Goal: Task Accomplishment & Management: Manage account settings

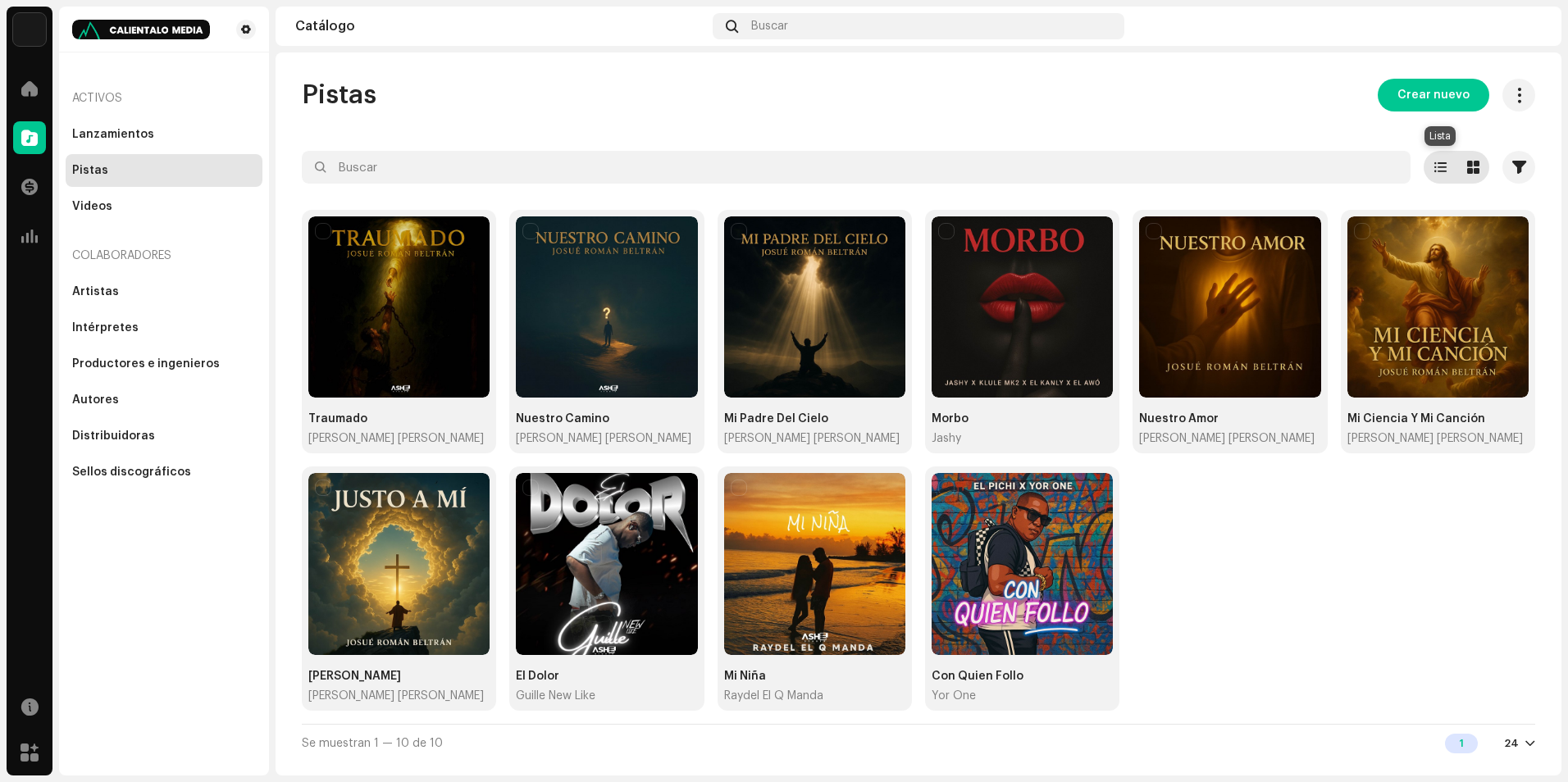
click at [1445, 167] on span at bounding box center [1440, 167] width 12 height 13
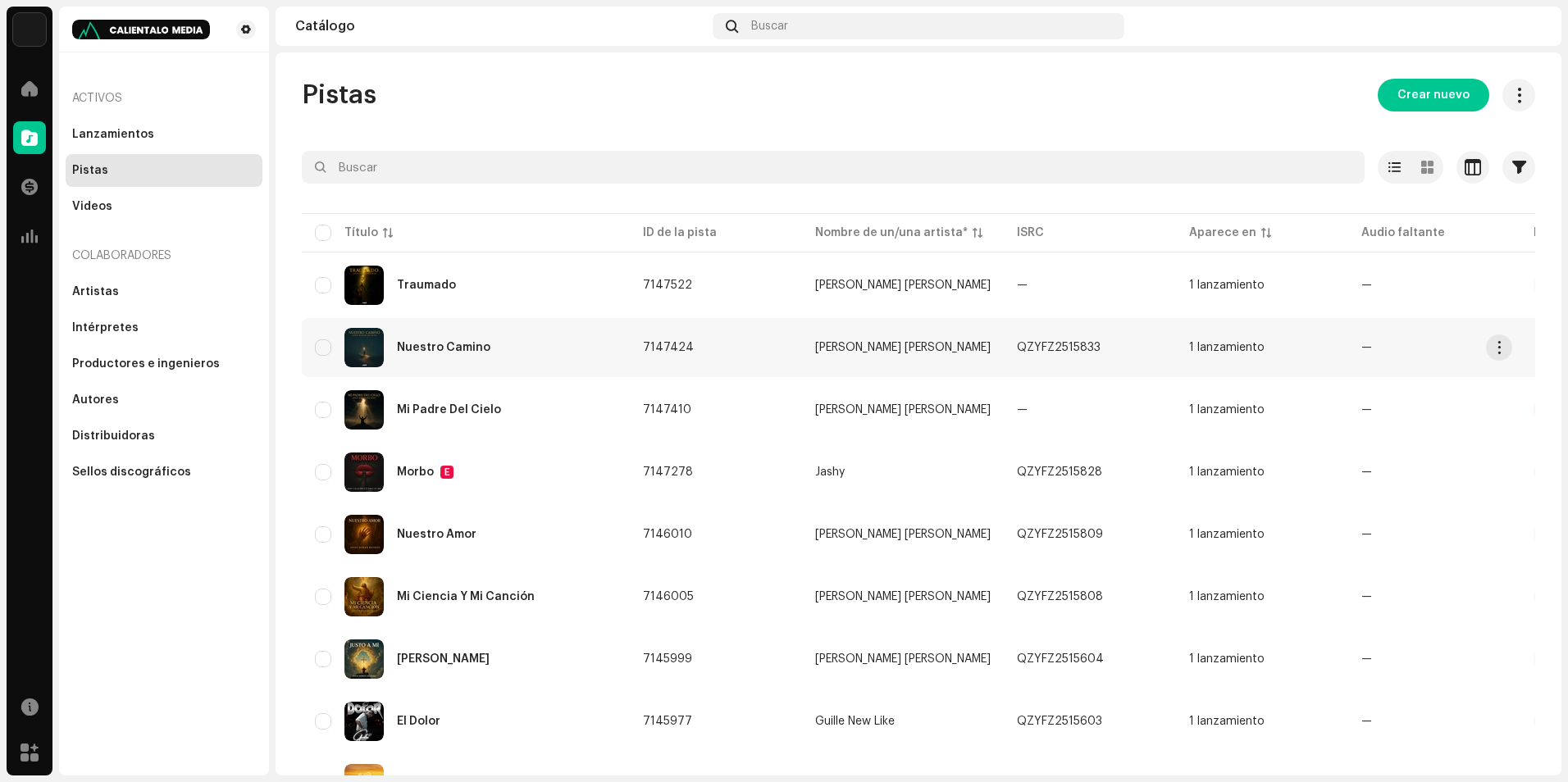
click at [566, 361] on div "Nuestro Camino" at bounding box center [466, 347] width 302 height 39
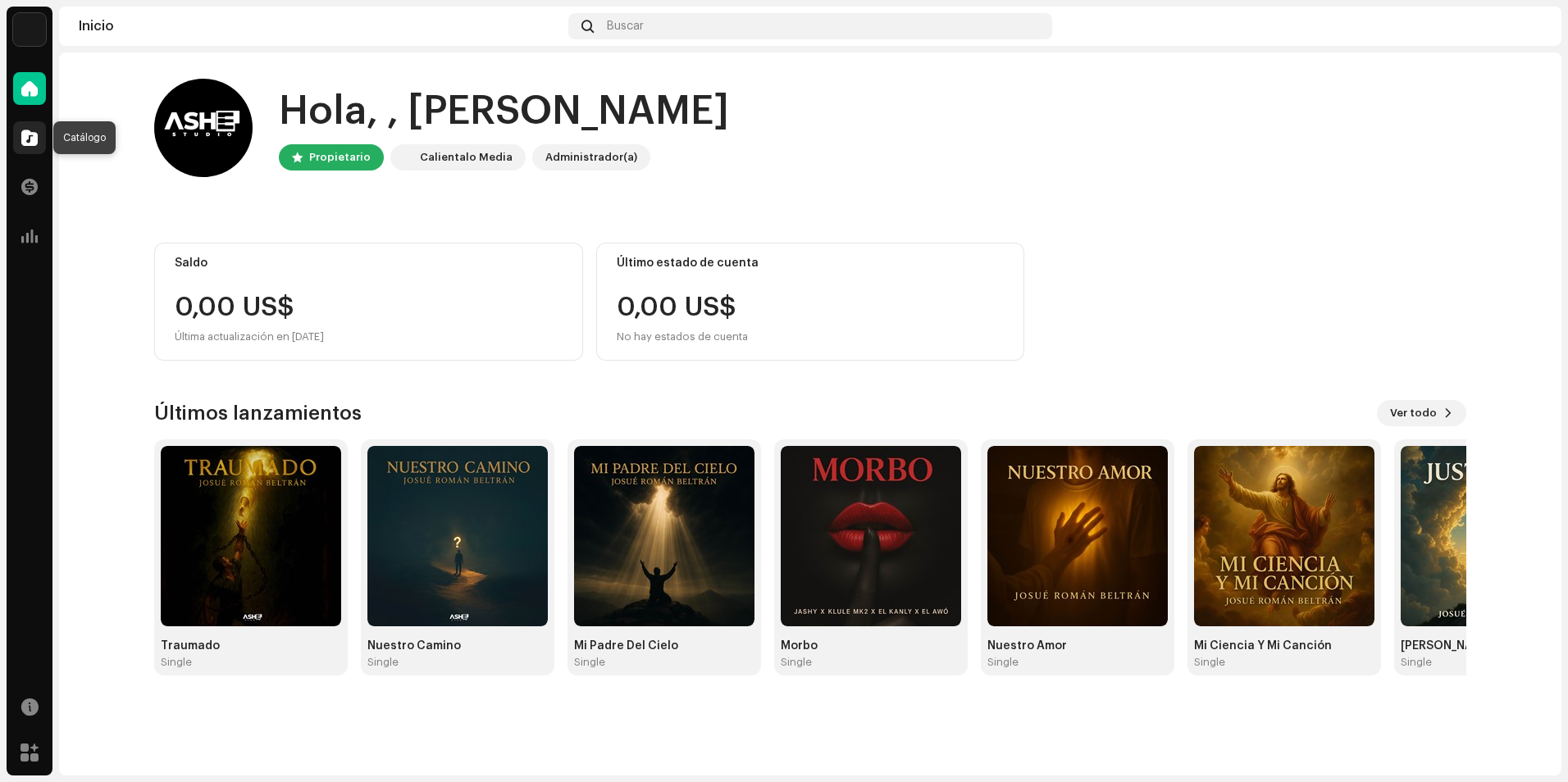
click at [23, 138] on span at bounding box center [29, 137] width 16 height 13
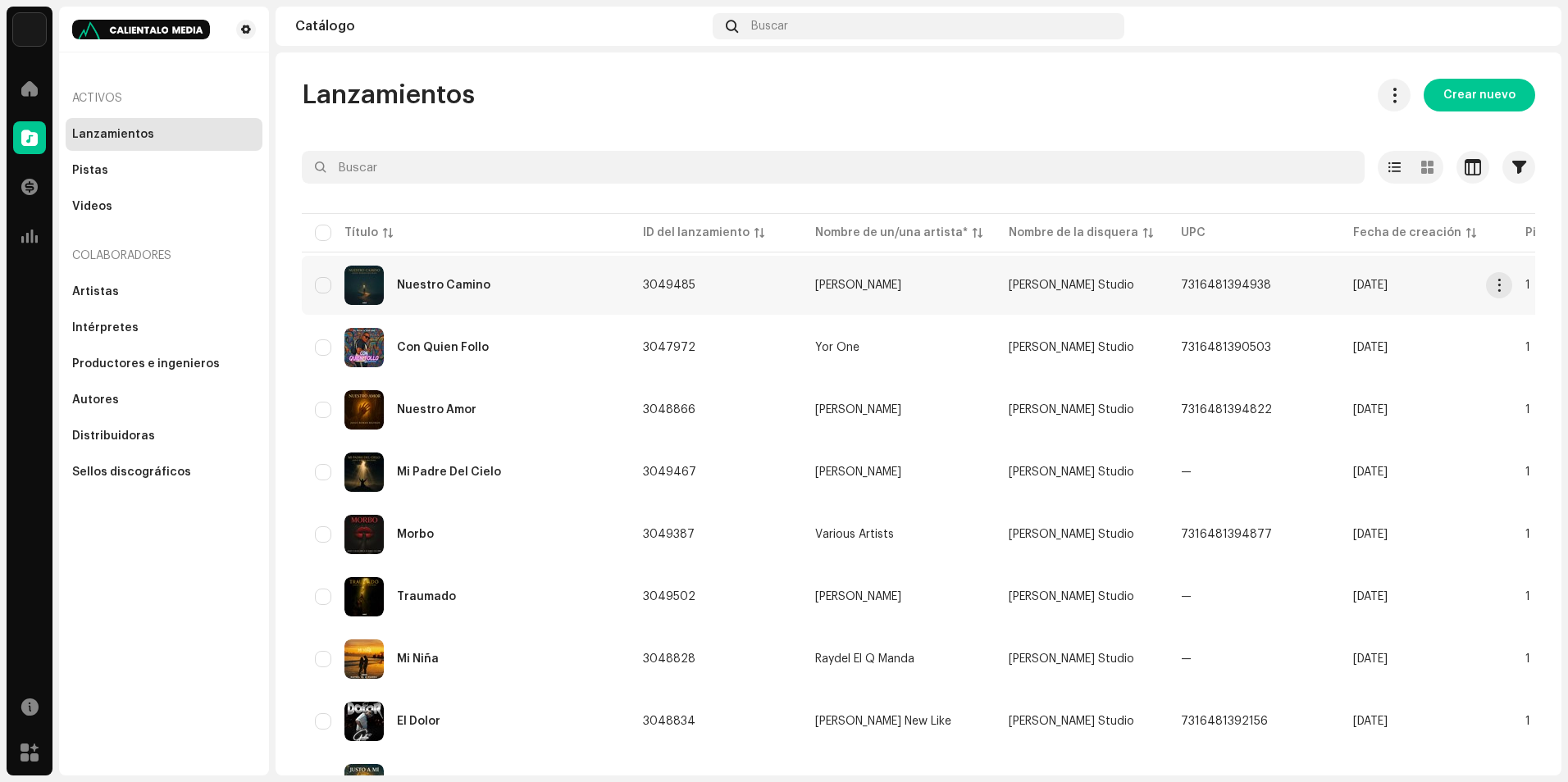
click at [477, 299] on div "Nuestro Camino" at bounding box center [466, 285] width 302 height 39
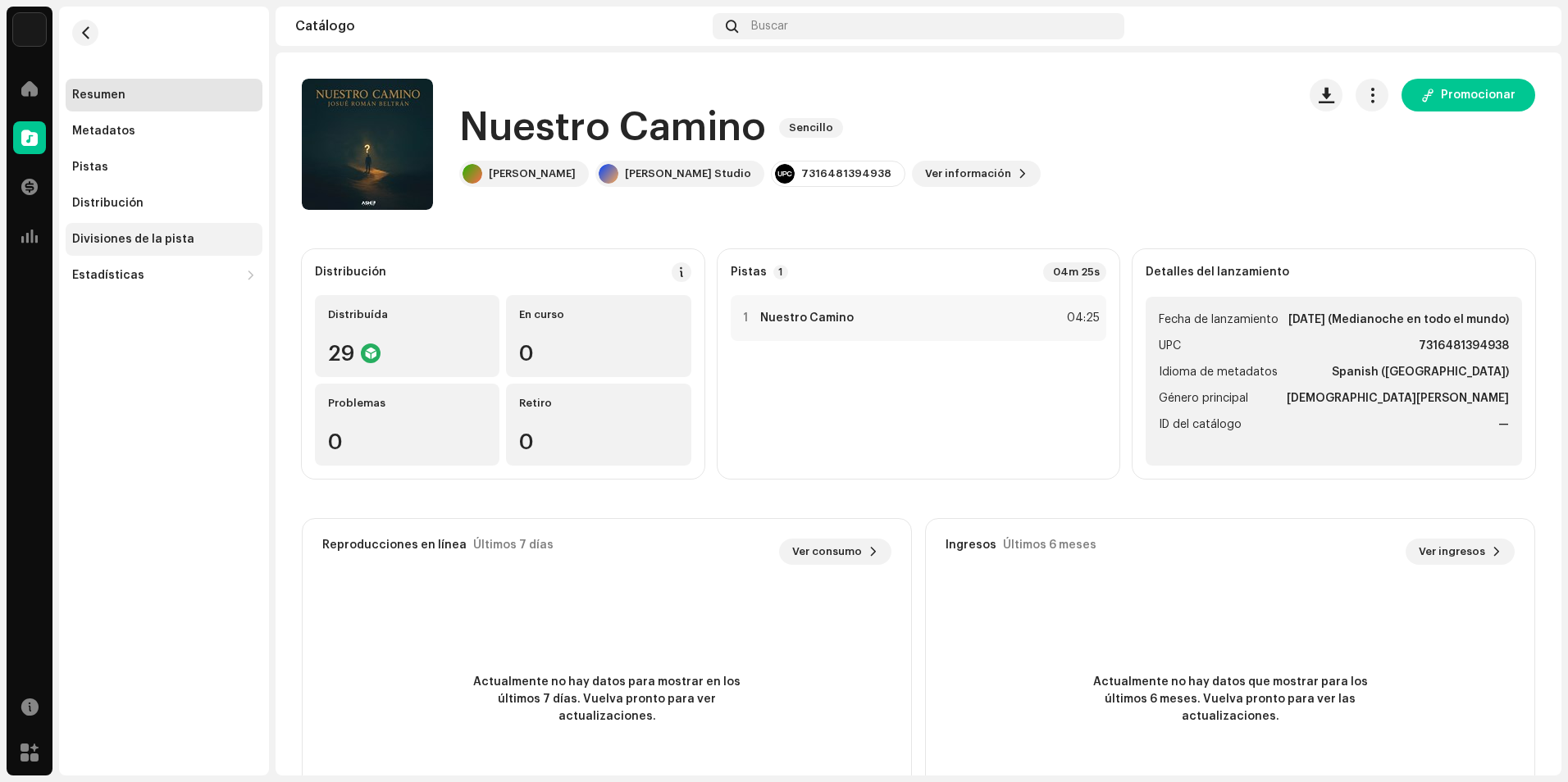
click at [148, 224] on div "Divisiones de la pista" at bounding box center [164, 240] width 197 height 32
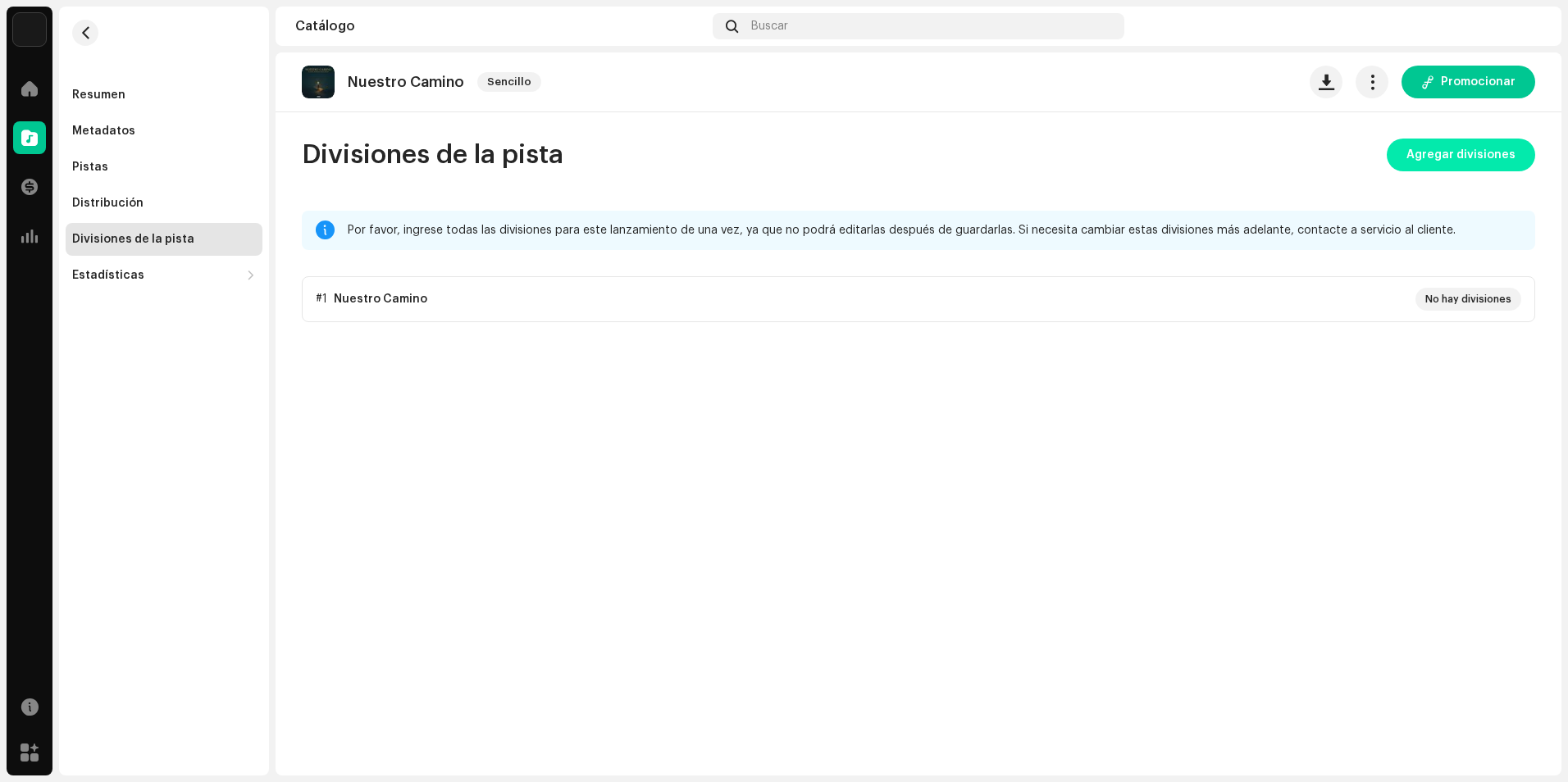
click at [1444, 157] on span "Agregar divisiones" at bounding box center [1460, 155] width 109 height 32
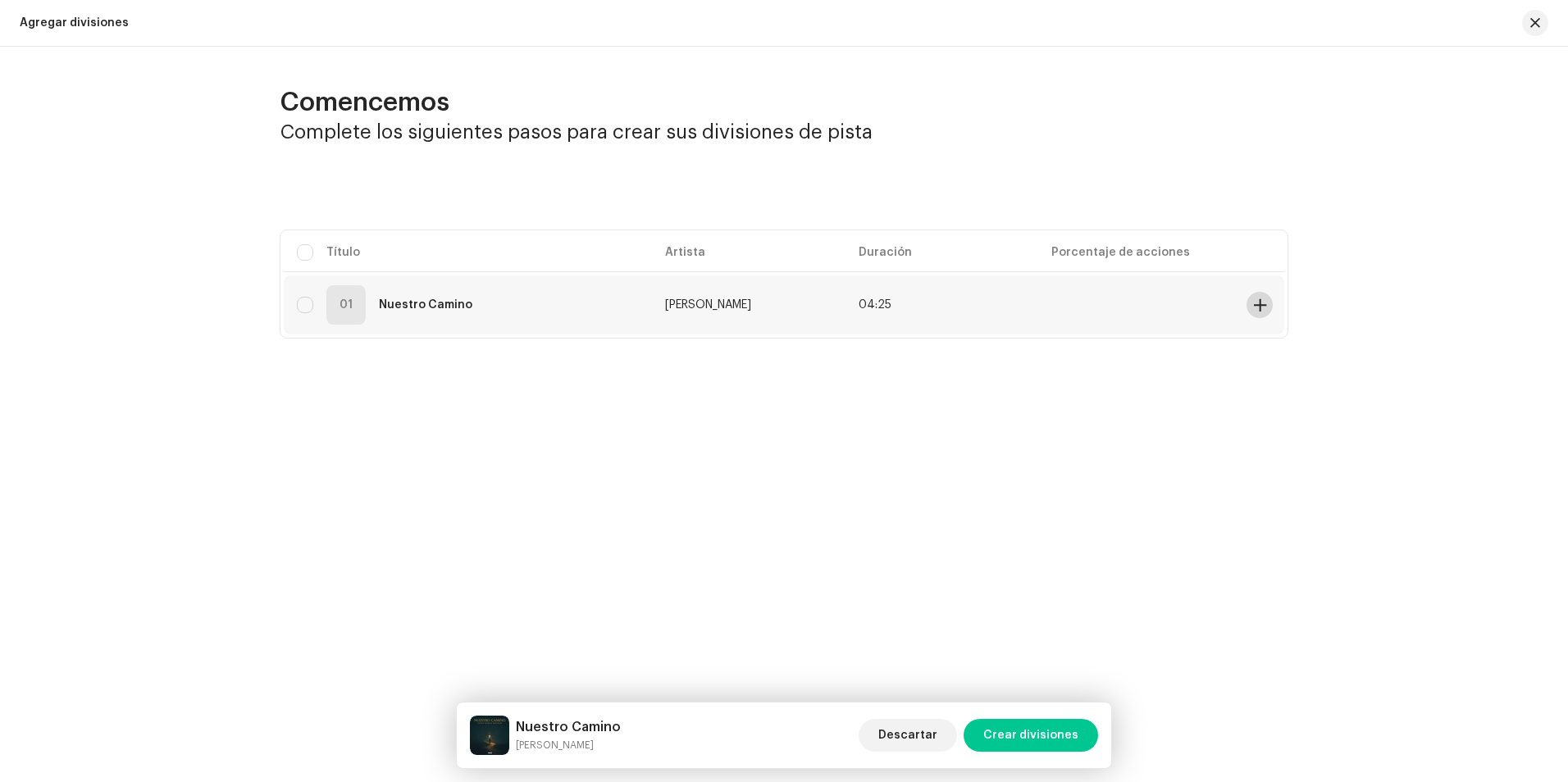
click at [1256, 309] on span at bounding box center [1260, 306] width 12 height 13
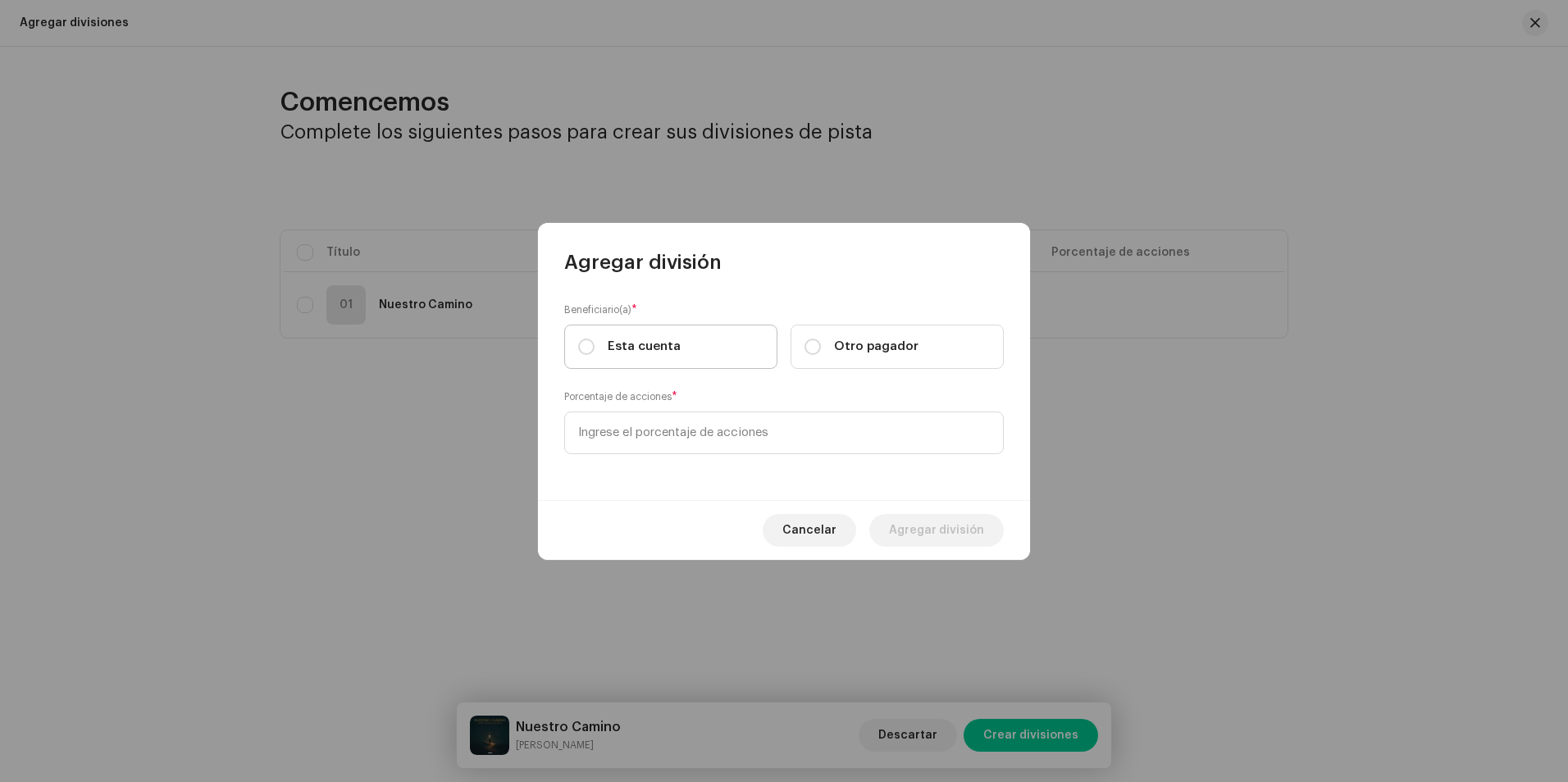
click at [610, 348] on span "Esta cuenta" at bounding box center [644, 347] width 73 height 18
click at [594, 348] on input "Esta cuenta" at bounding box center [585, 347] width 16 height 16
radio input "true"
click at [649, 452] on input at bounding box center [784, 433] width 439 height 43
type input "30,00"
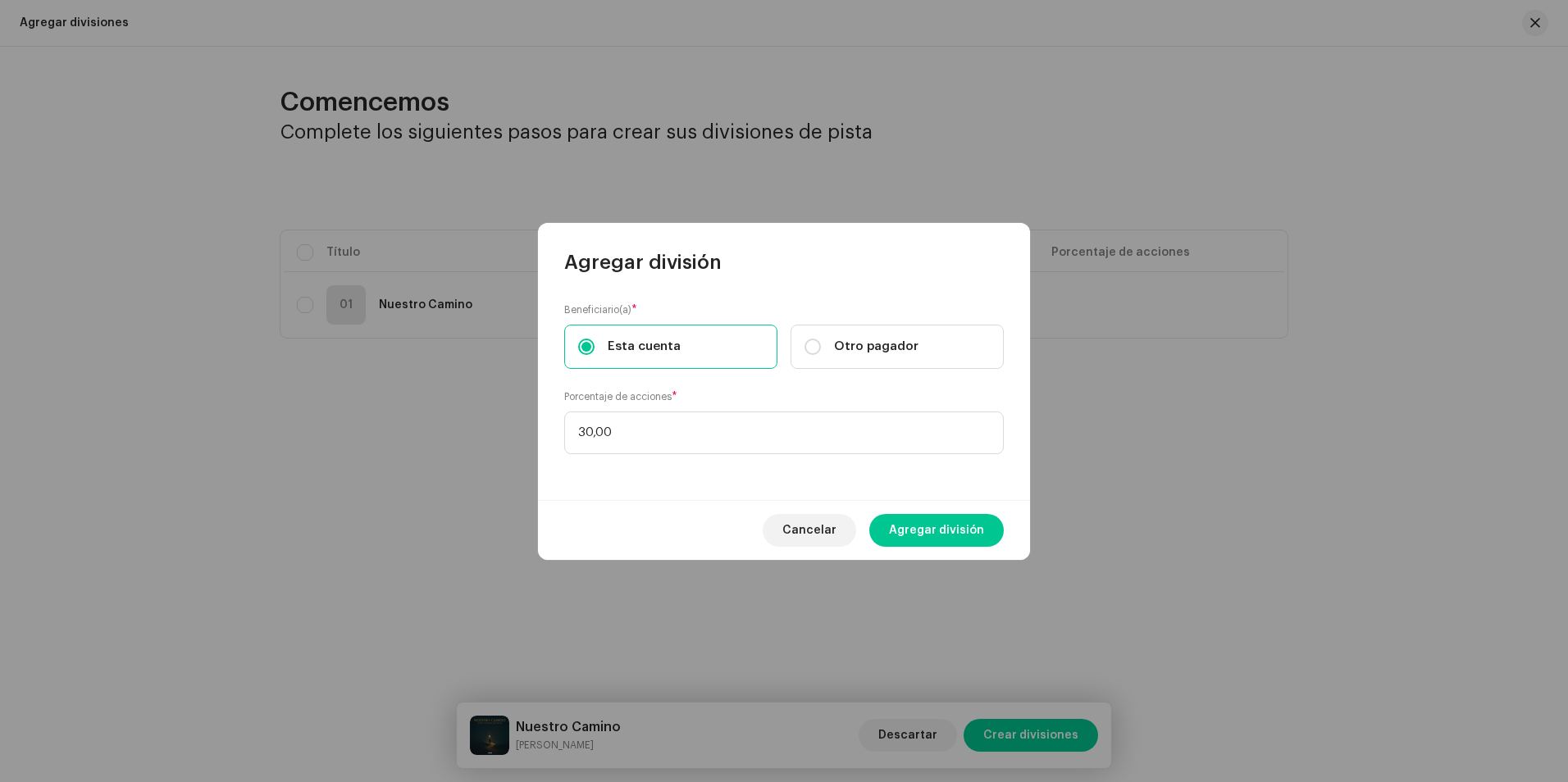
click at [928, 535] on span "Agregar división" at bounding box center [937, 530] width 95 height 32
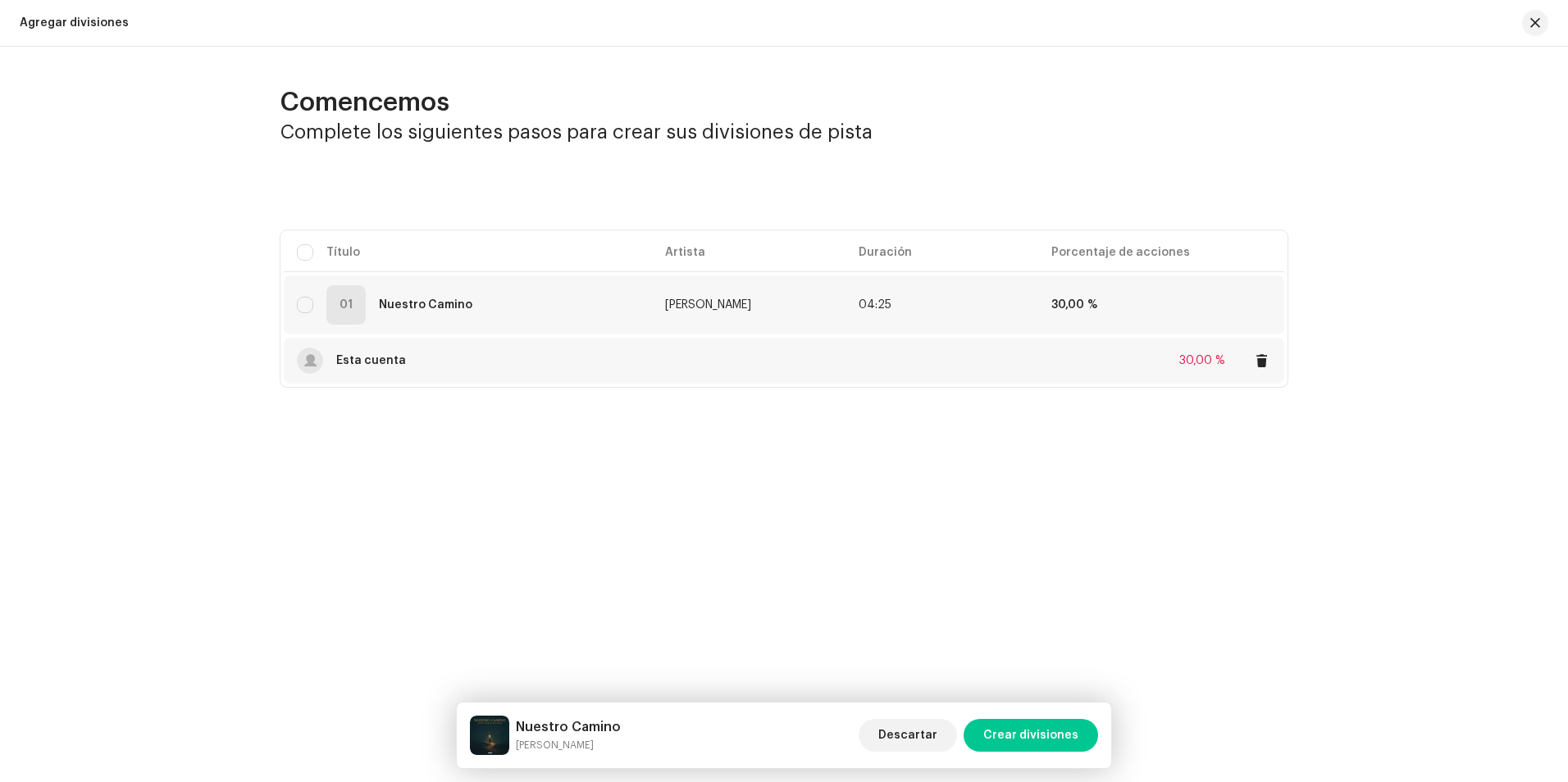
click at [368, 359] on strong "Esta cuenta" at bounding box center [371, 361] width 70 height 11
click at [369, 359] on div "Actualizar división Beneficiario(a) * Esta cuenta Otro pagador Porcentaje de ac…" at bounding box center [784, 391] width 1568 height 782
click at [313, 361] on div at bounding box center [310, 361] width 12 height 0
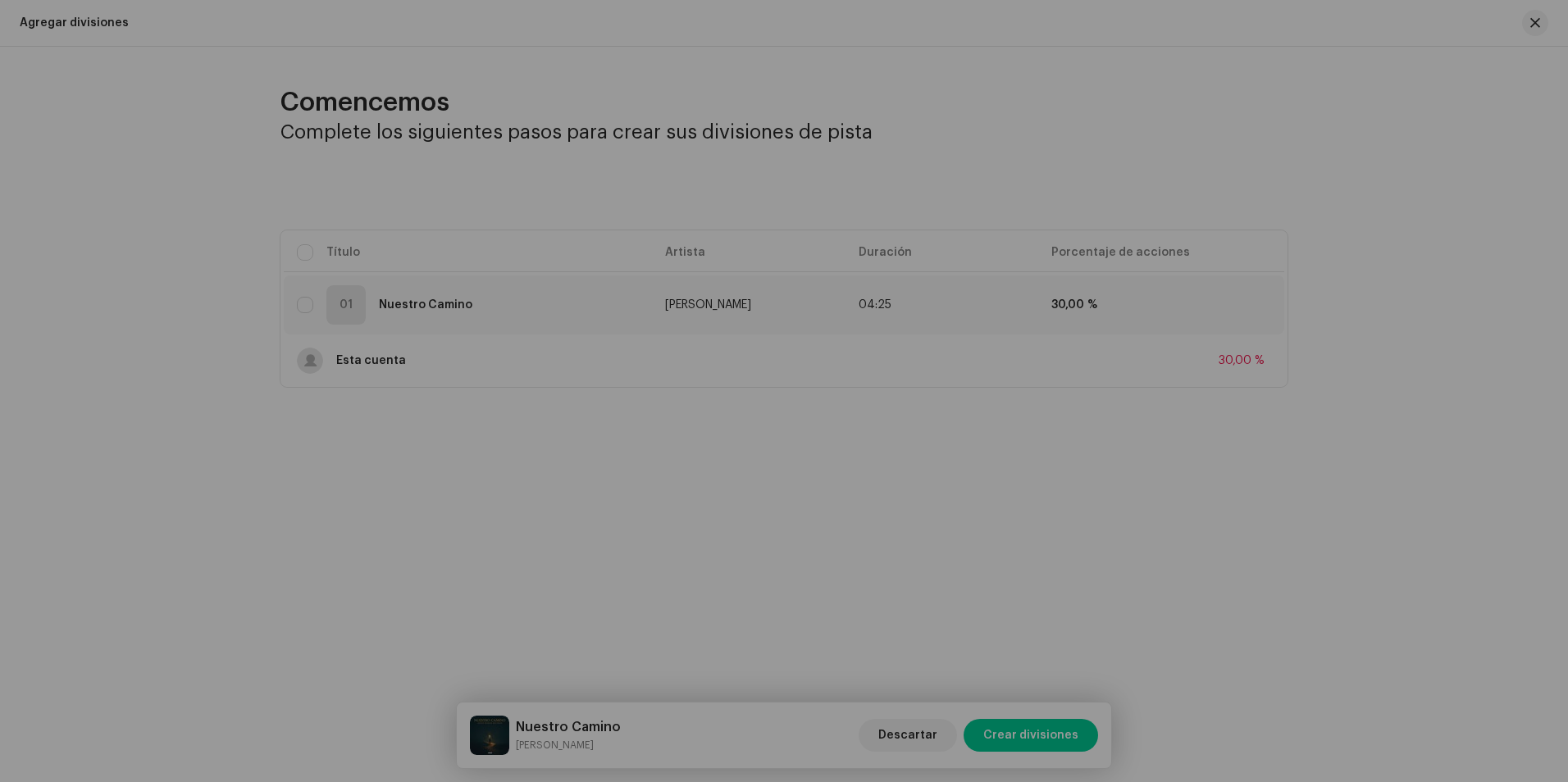
click at [410, 361] on div "Actualizar división Beneficiario(a) * Esta cuenta Otro pagador Porcentaje de ac…" at bounding box center [784, 391] width 1568 height 782
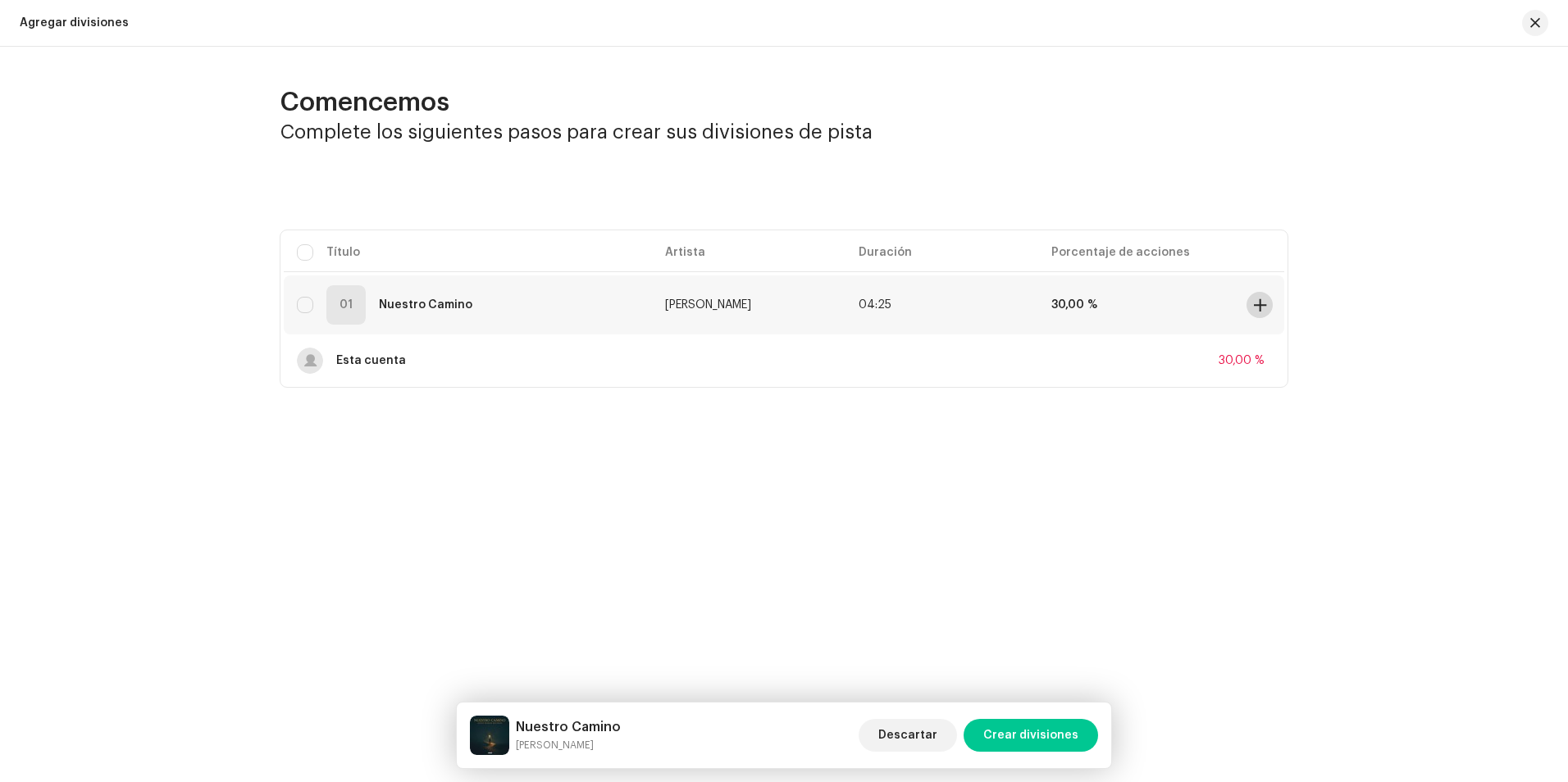
click at [1264, 308] on span at bounding box center [1260, 306] width 12 height 13
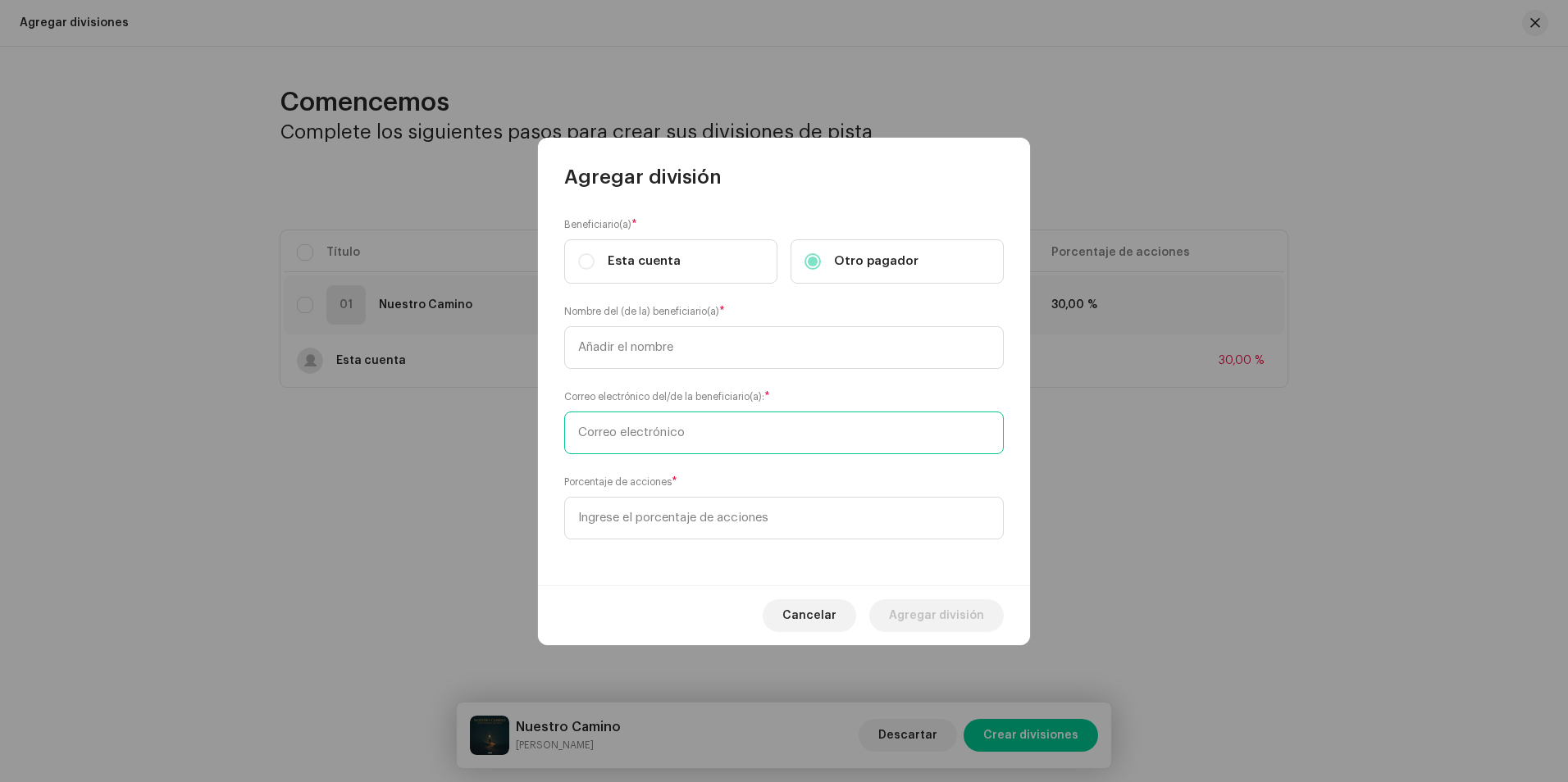
click at [664, 433] on input "text" at bounding box center [784, 433] width 439 height 43
type input "[EMAIL_ADDRESS][DOMAIN_NAME]"
click at [657, 351] on input "text" at bounding box center [784, 348] width 439 height 43
type input "j"
type input "[PERSON_NAME]"
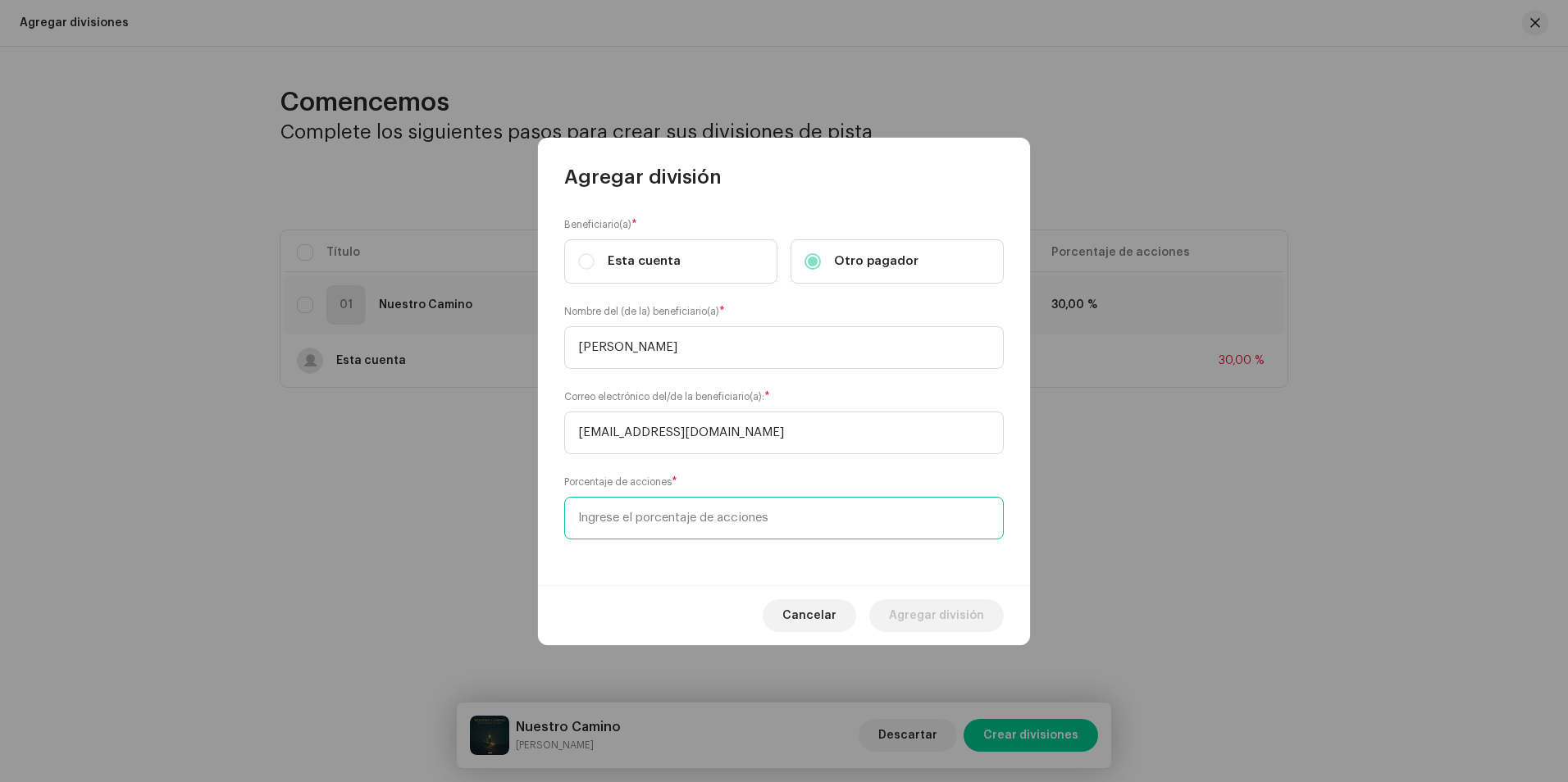
click at [739, 520] on input at bounding box center [784, 518] width 439 height 43
type input "70,00"
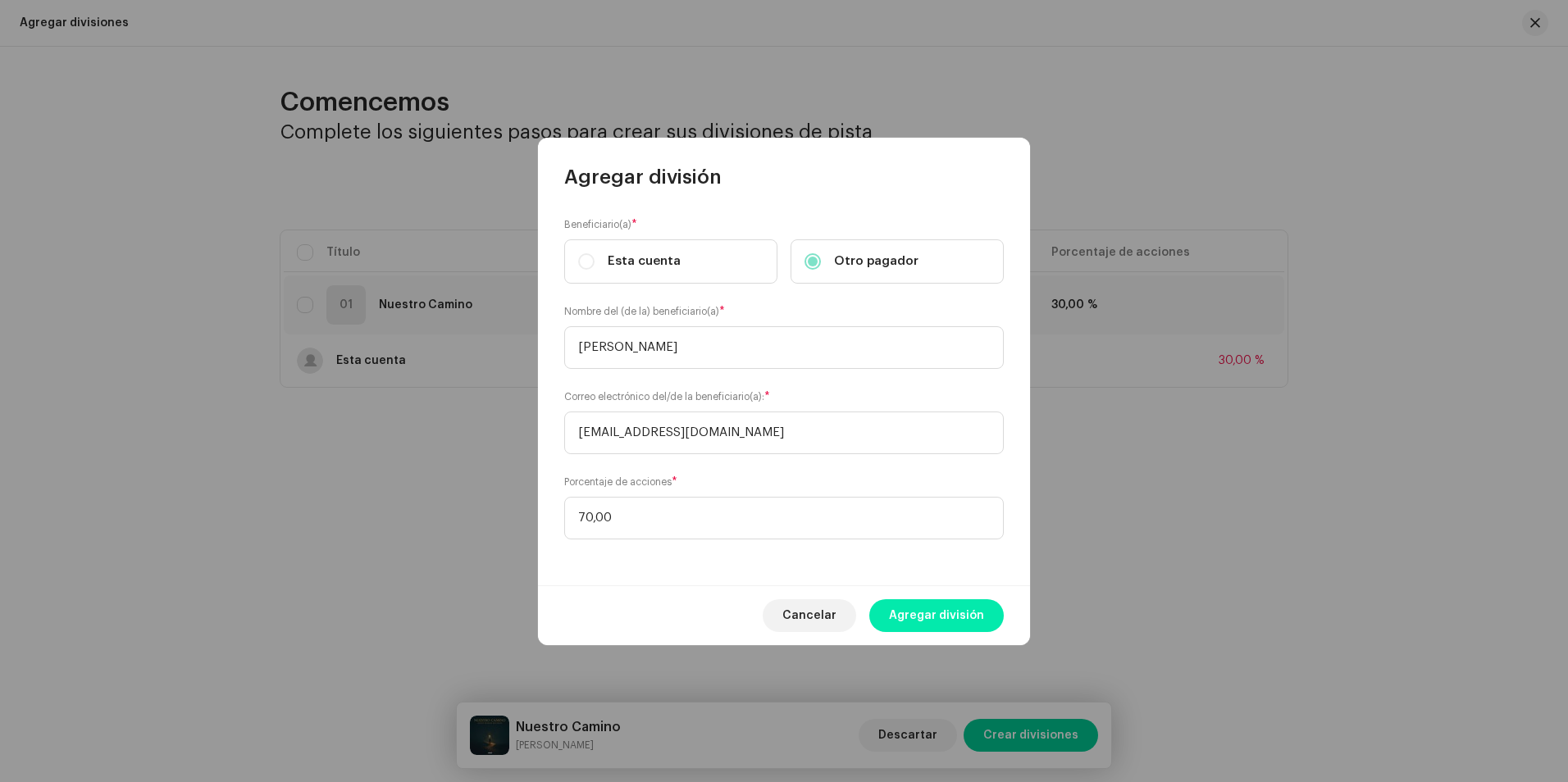
click at [978, 617] on span "Agregar división" at bounding box center [937, 616] width 95 height 32
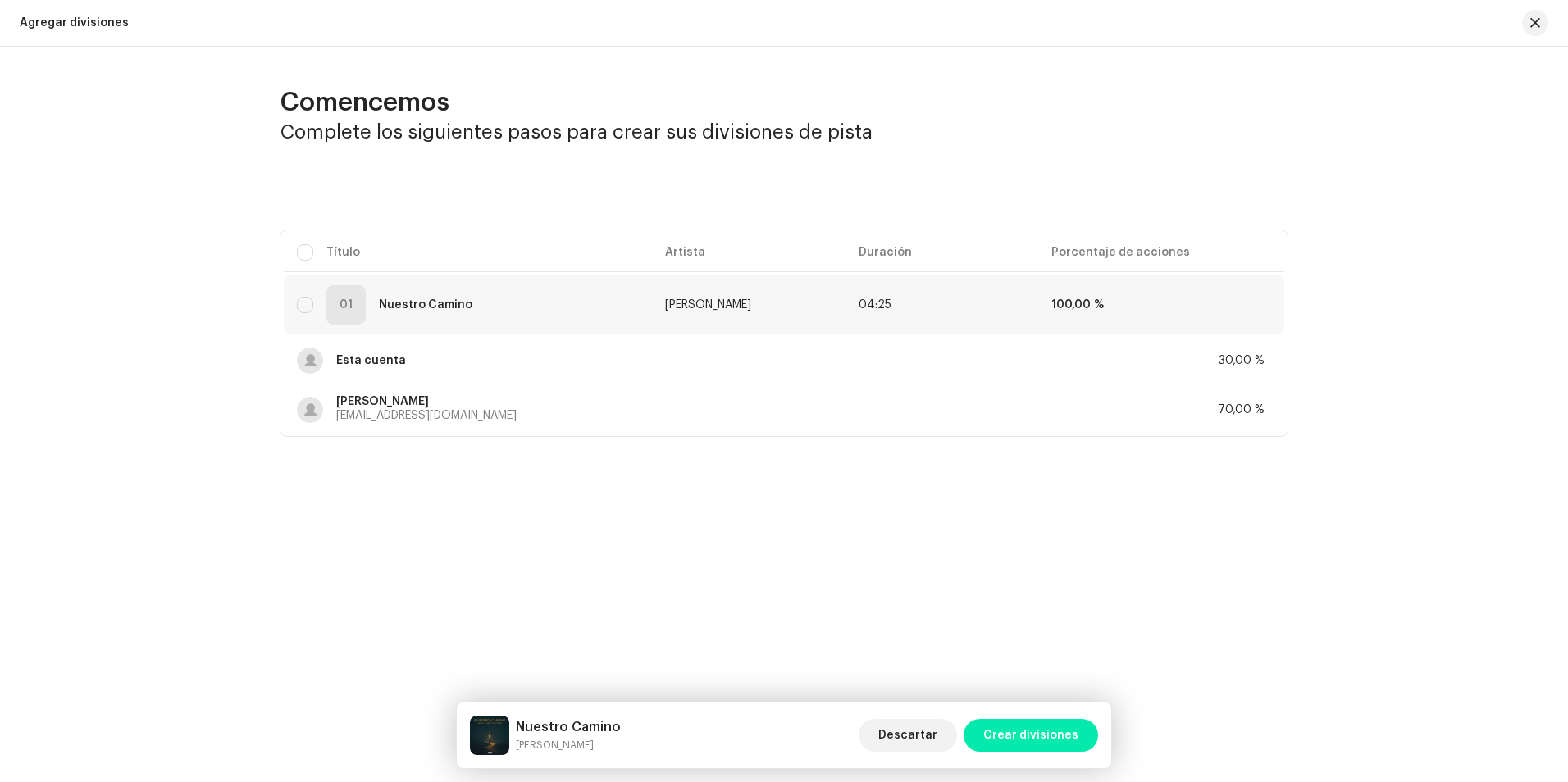
click at [1023, 728] on span "Crear divisiones" at bounding box center [1030, 735] width 95 height 32
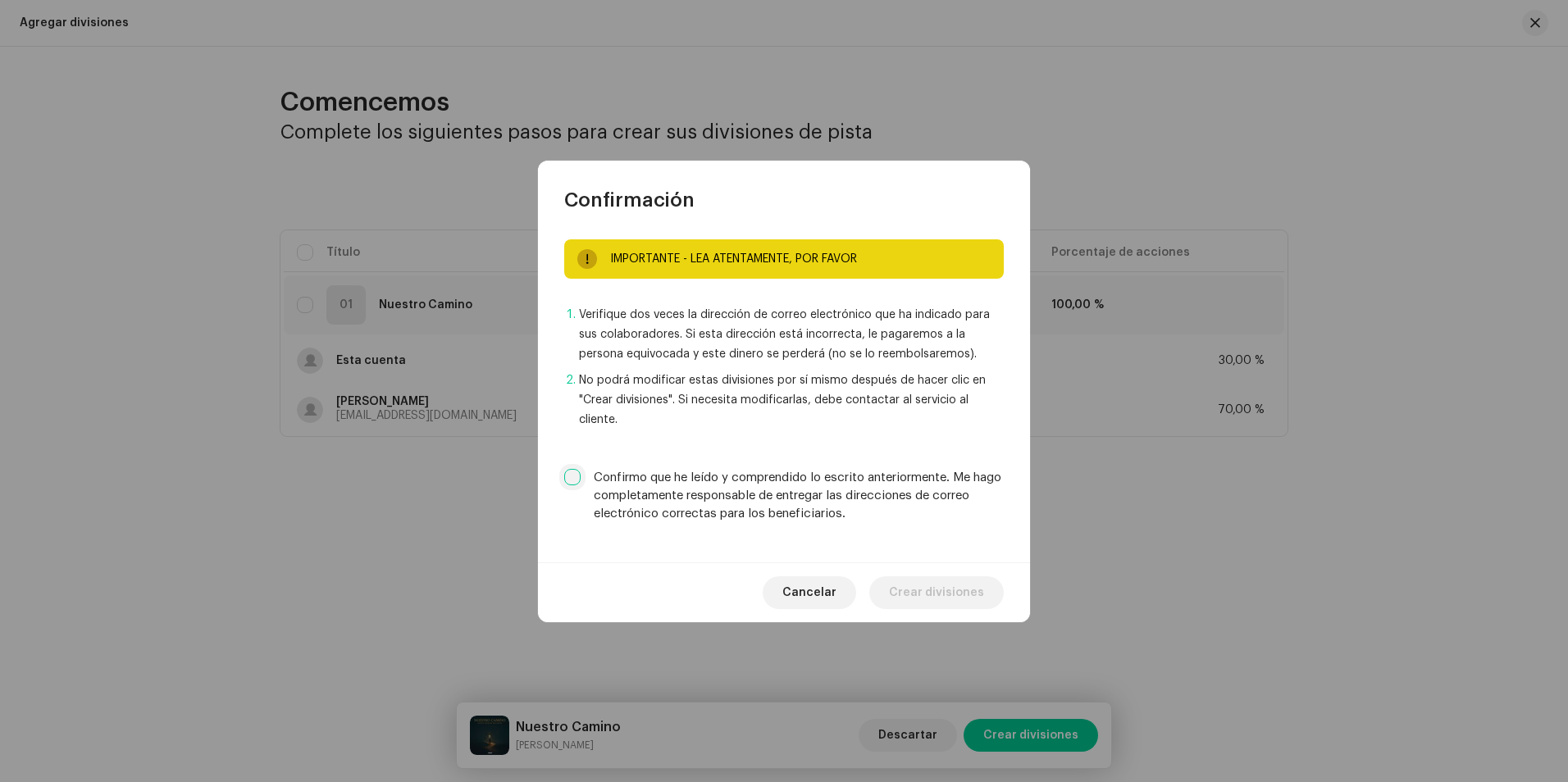
click at [569, 473] on input "Confirmo que he leído y comprendido lo escrito anteriormente. Me hago completam…" at bounding box center [572, 476] width 16 height 16
checkbox input "true"
click at [953, 597] on span "Crear divisiones" at bounding box center [937, 593] width 95 height 32
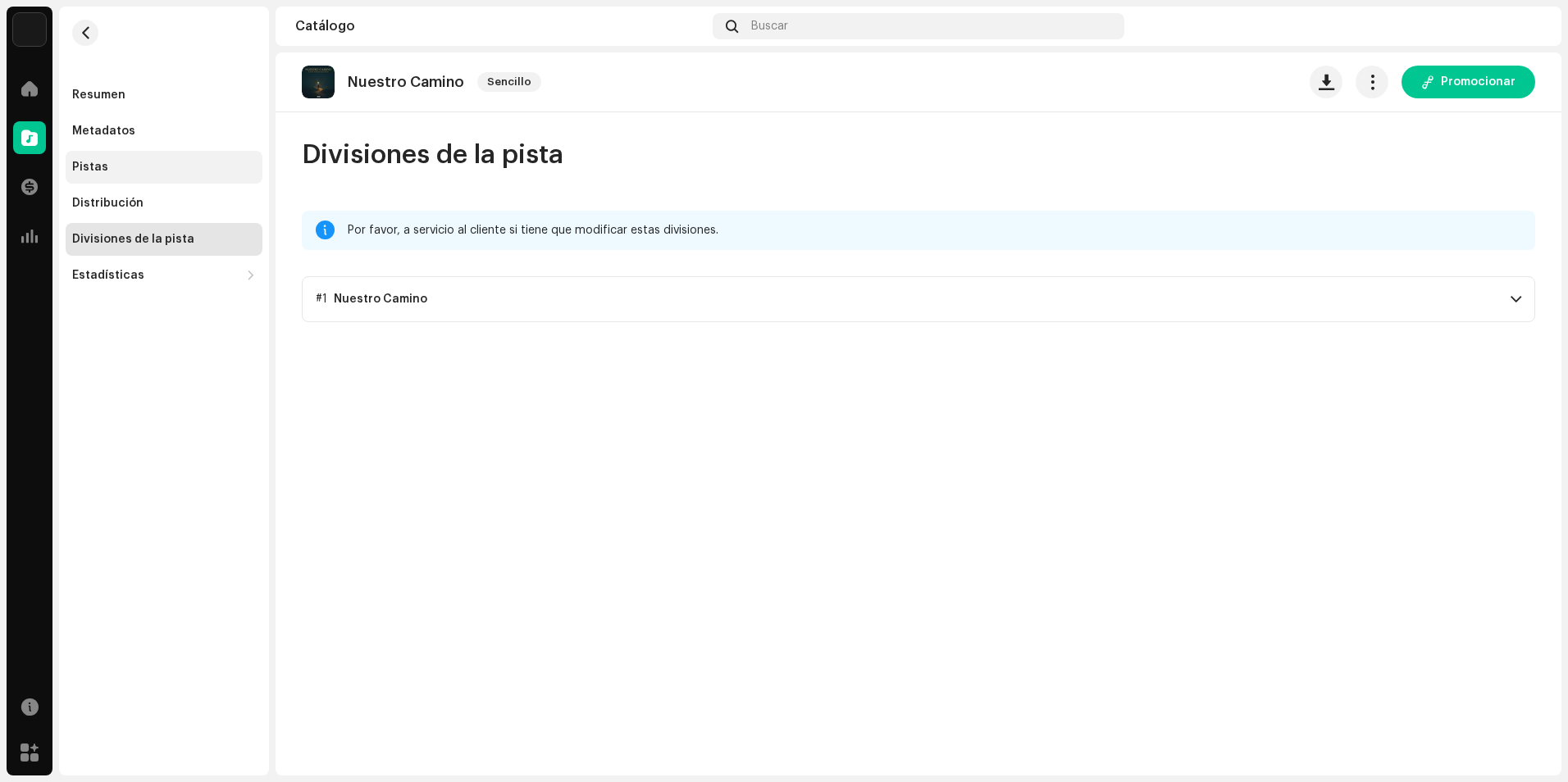
click at [121, 159] on div "Pistas" at bounding box center [164, 167] width 197 height 32
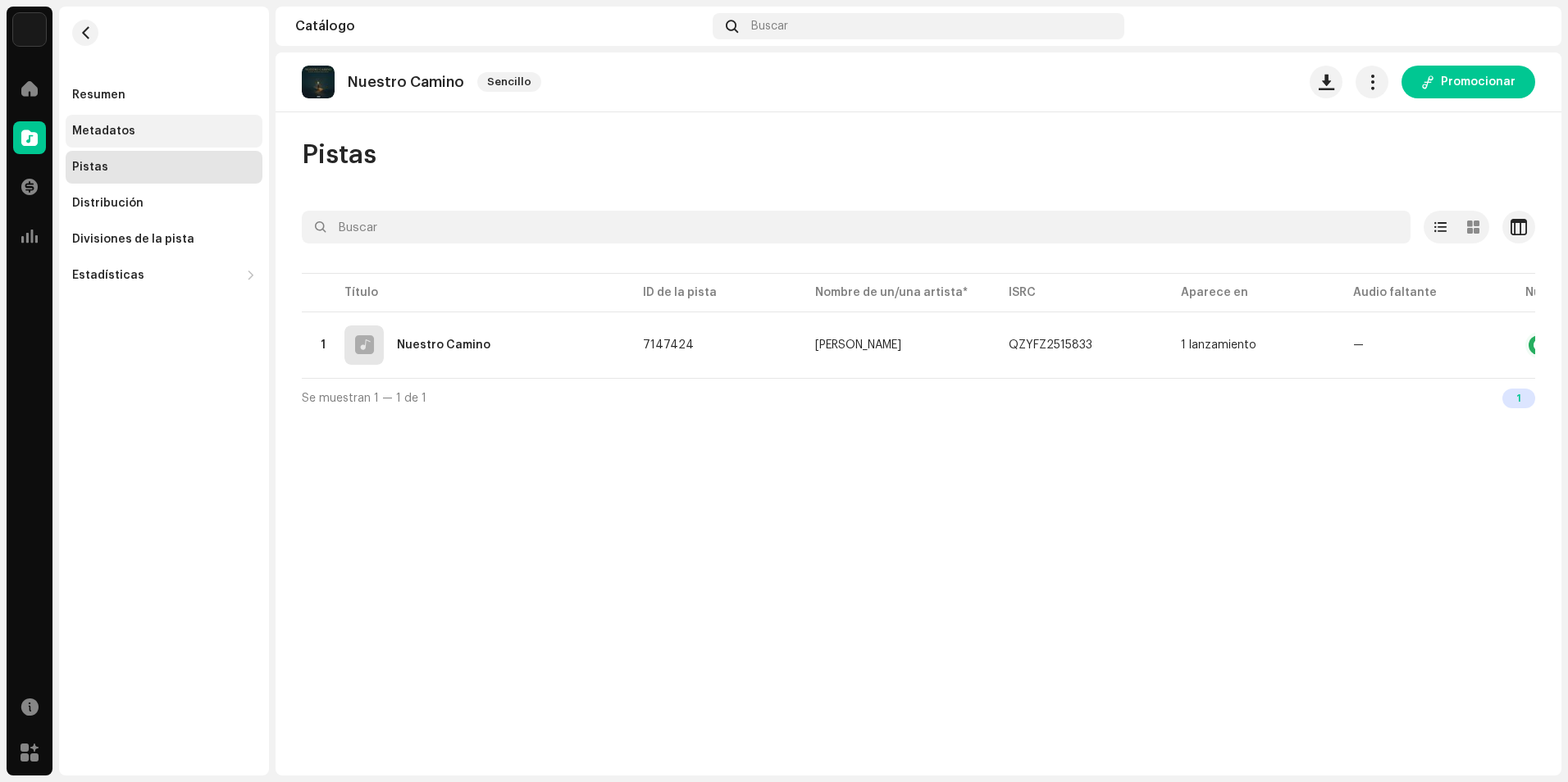
click at [106, 124] on div "Metadatos" at bounding box center [164, 131] width 197 height 32
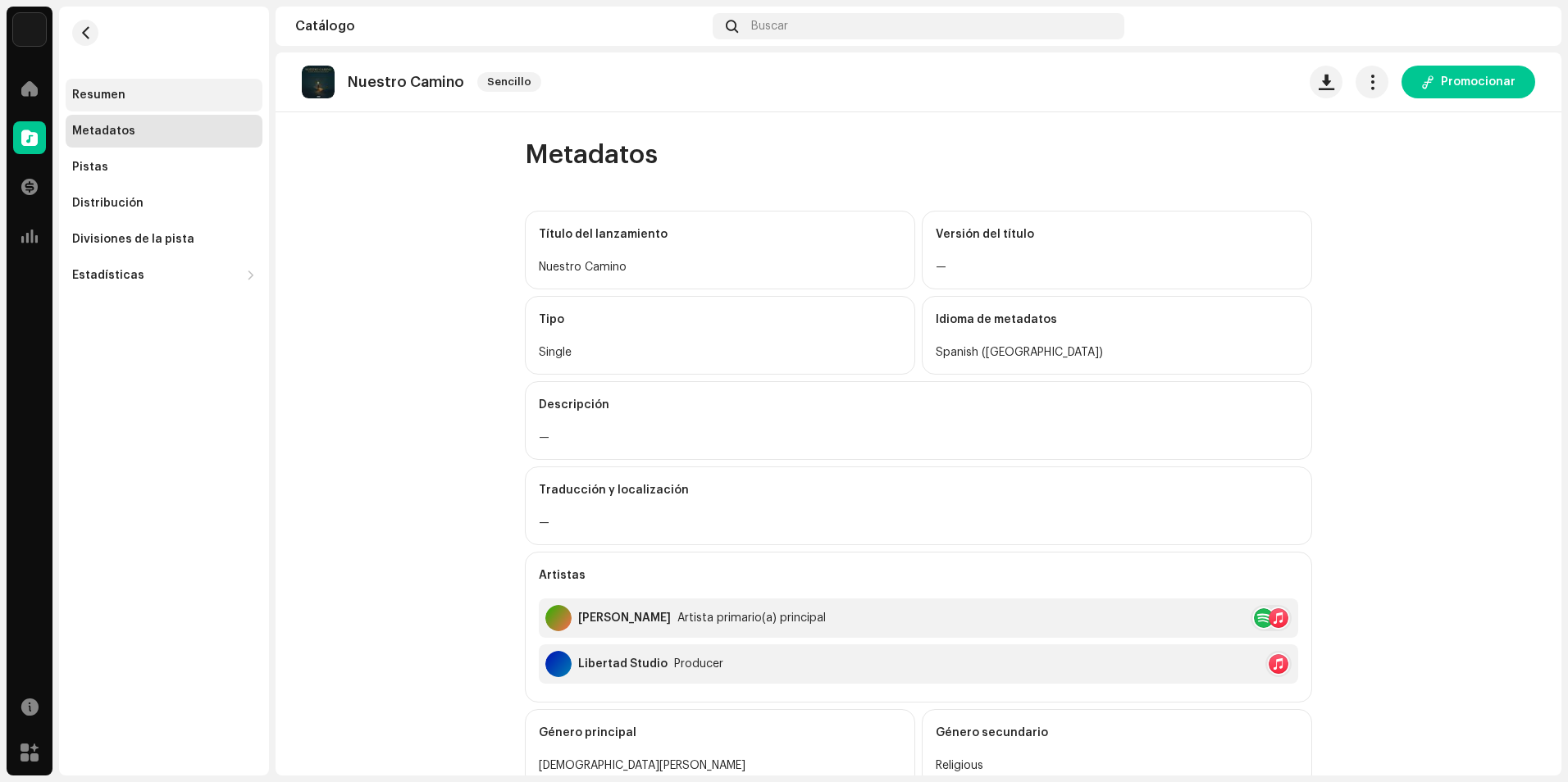
click at [113, 93] on div "Resumen" at bounding box center [99, 95] width 53 height 13
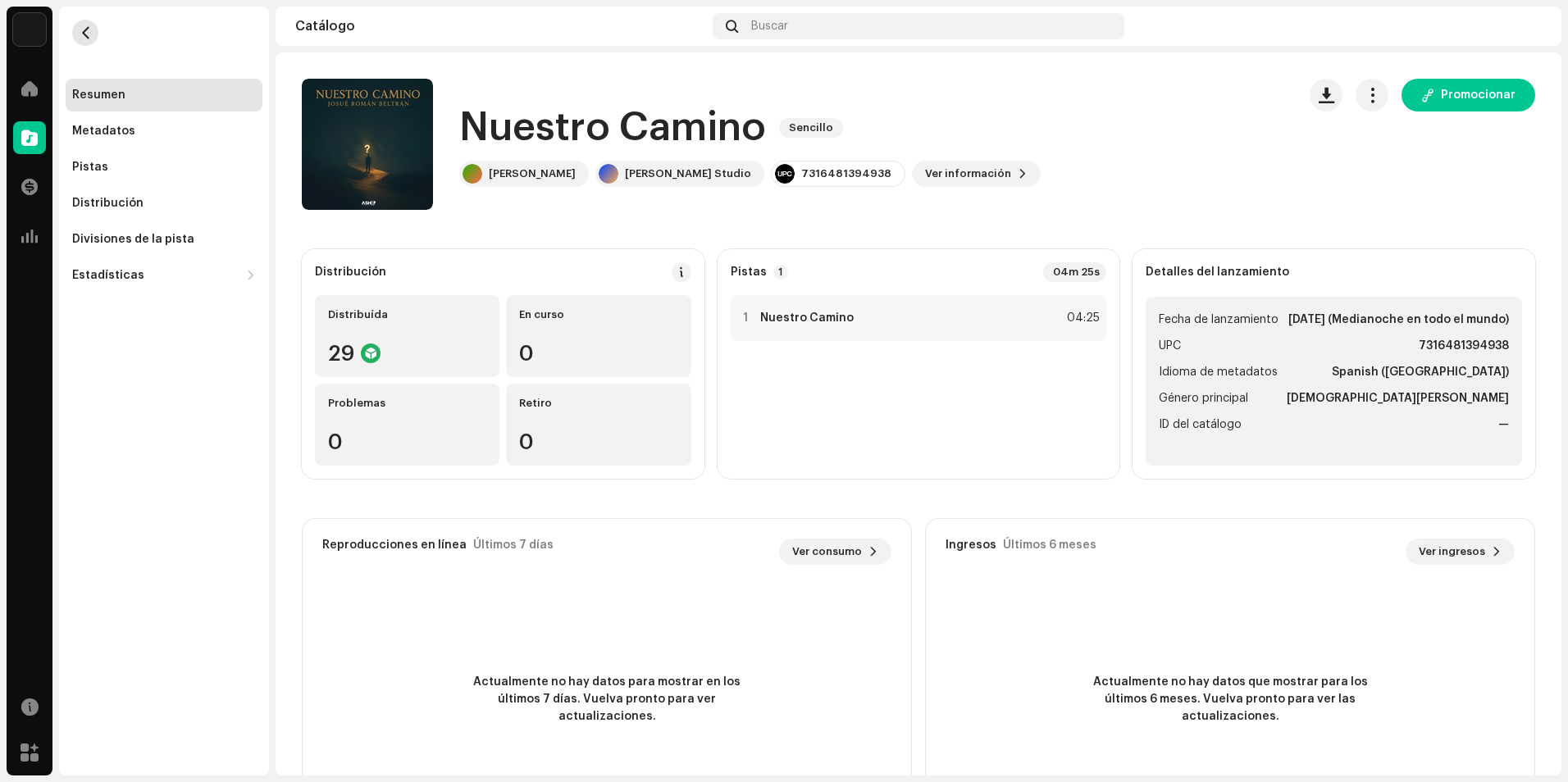
click at [85, 44] on button "button" at bounding box center [85, 32] width 26 height 26
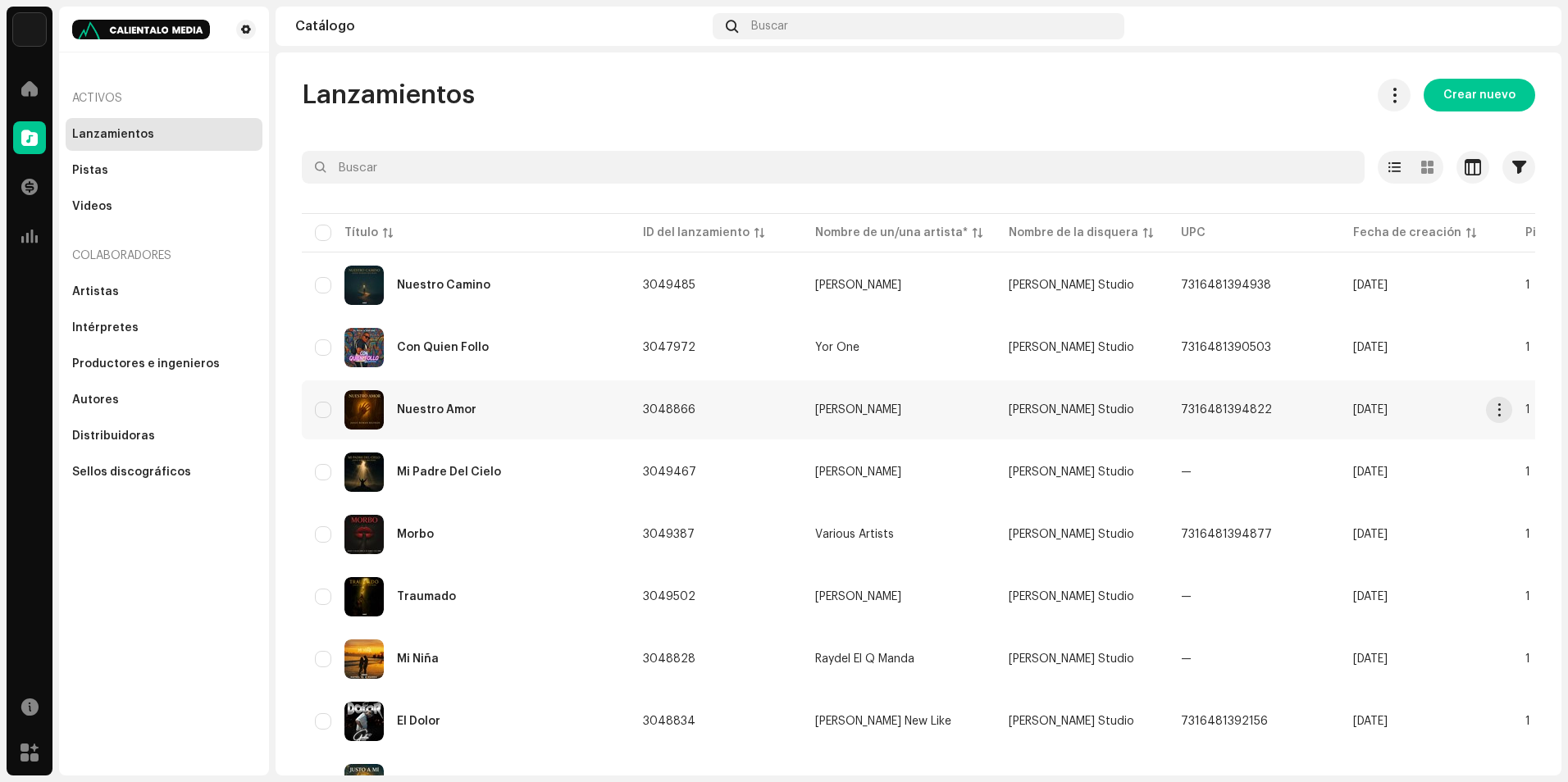
click at [1108, 426] on td "[PERSON_NAME] Studio" at bounding box center [1081, 410] width 172 height 59
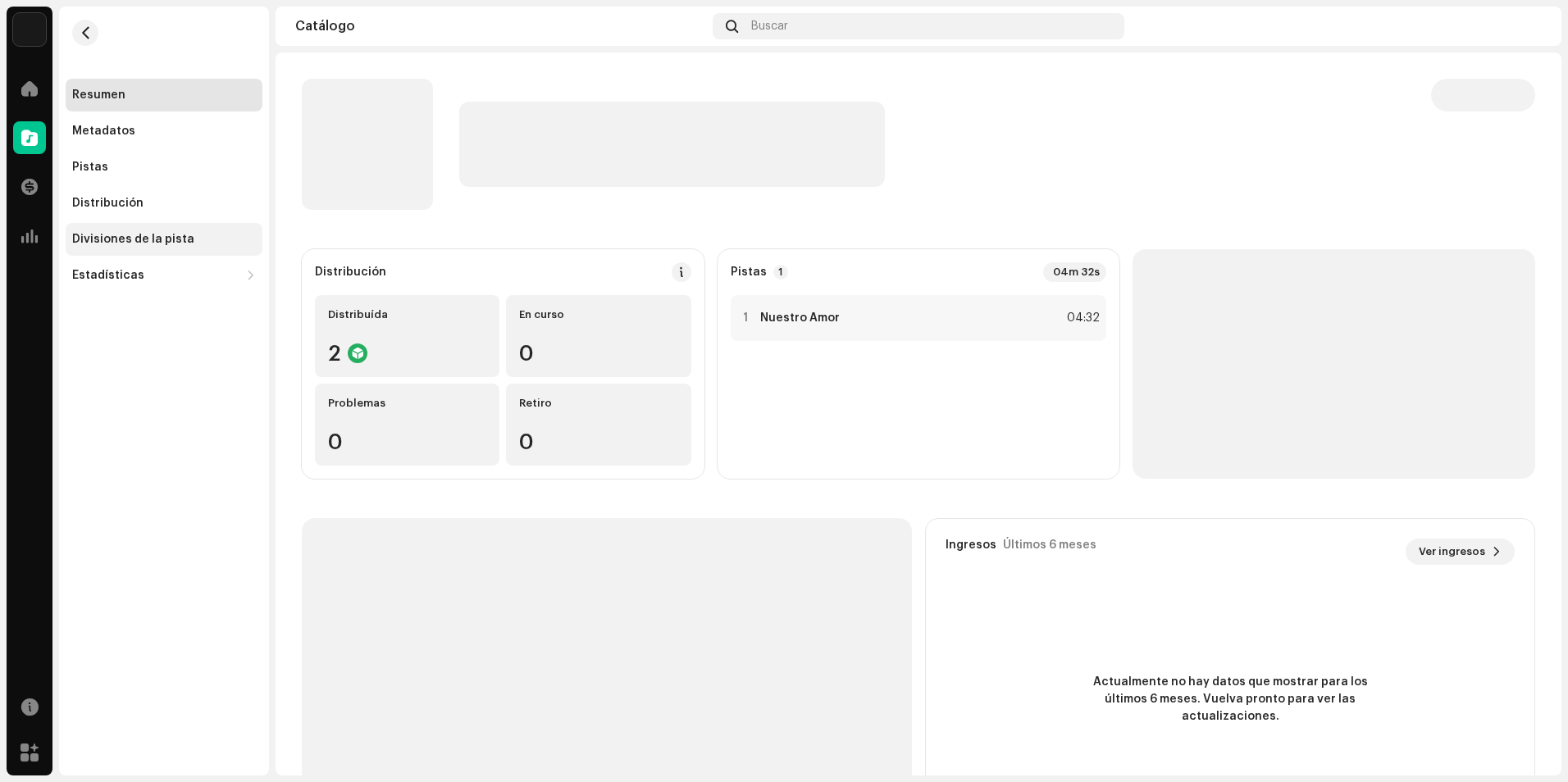
click at [114, 238] on div "Divisiones de la pista" at bounding box center [134, 240] width 122 height 13
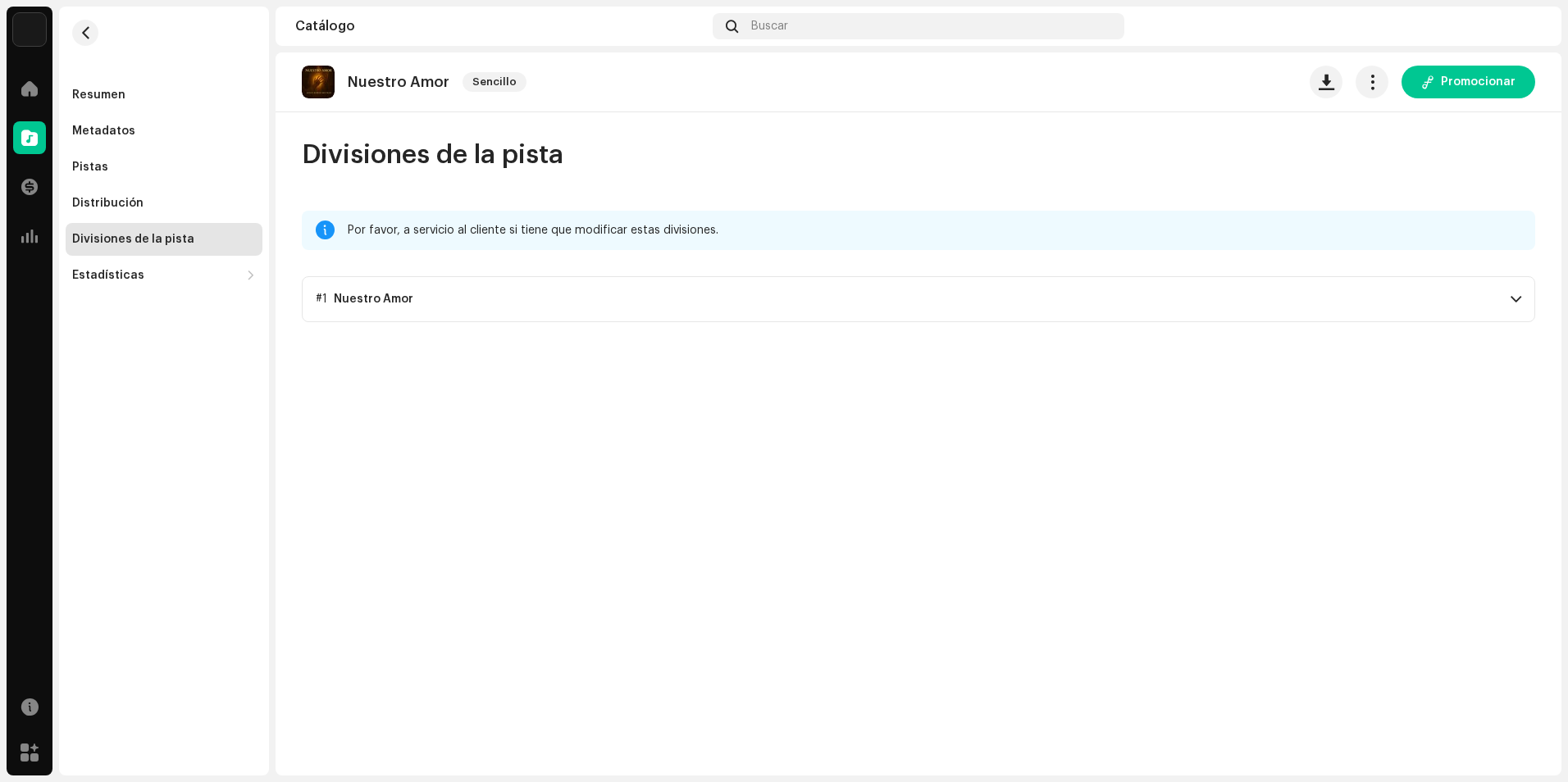
click at [1070, 305] on p-accordion-header "#1 Nuestro Amor" at bounding box center [918, 299] width 1233 height 46
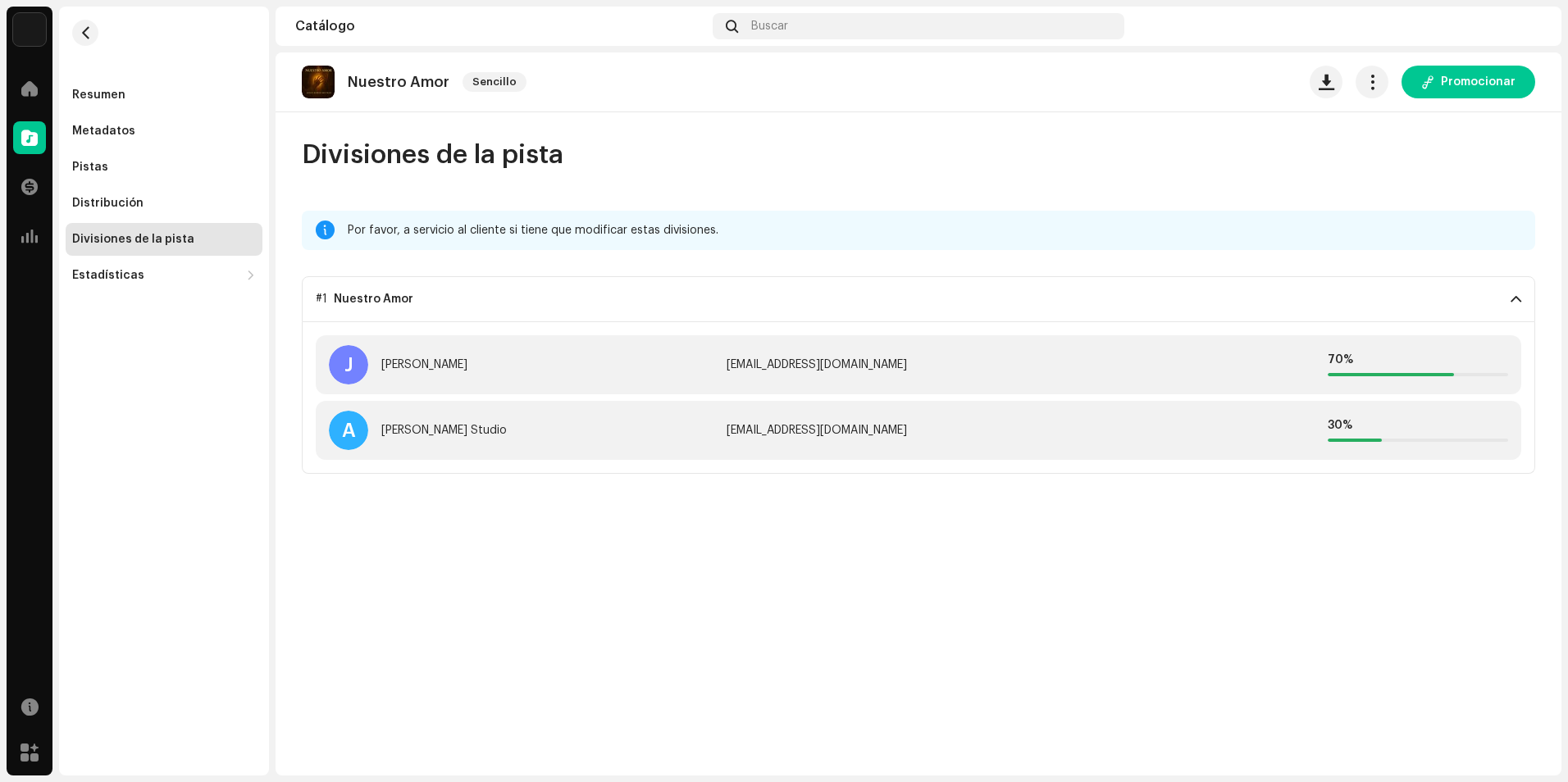
click at [1068, 303] on p-accordion-header "#1 Nuestro Amor" at bounding box center [918, 299] width 1233 height 46
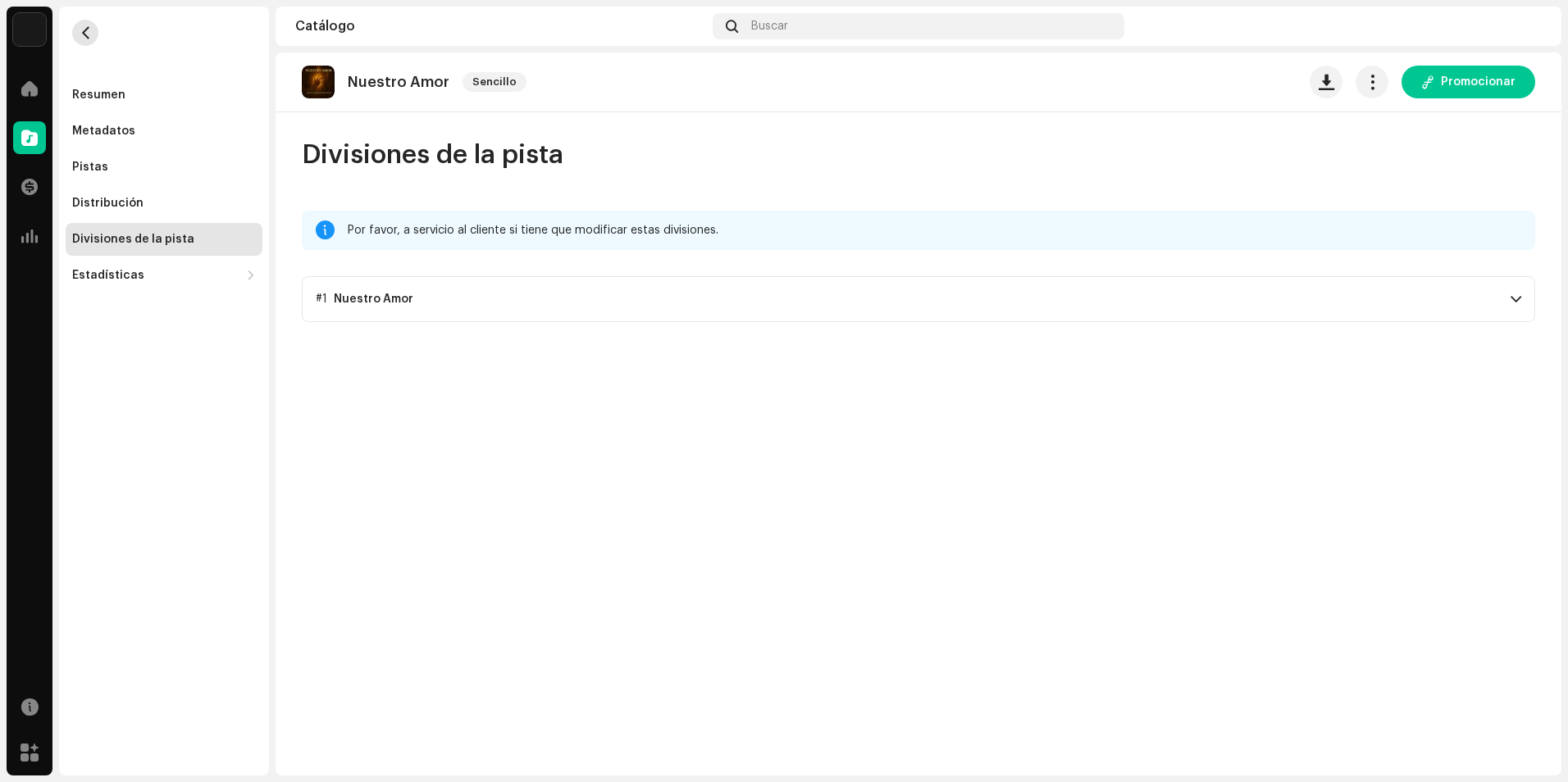
click at [90, 31] on span "button" at bounding box center [85, 32] width 12 height 13
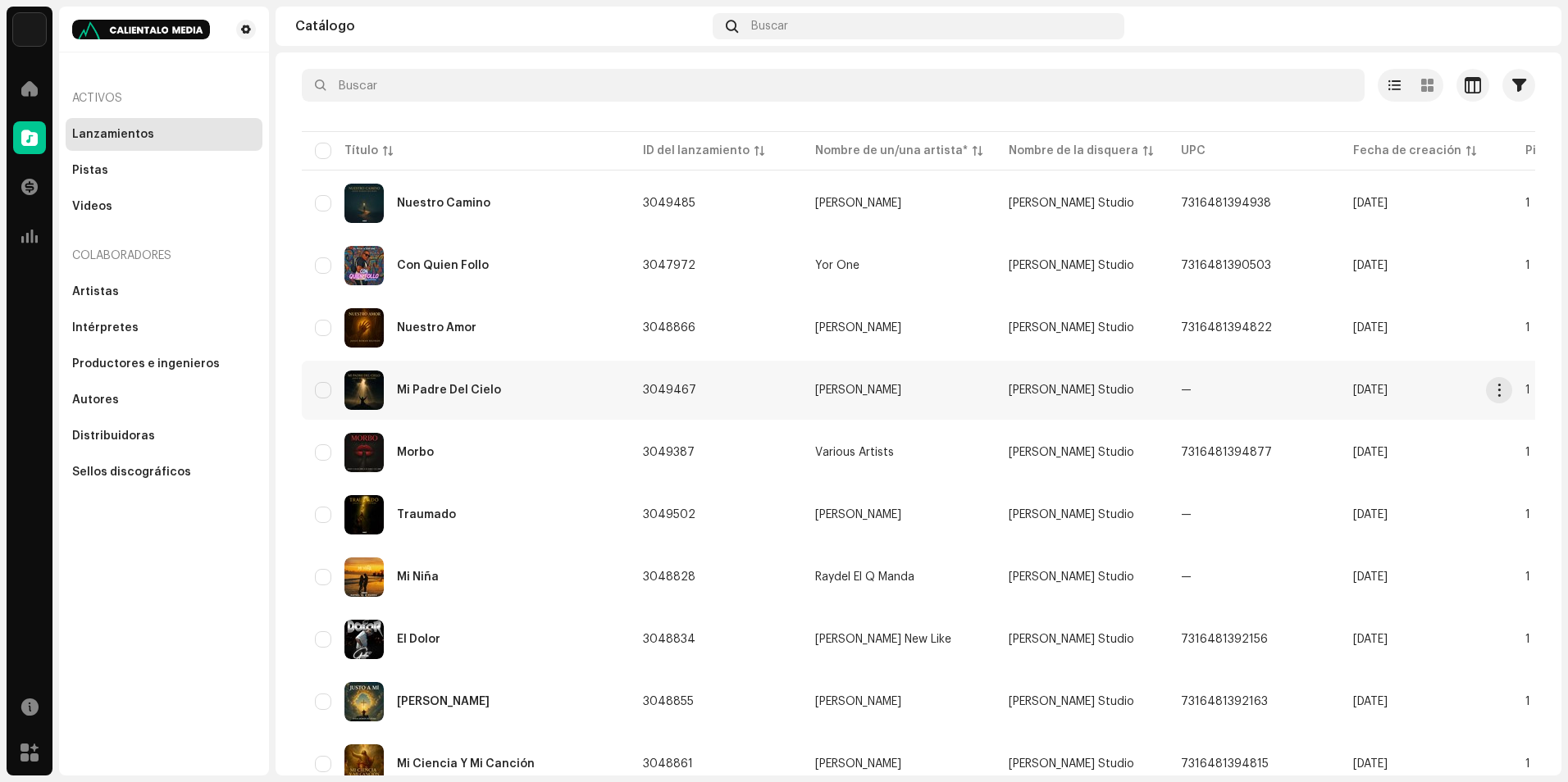
scroll to position [149, 0]
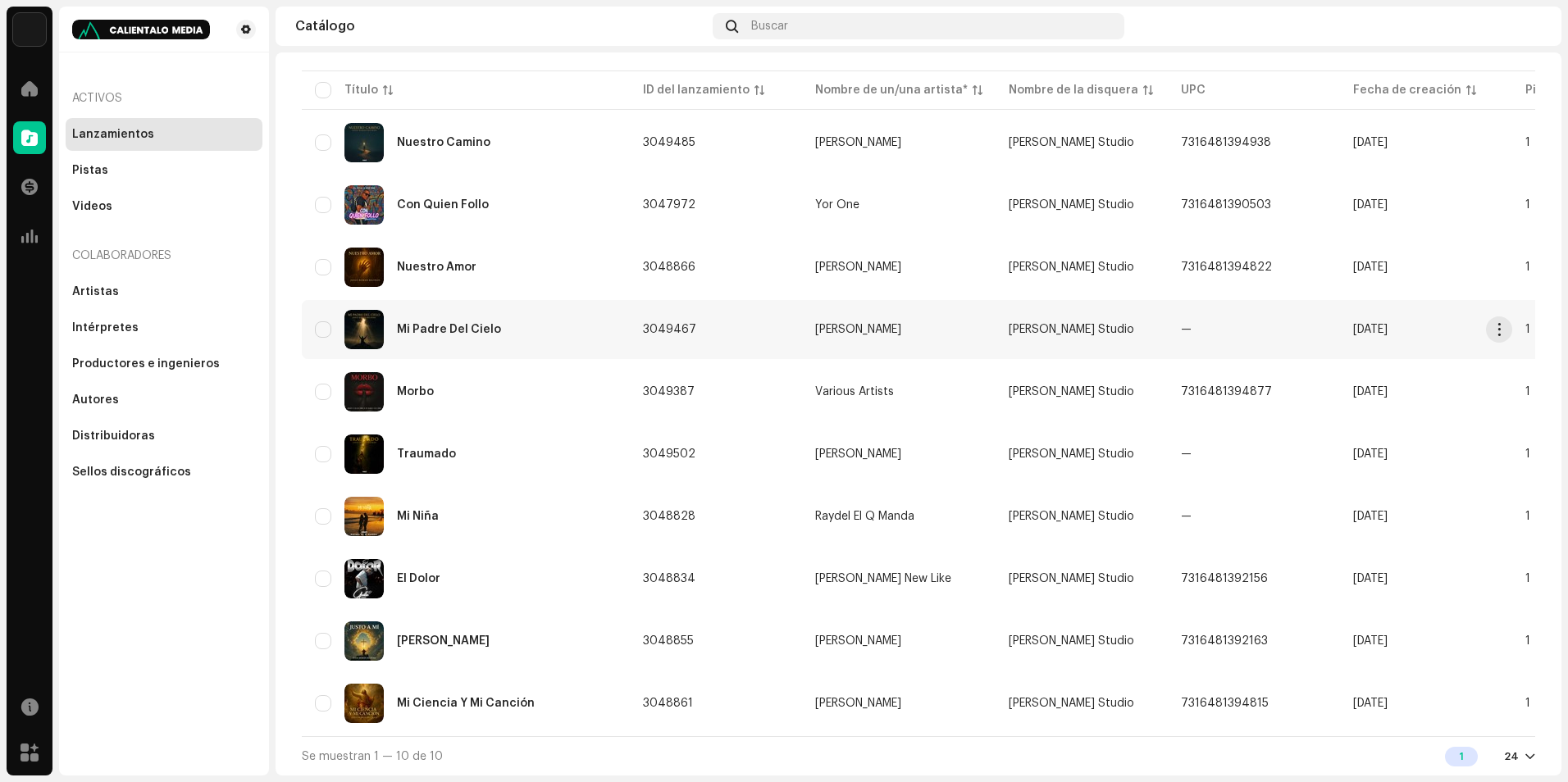
click at [610, 310] on div "Mi Padre Del Cielo" at bounding box center [466, 329] width 302 height 39
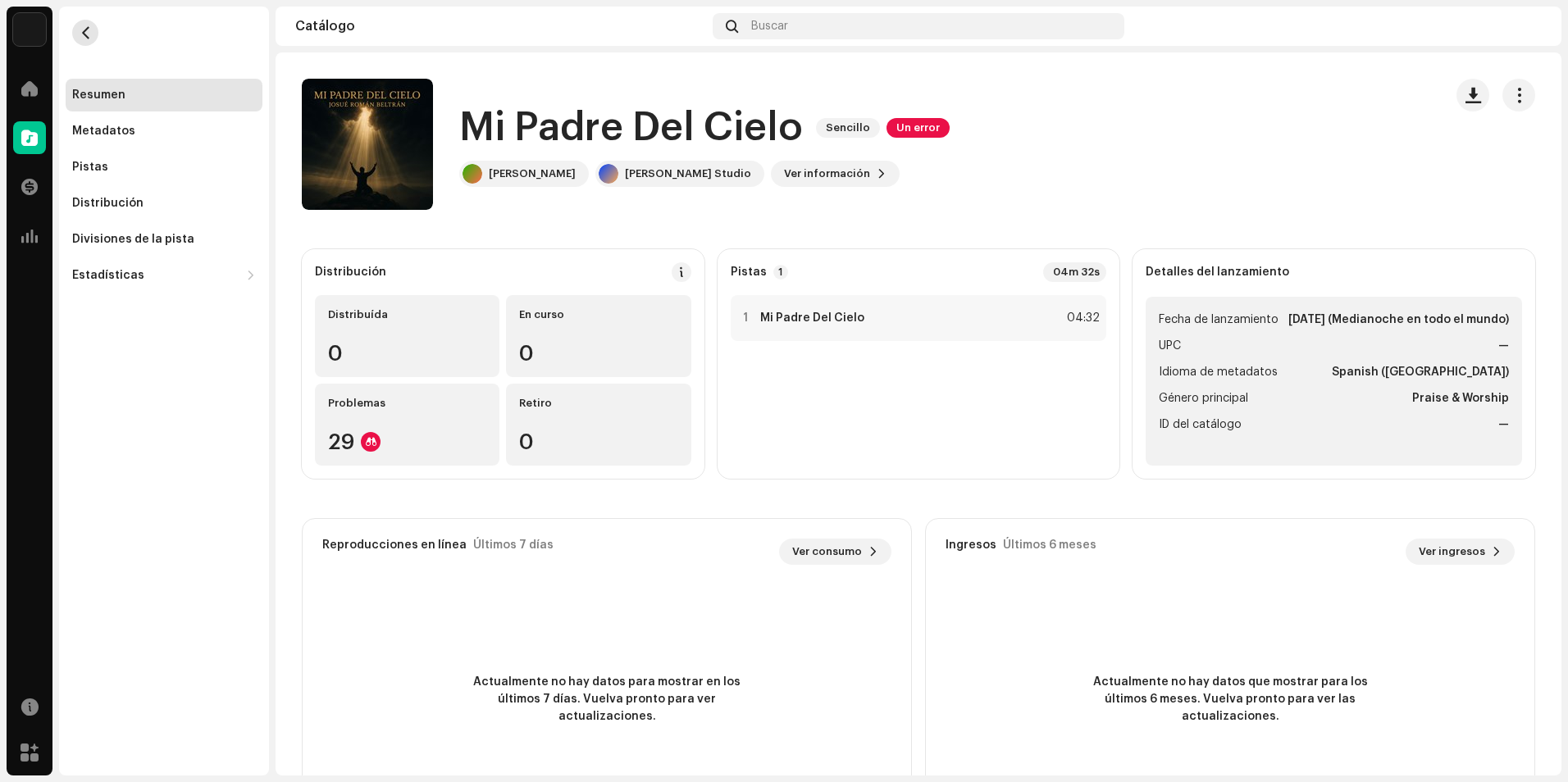
click at [84, 32] on span "button" at bounding box center [85, 32] width 12 height 13
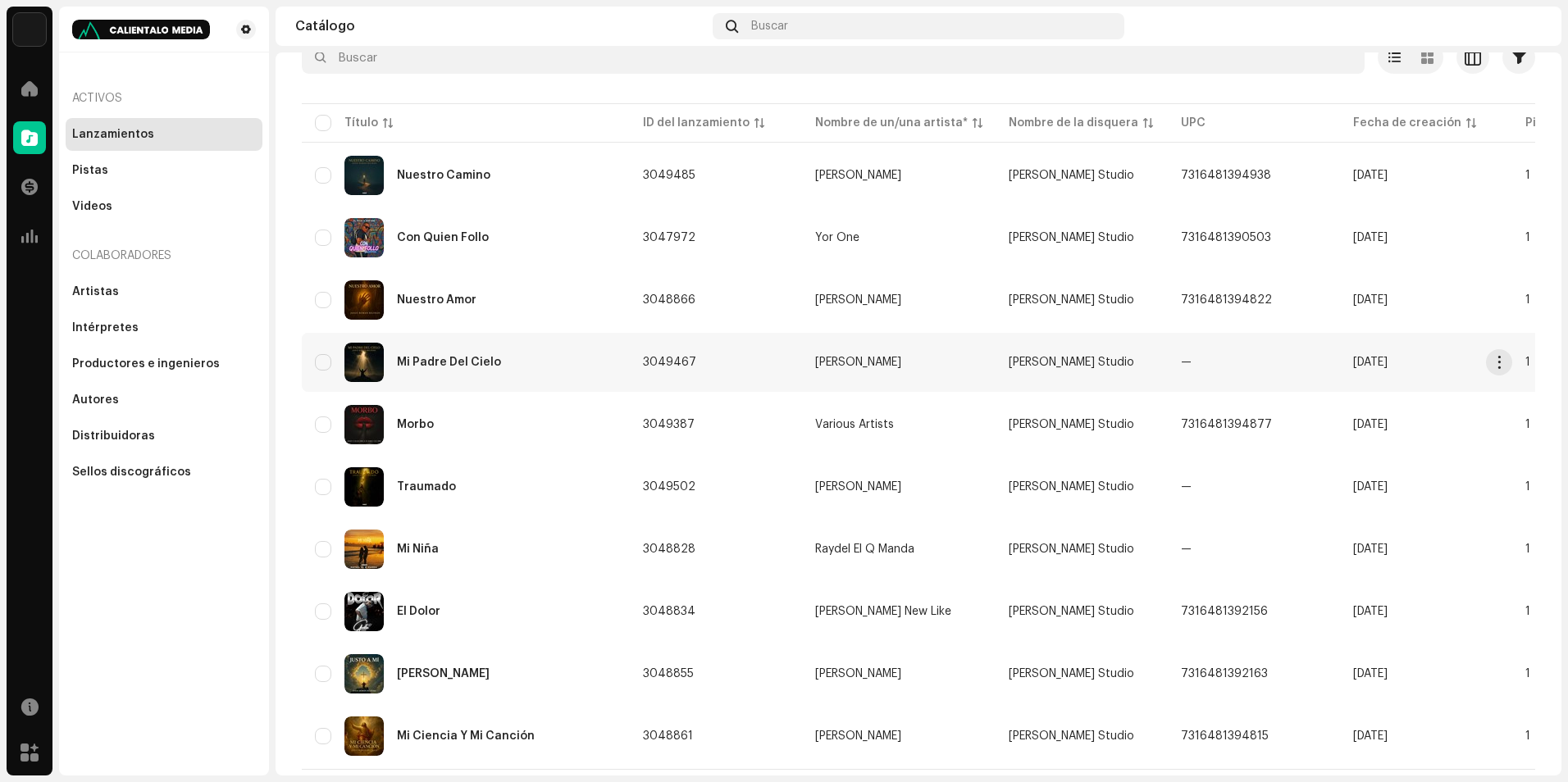
scroll to position [149, 0]
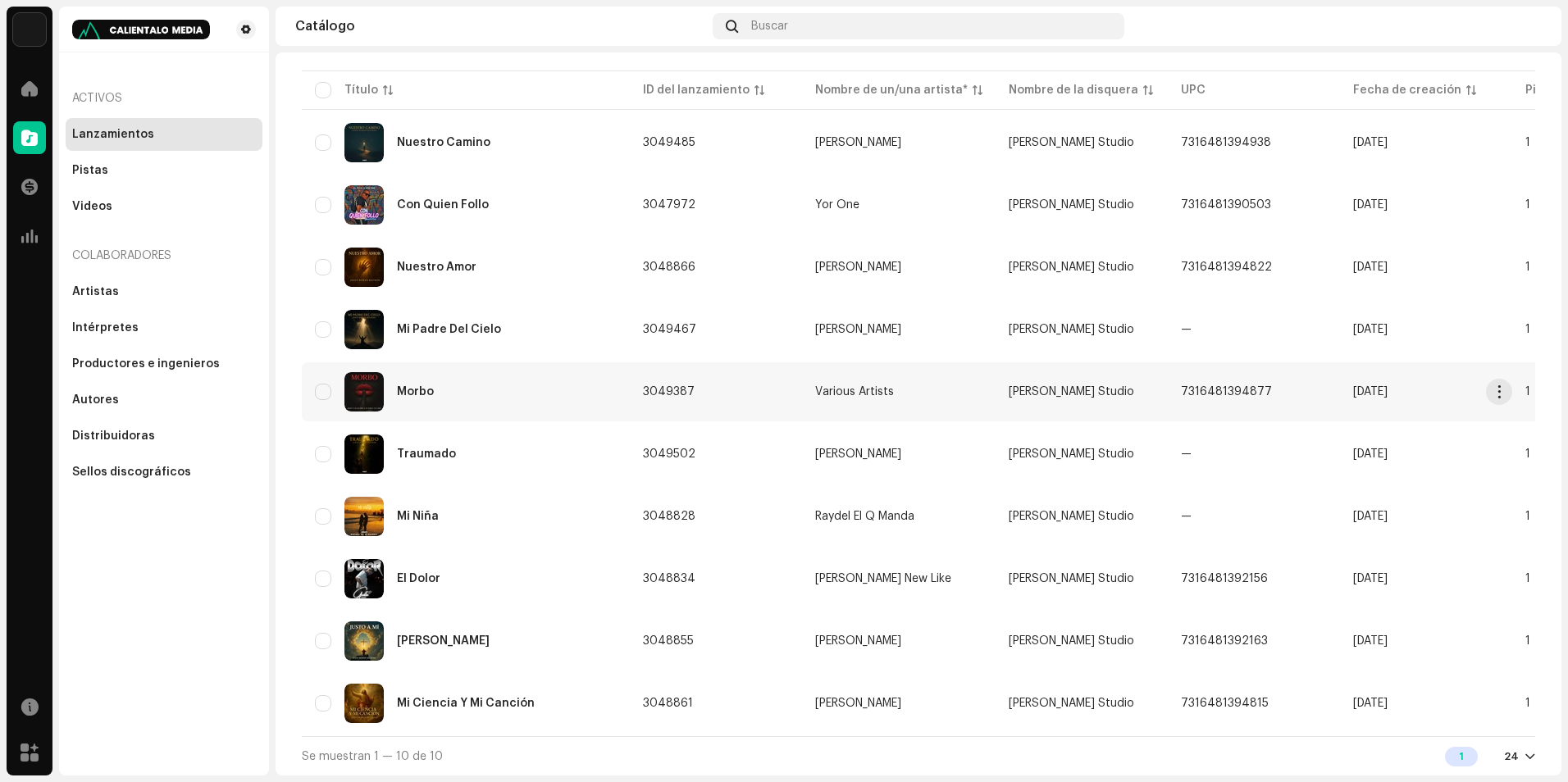
click at [517, 397] on div "Morbo" at bounding box center [466, 391] width 302 height 39
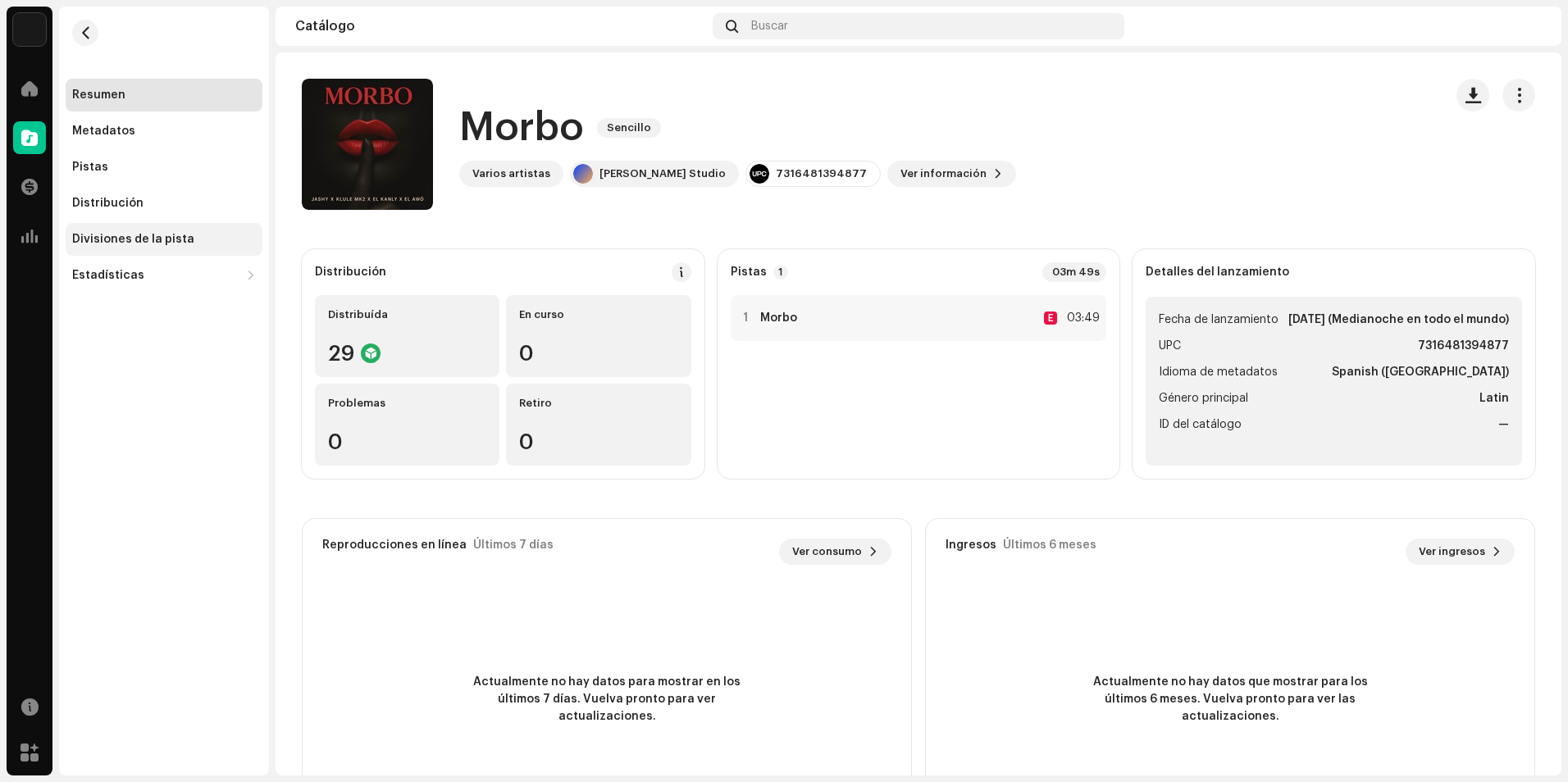
click at [187, 235] on div "Divisiones de la pista" at bounding box center [164, 240] width 183 height 13
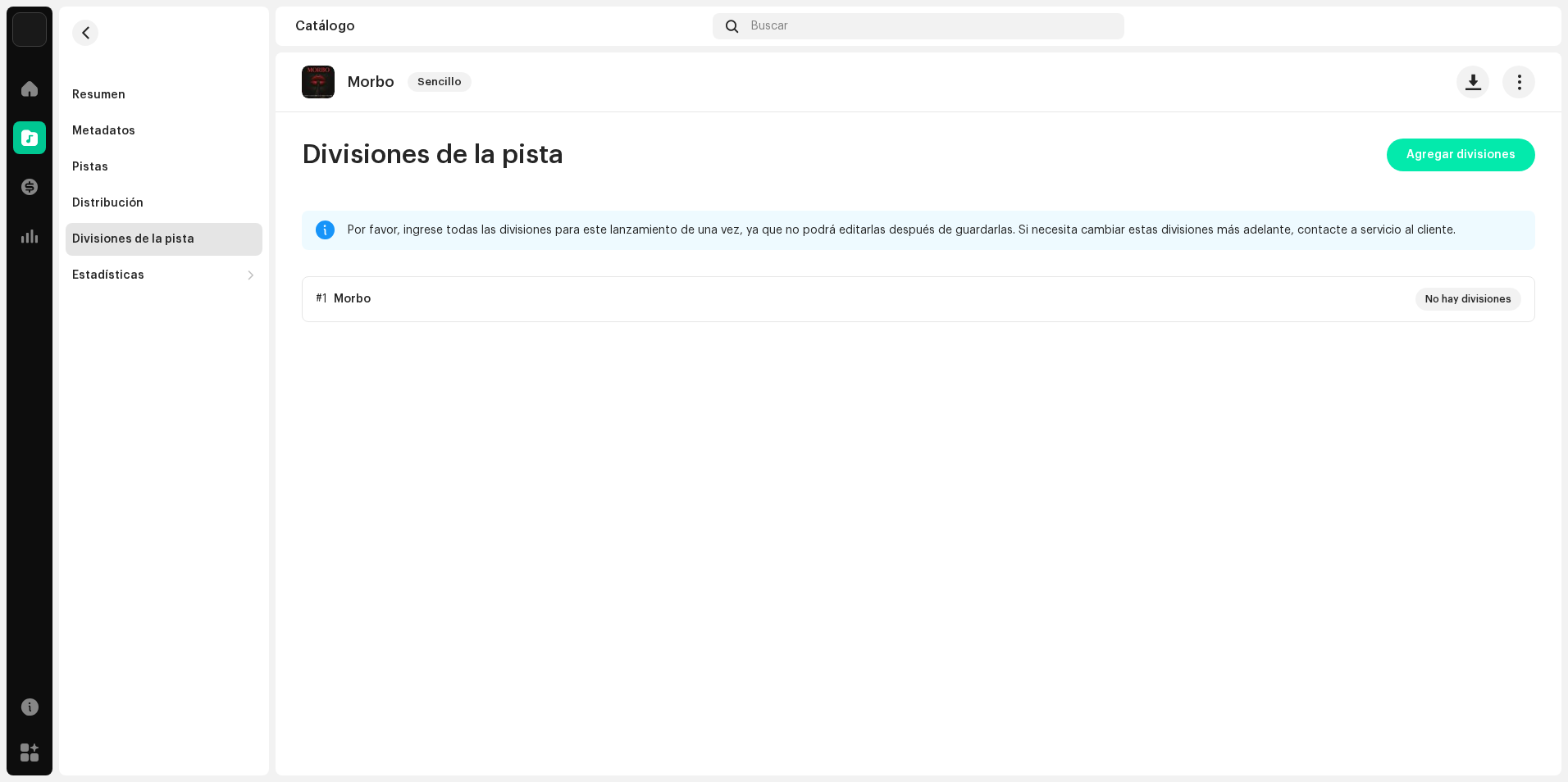
click at [1451, 148] on span "Agregar divisiones" at bounding box center [1460, 155] width 109 height 32
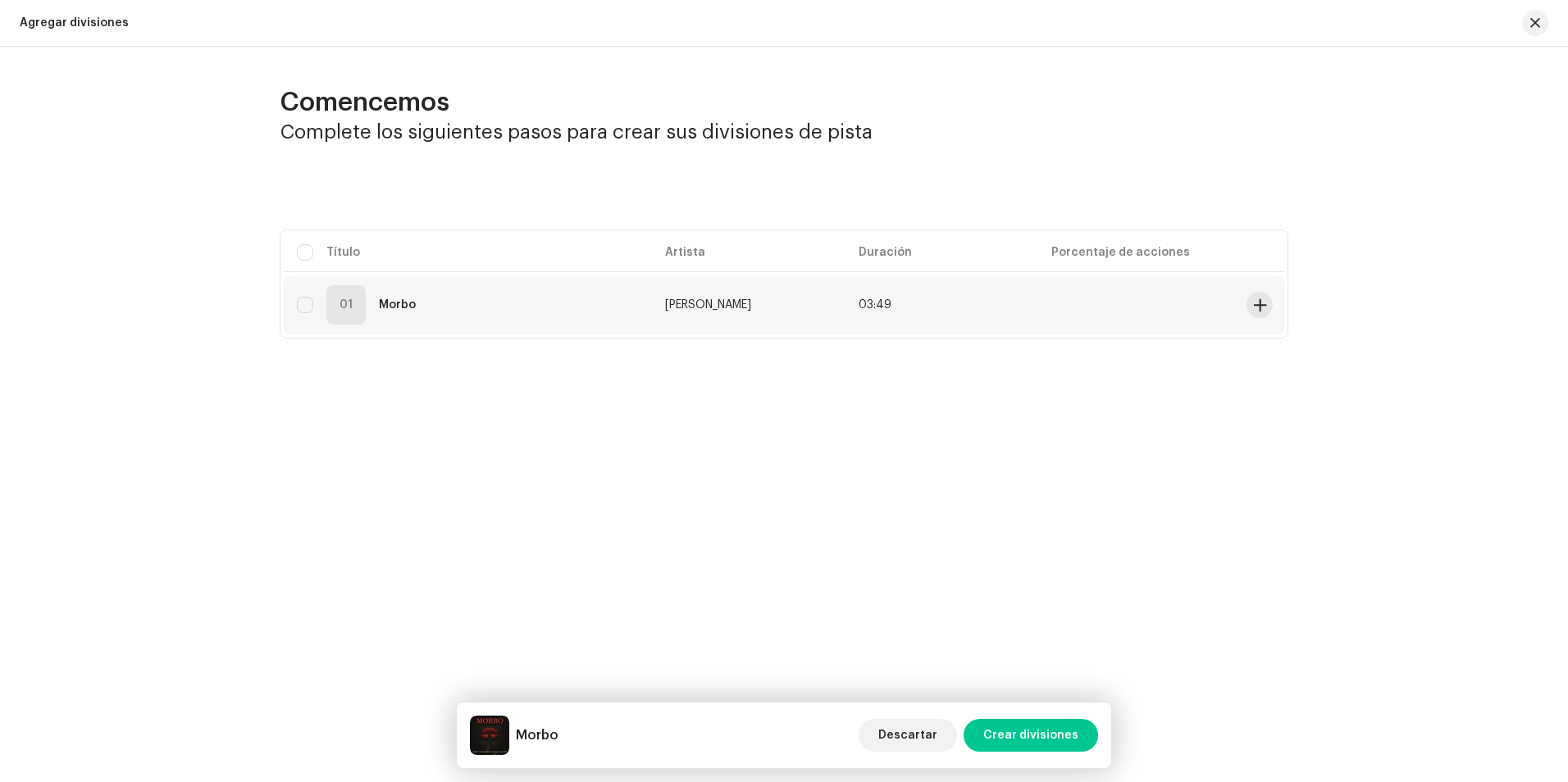
click at [443, 308] on div "01 Morbo" at bounding box center [468, 305] width 342 height 39
click at [306, 300] on input "checkbox" at bounding box center [305, 305] width 16 height 16
checkbox input "true"
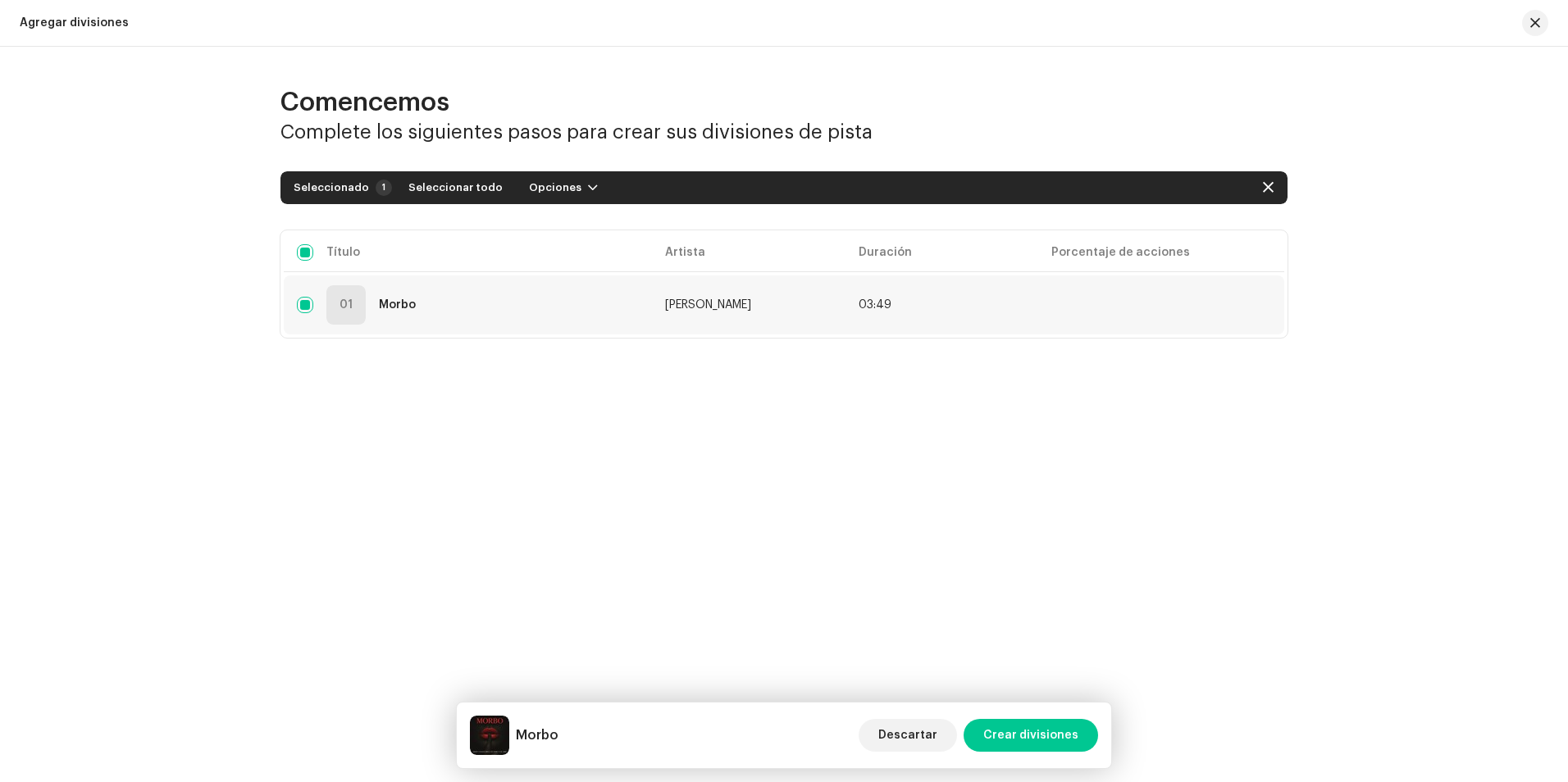
click at [1145, 309] on td at bounding box center [1138, 305] width 201 height 59
click at [1226, 444] on div "Comencemos Complete los siguientes pasos para crear sus divisiones de pista Sel…" at bounding box center [784, 256] width 1568 height 419
click at [1442, 190] on div "Comencemos Complete los siguientes pasos para crear sus divisiones de pista Sel…" at bounding box center [784, 256] width 1568 height 419
click at [314, 249] on table "Título Artista Duración Porcentaje de acciones 01 Morbo [PERSON_NAME] 03:49" at bounding box center [783, 284] width 1000 height 107
click at [301, 258] on input "checkbox" at bounding box center [305, 252] width 16 height 16
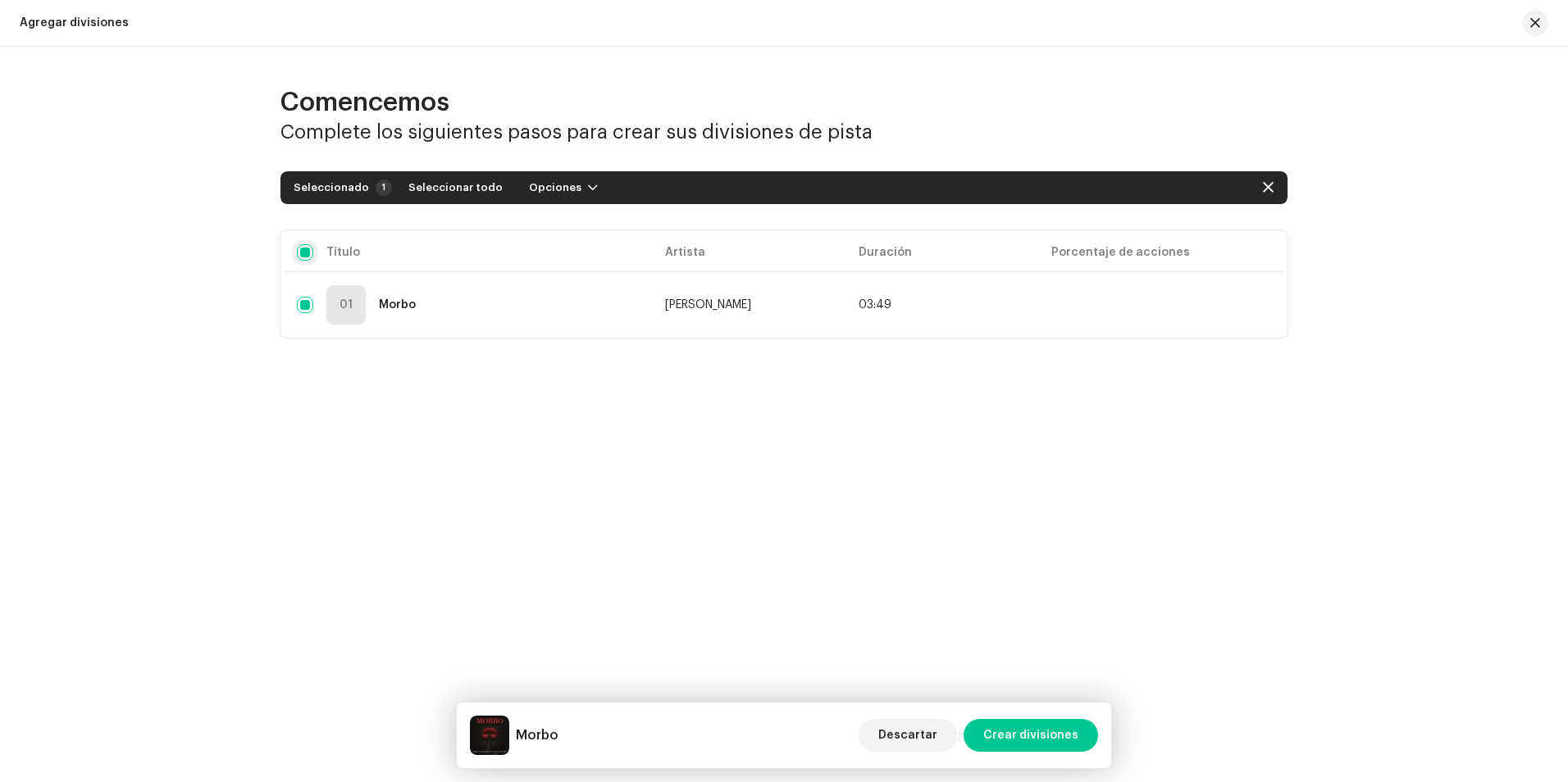
checkbox input "false"
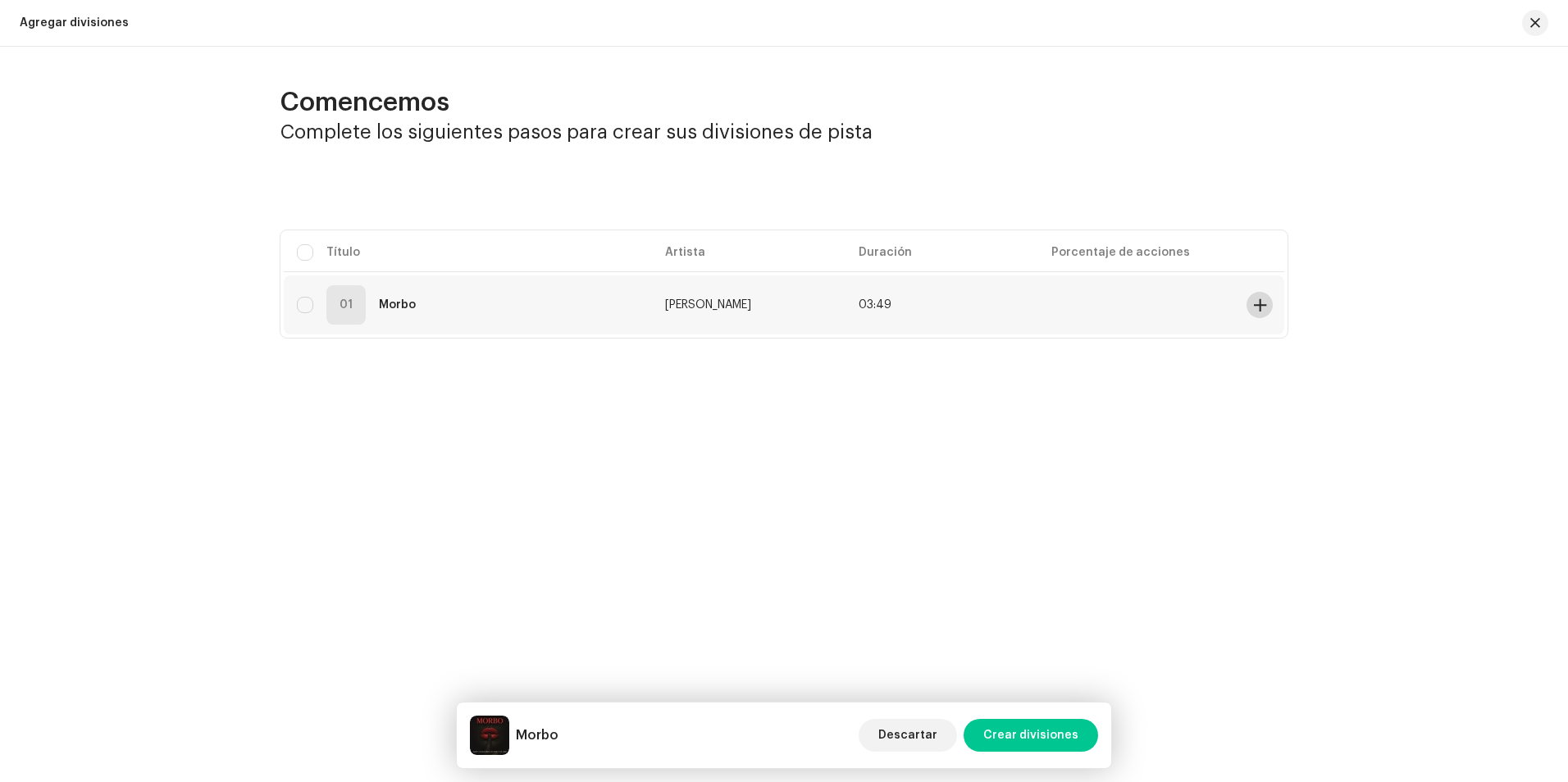
click at [1261, 308] on span at bounding box center [1260, 306] width 12 height 13
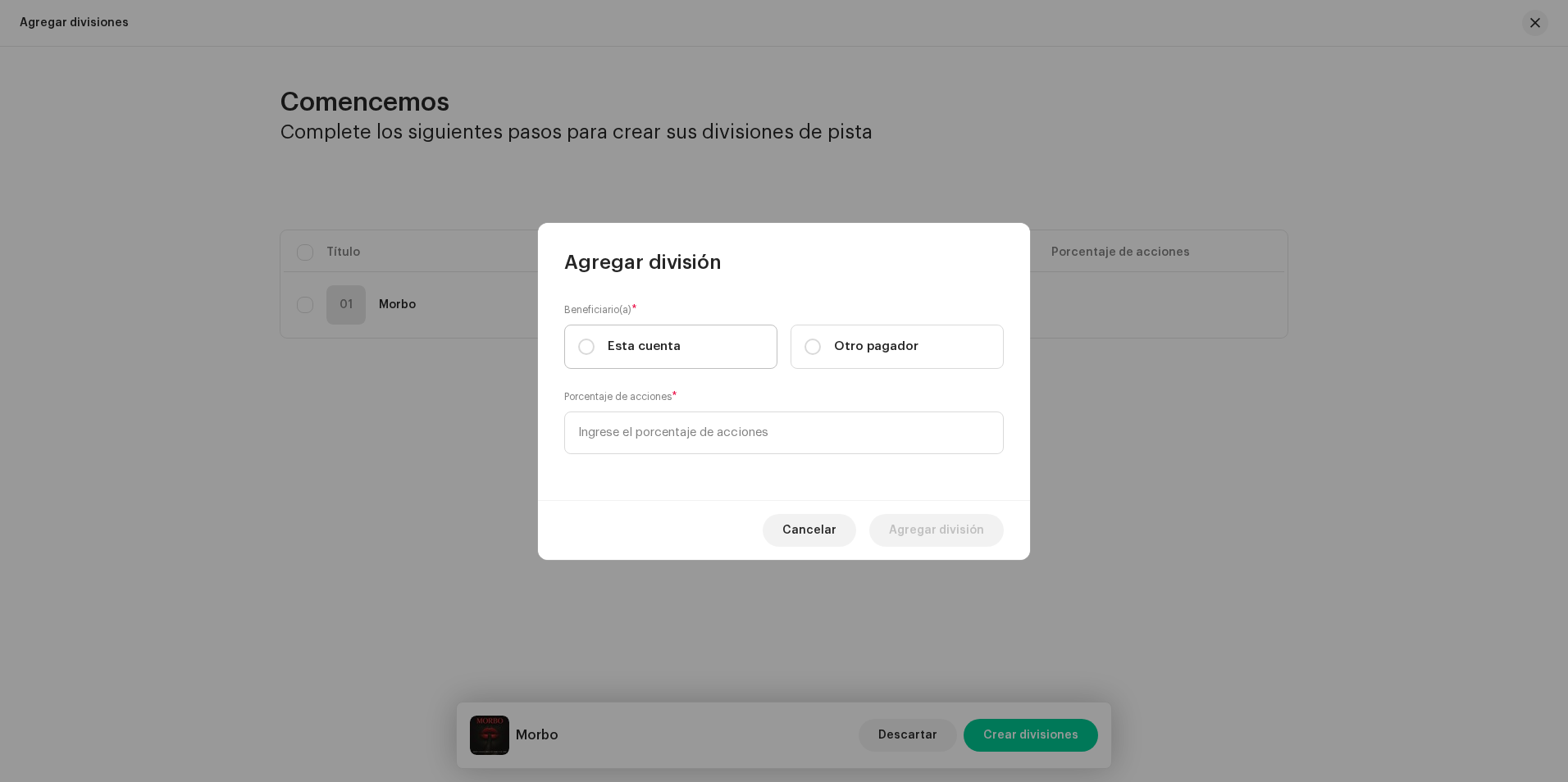
click at [632, 356] on label "Esta cuenta" at bounding box center [670, 347] width 213 height 44
click at [594, 355] on input "Esta cuenta" at bounding box center [585, 347] width 16 height 16
radio input "true"
click at [646, 435] on input at bounding box center [784, 433] width 439 height 43
type input "30,00"
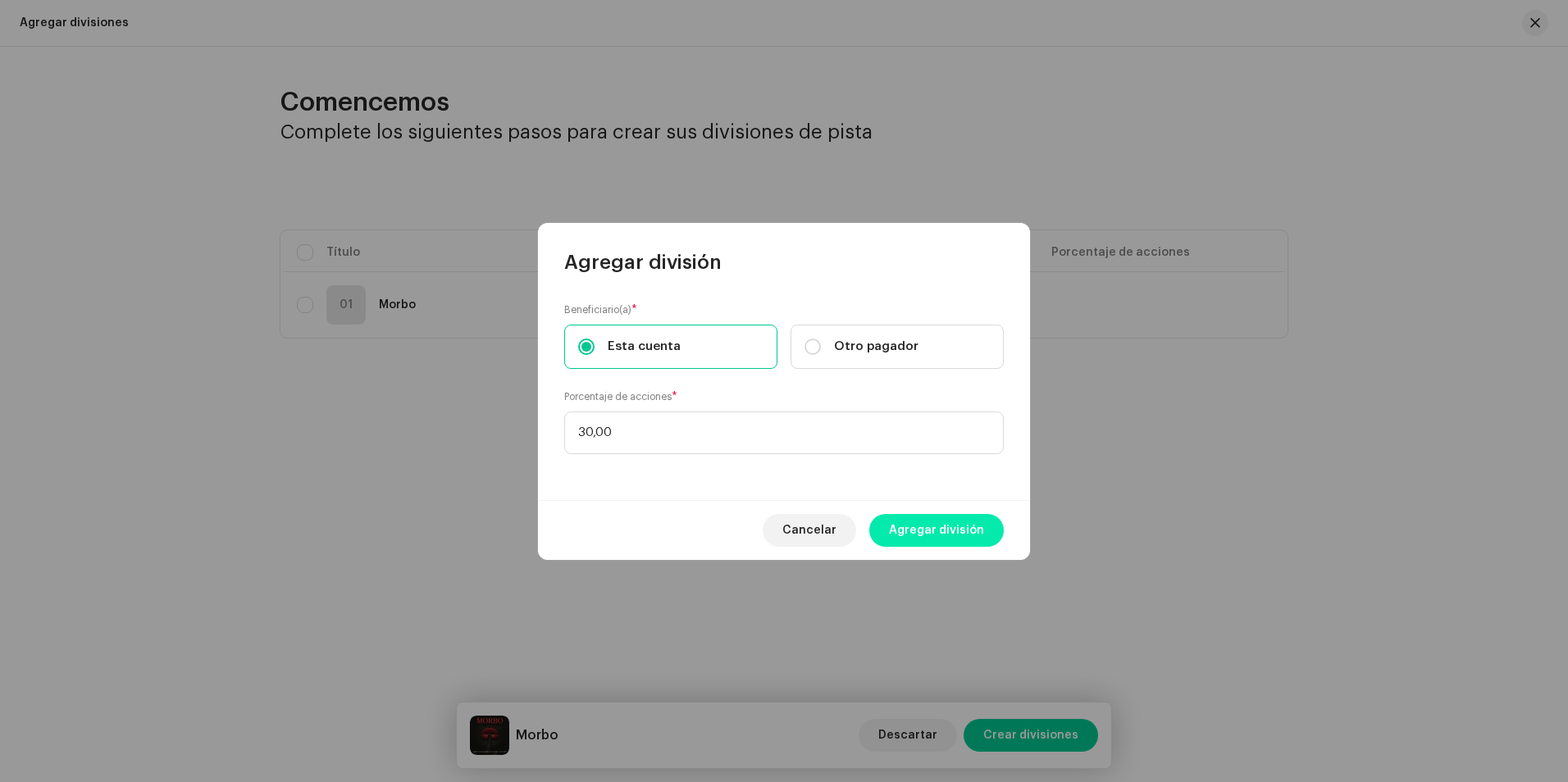
click at [945, 526] on span "Agregar división" at bounding box center [937, 530] width 95 height 32
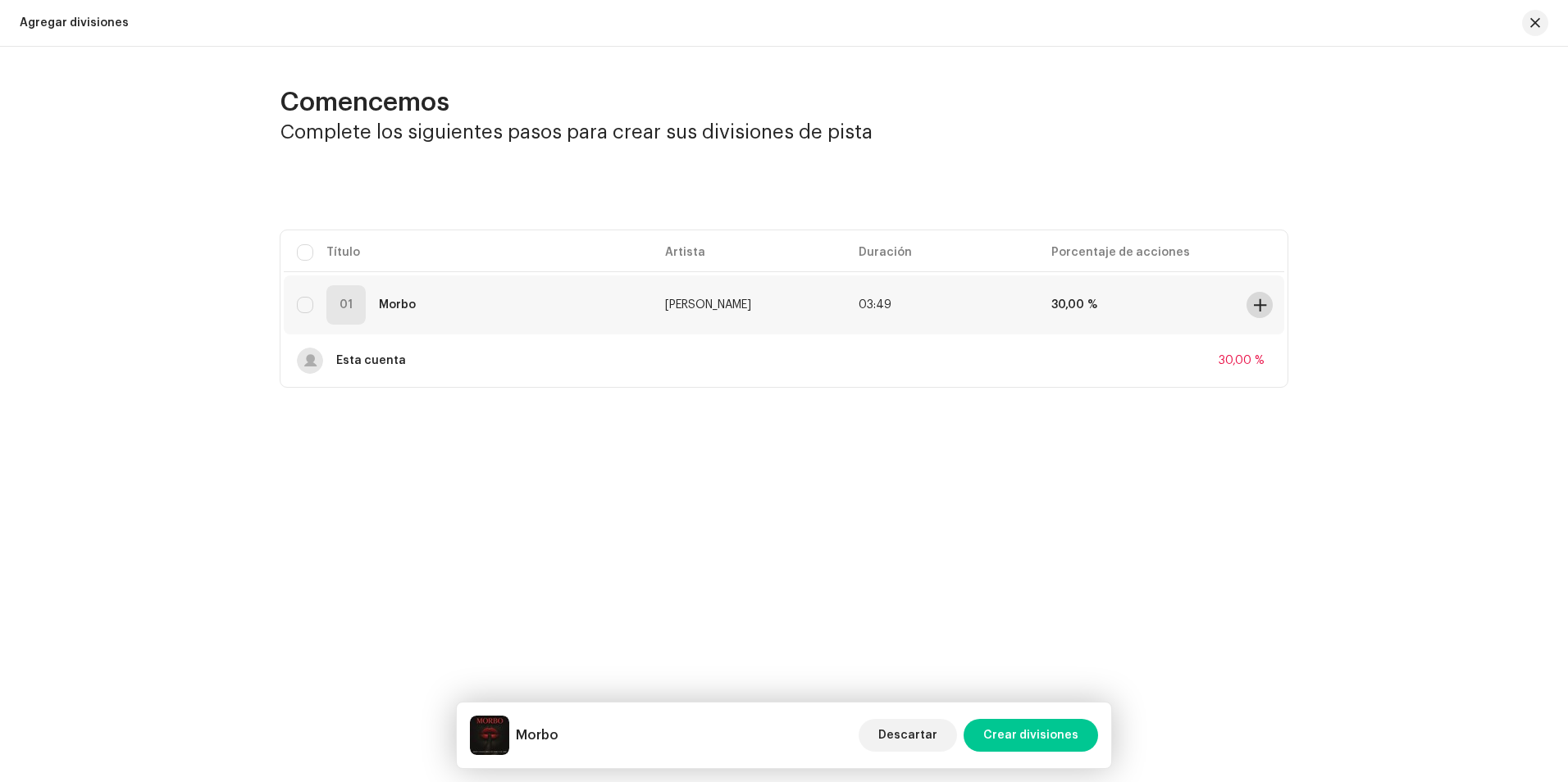
click at [1260, 307] on span at bounding box center [1260, 306] width 12 height 13
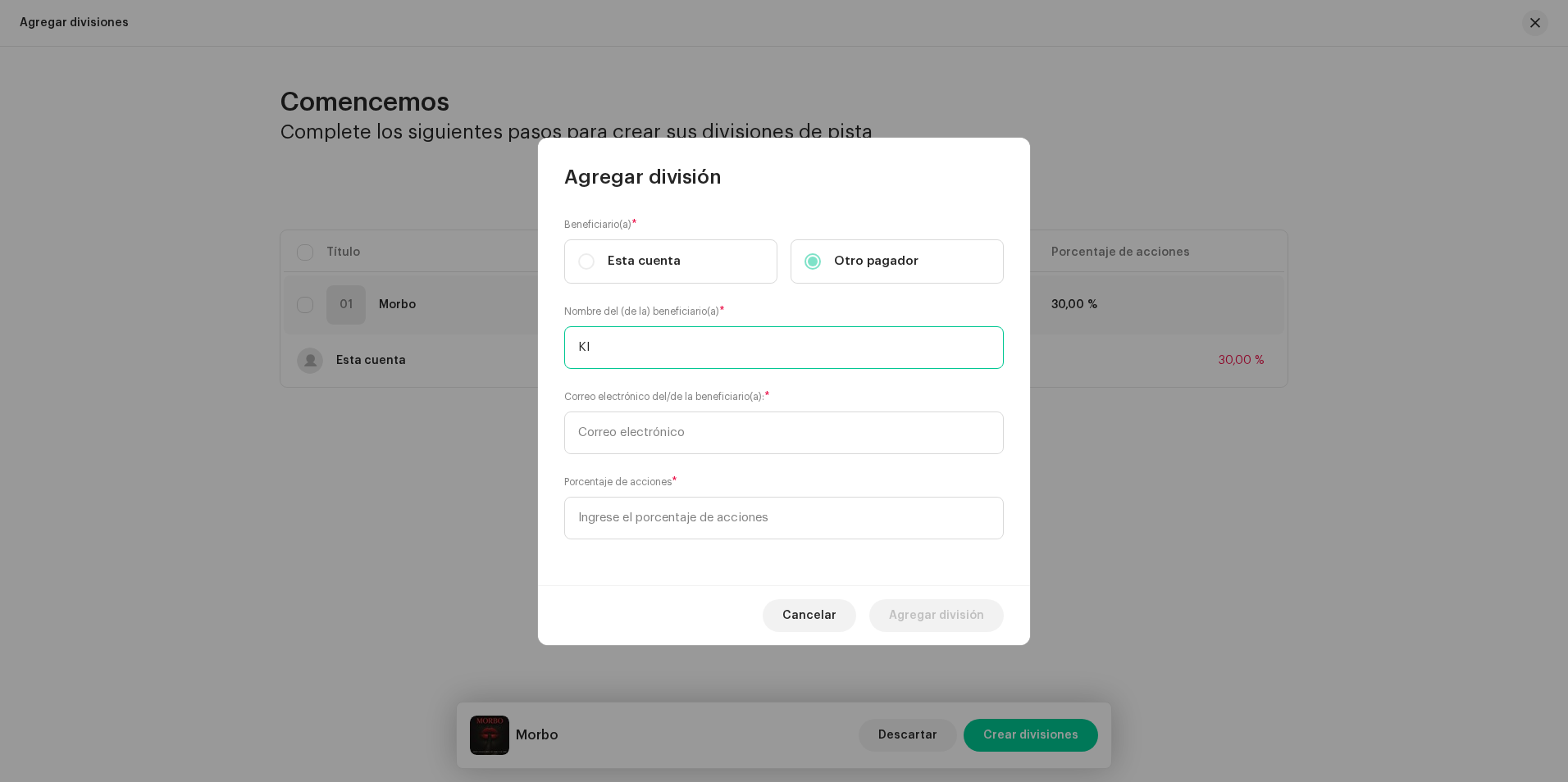
type input "K"
type input "Klule mk2"
click at [708, 443] on input "text" at bounding box center [784, 433] width 439 height 43
type input "[EMAIL_ADDRESS][DOMAIN_NAME]"
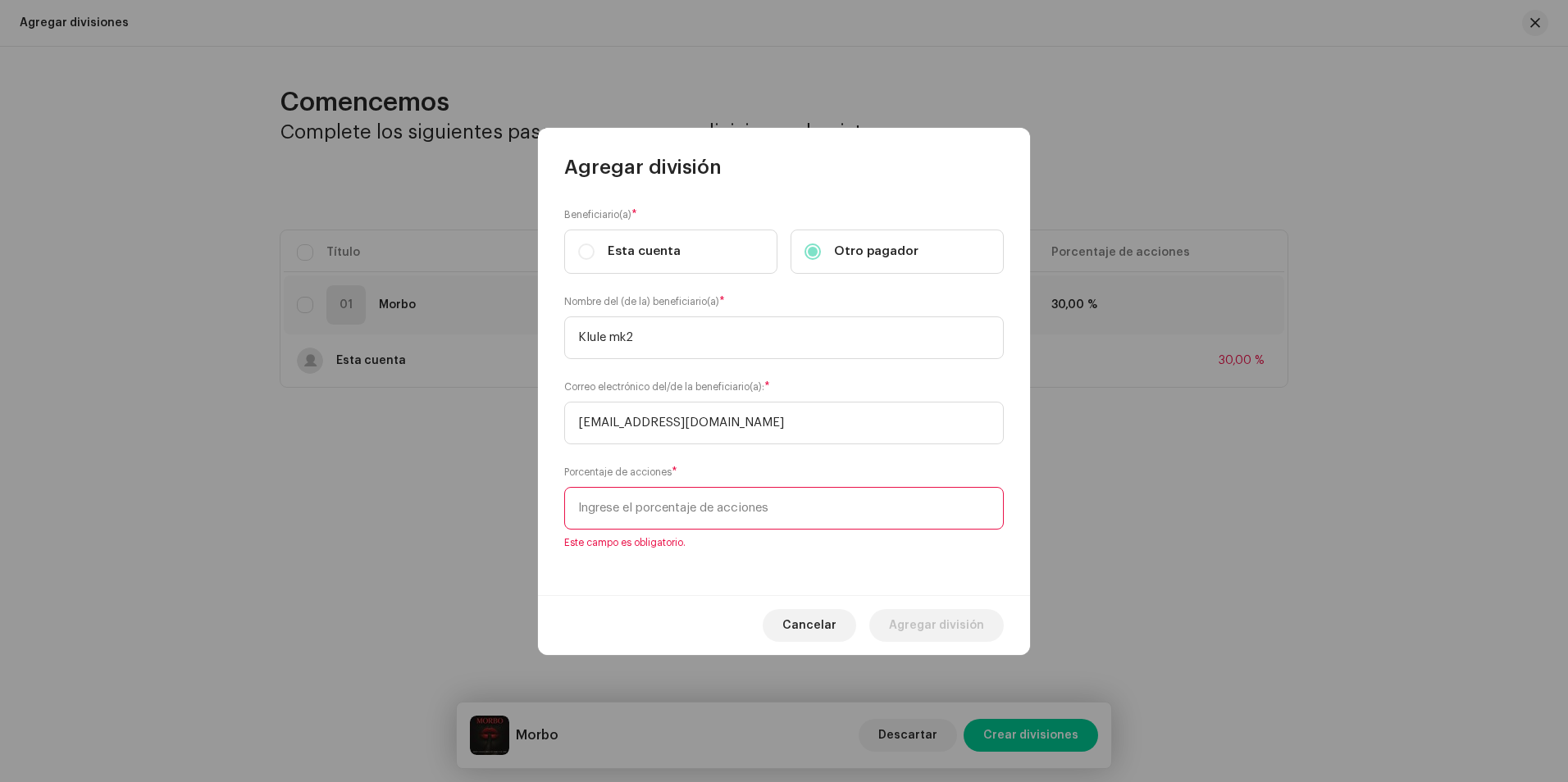
click at [700, 513] on input at bounding box center [784, 508] width 439 height 43
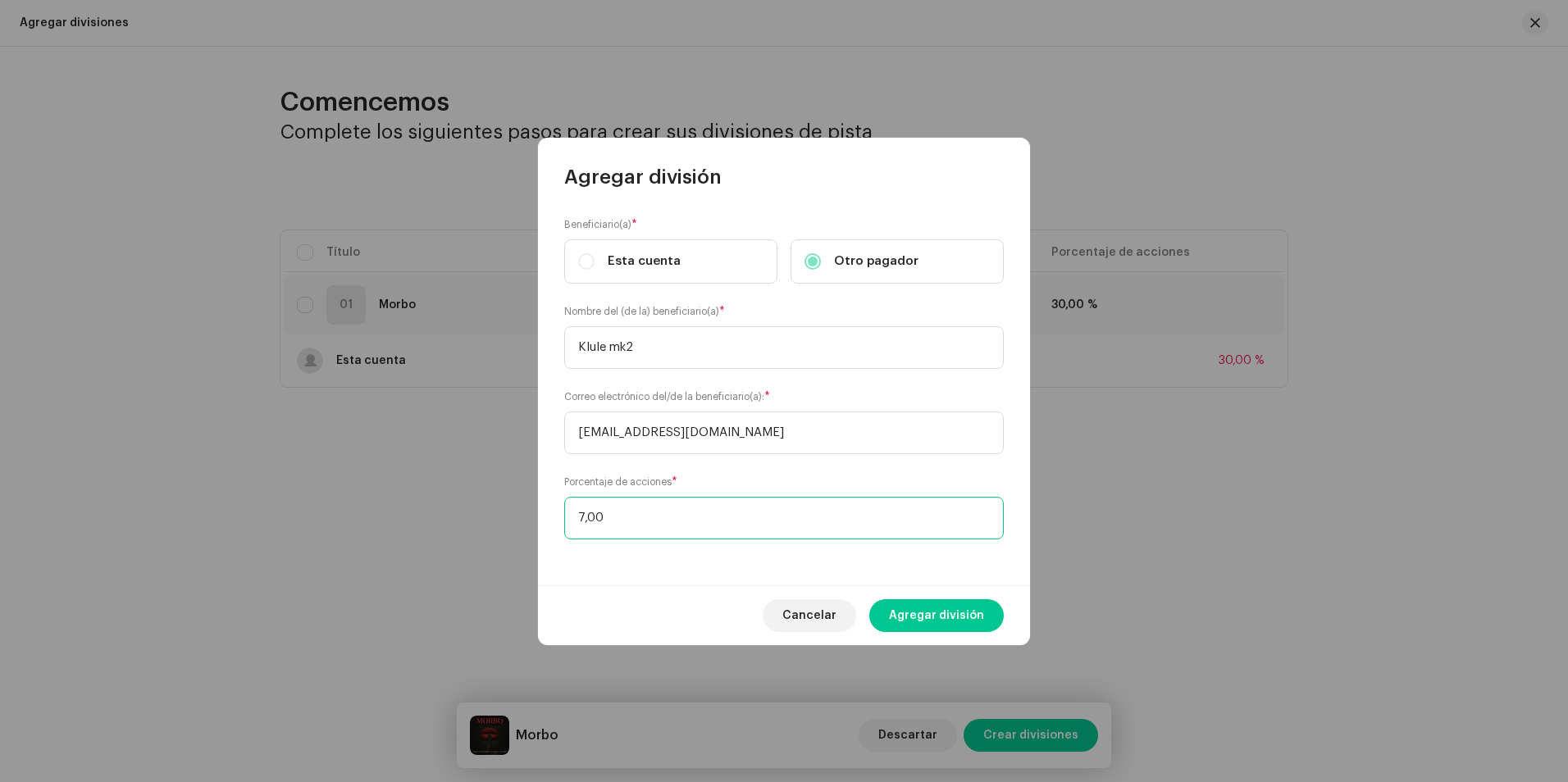
type input "70,00"
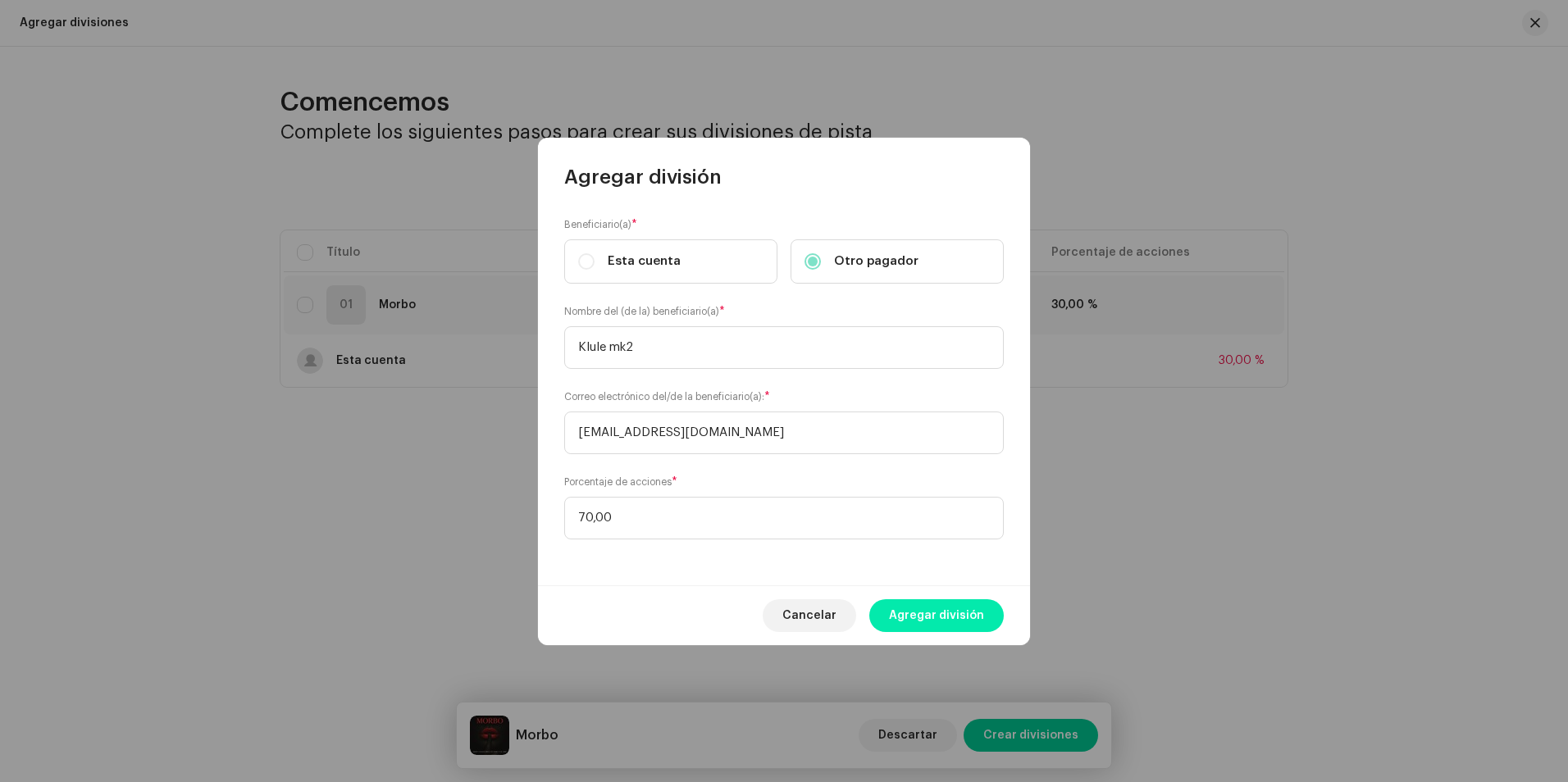
click at [931, 611] on span "Agregar división" at bounding box center [937, 616] width 95 height 32
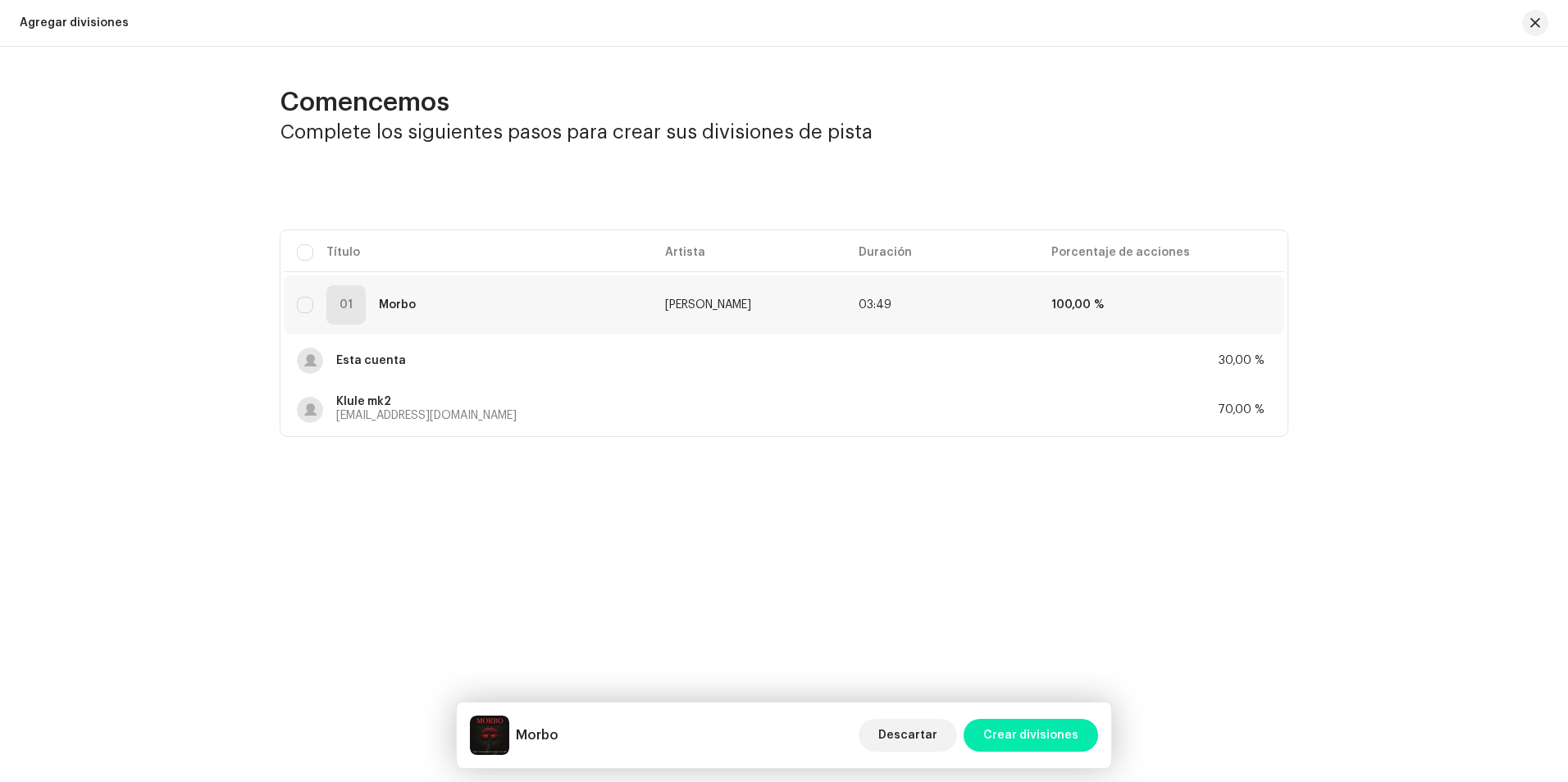
click at [1079, 728] on button "Crear divisiones" at bounding box center [1030, 735] width 135 height 32
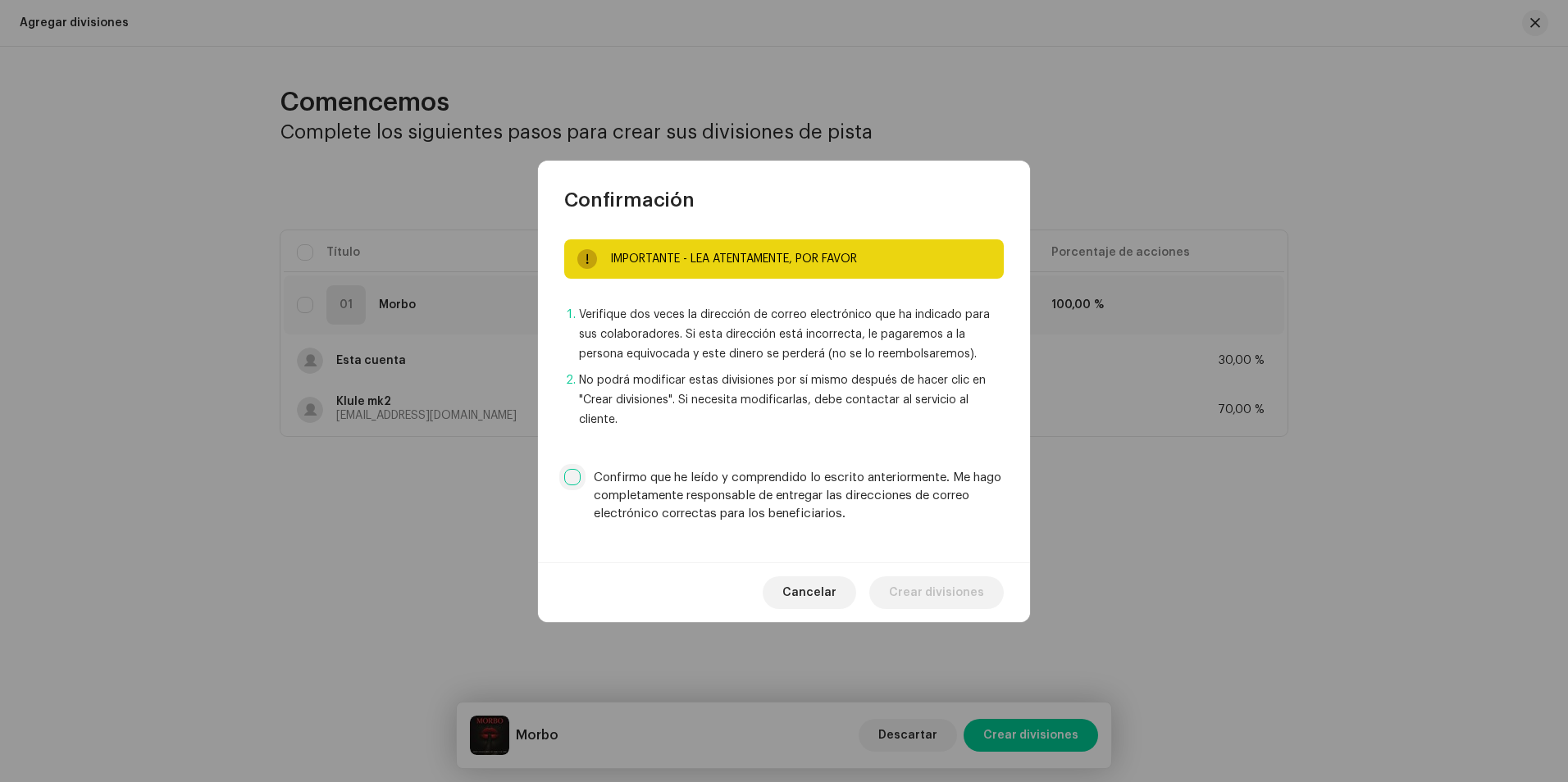
click at [569, 478] on input "Confirmo que he leído y comprendido lo escrito anteriormente. Me hago completam…" at bounding box center [572, 476] width 16 height 16
checkbox input "true"
click at [952, 605] on span "Crear divisiones" at bounding box center [937, 593] width 95 height 32
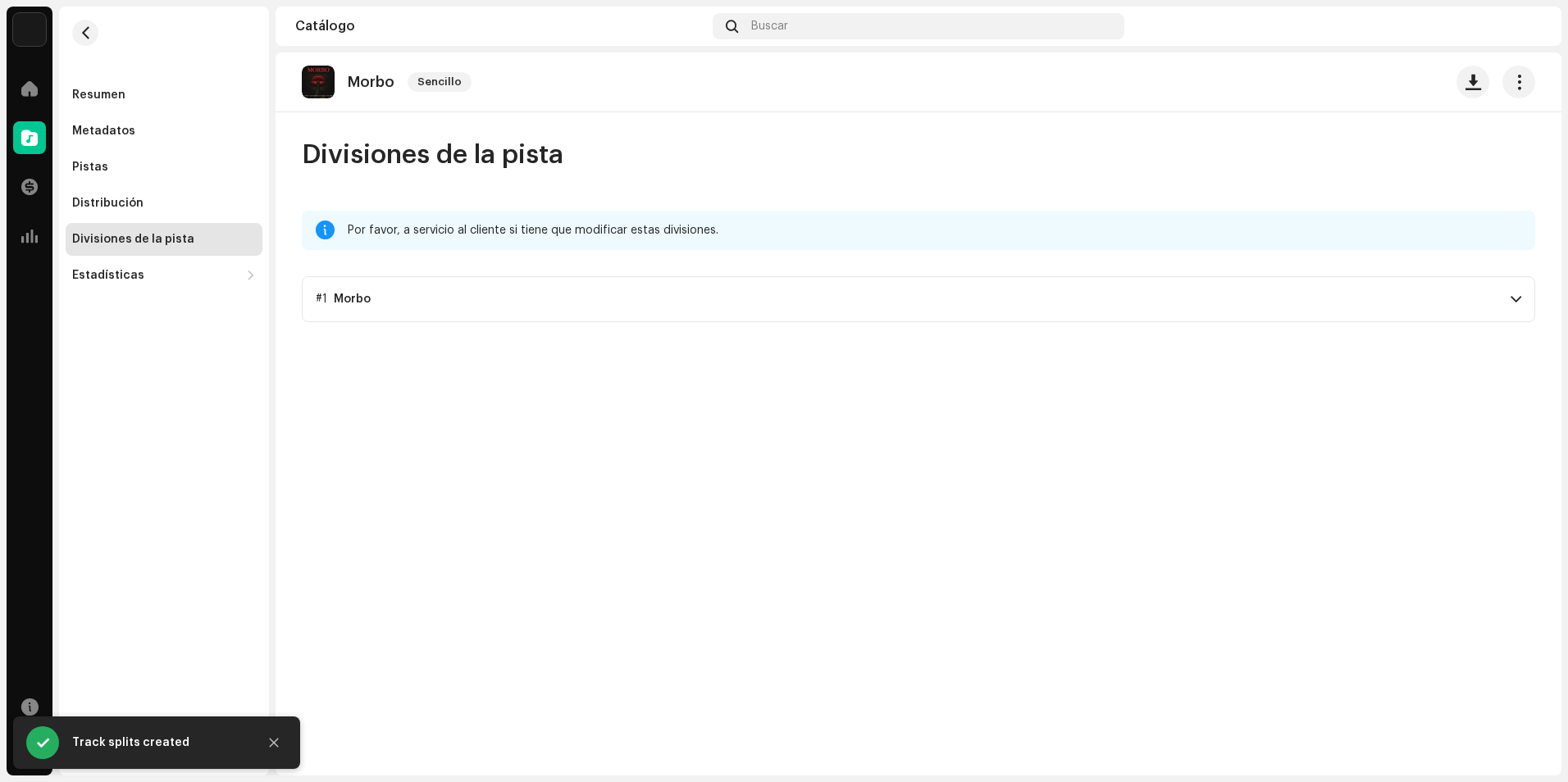
click at [434, 298] on p-accordion-header "#1 Morbo" at bounding box center [918, 299] width 1233 height 46
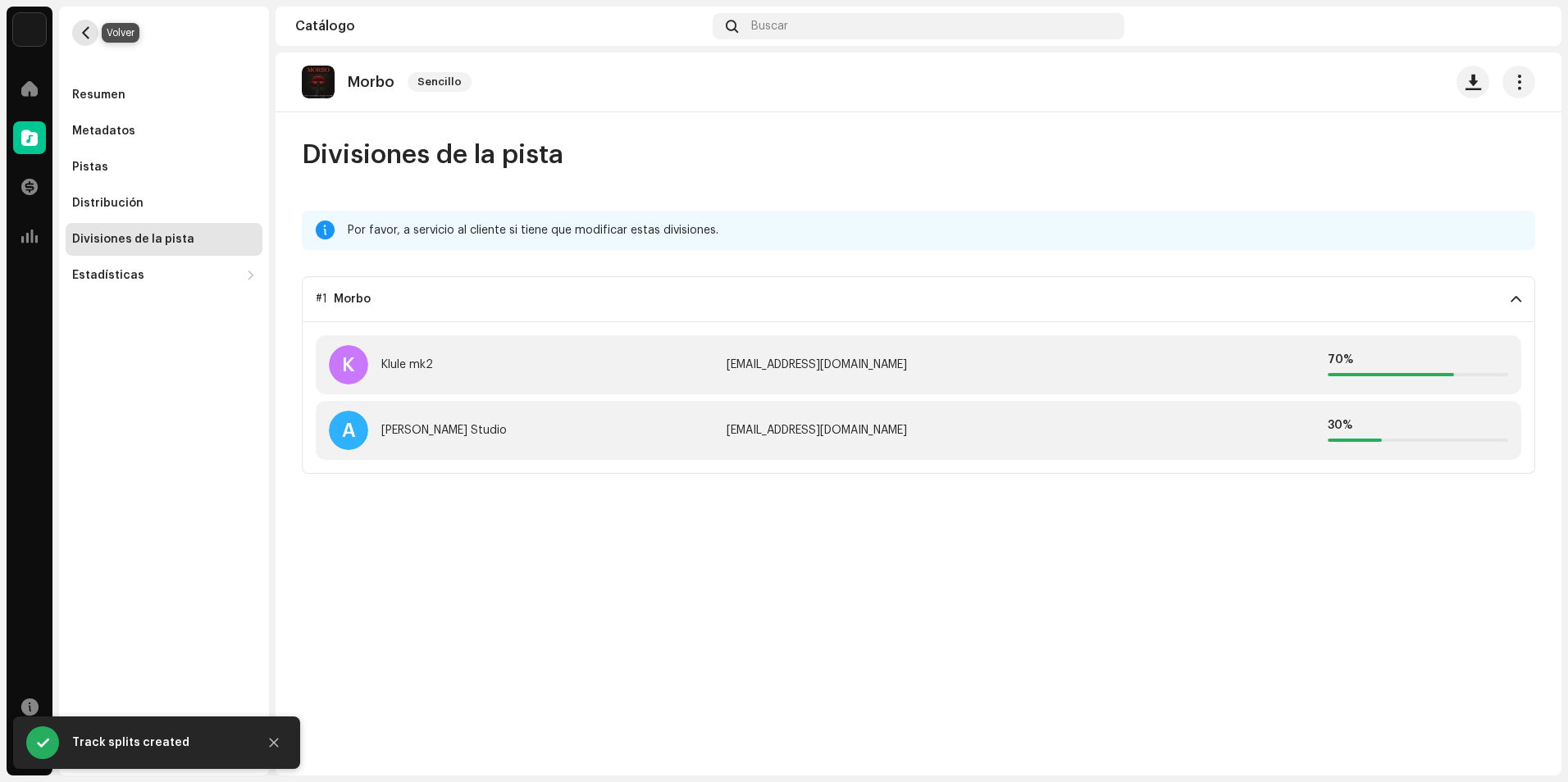
click at [90, 28] on span "button" at bounding box center [85, 32] width 12 height 13
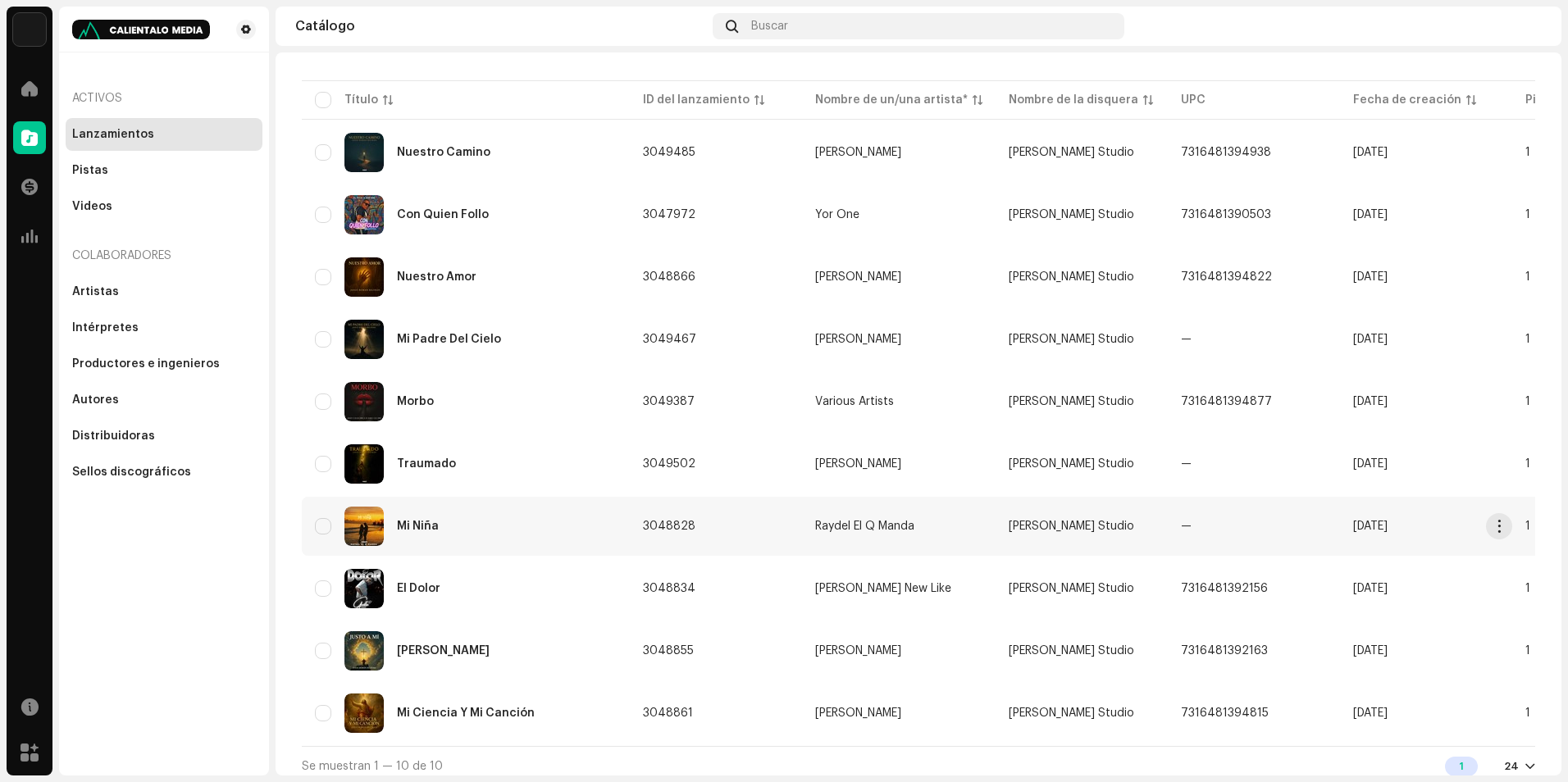
scroll to position [149, 0]
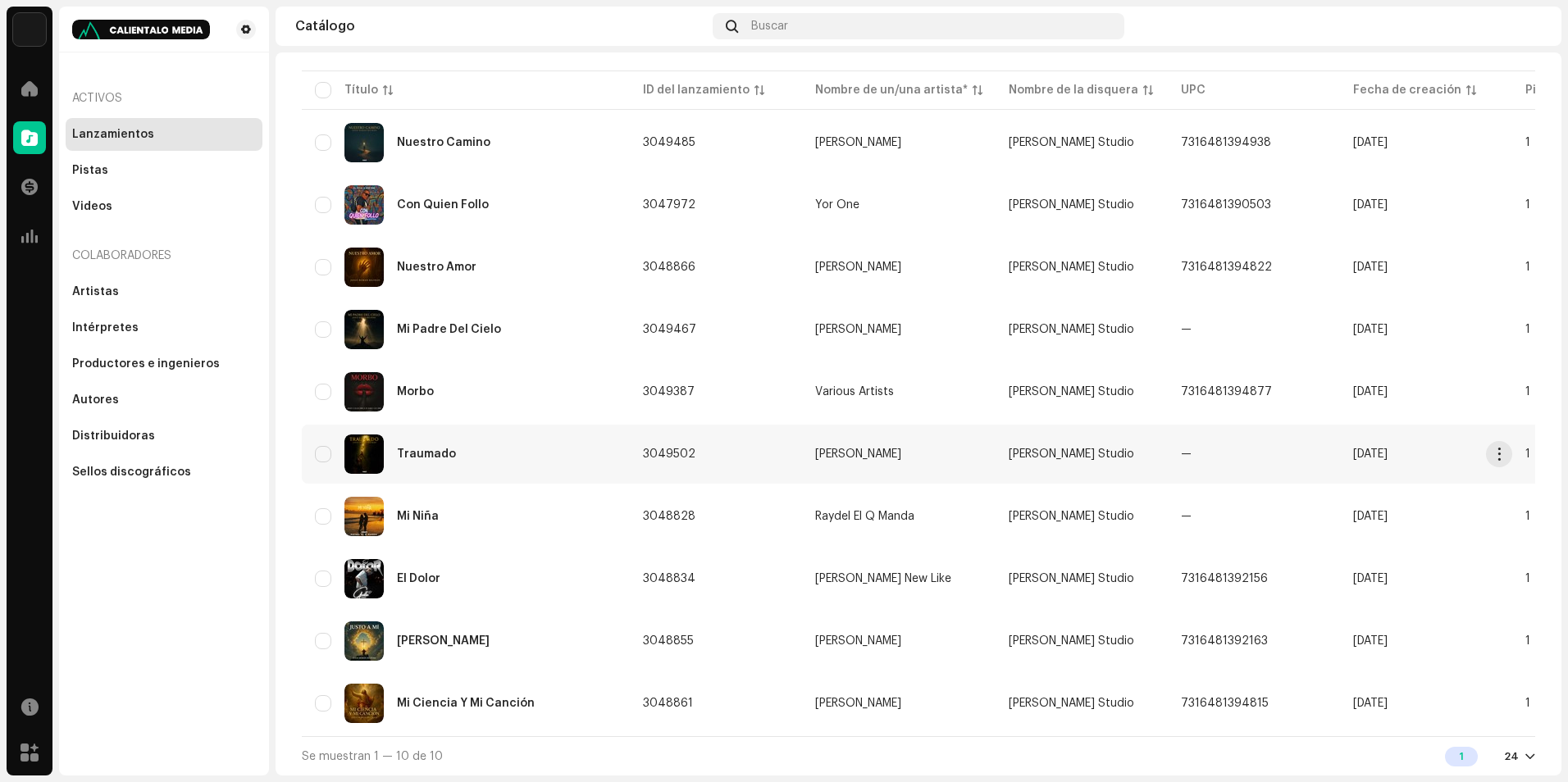
click at [545, 460] on div "Traumado" at bounding box center [466, 454] width 302 height 39
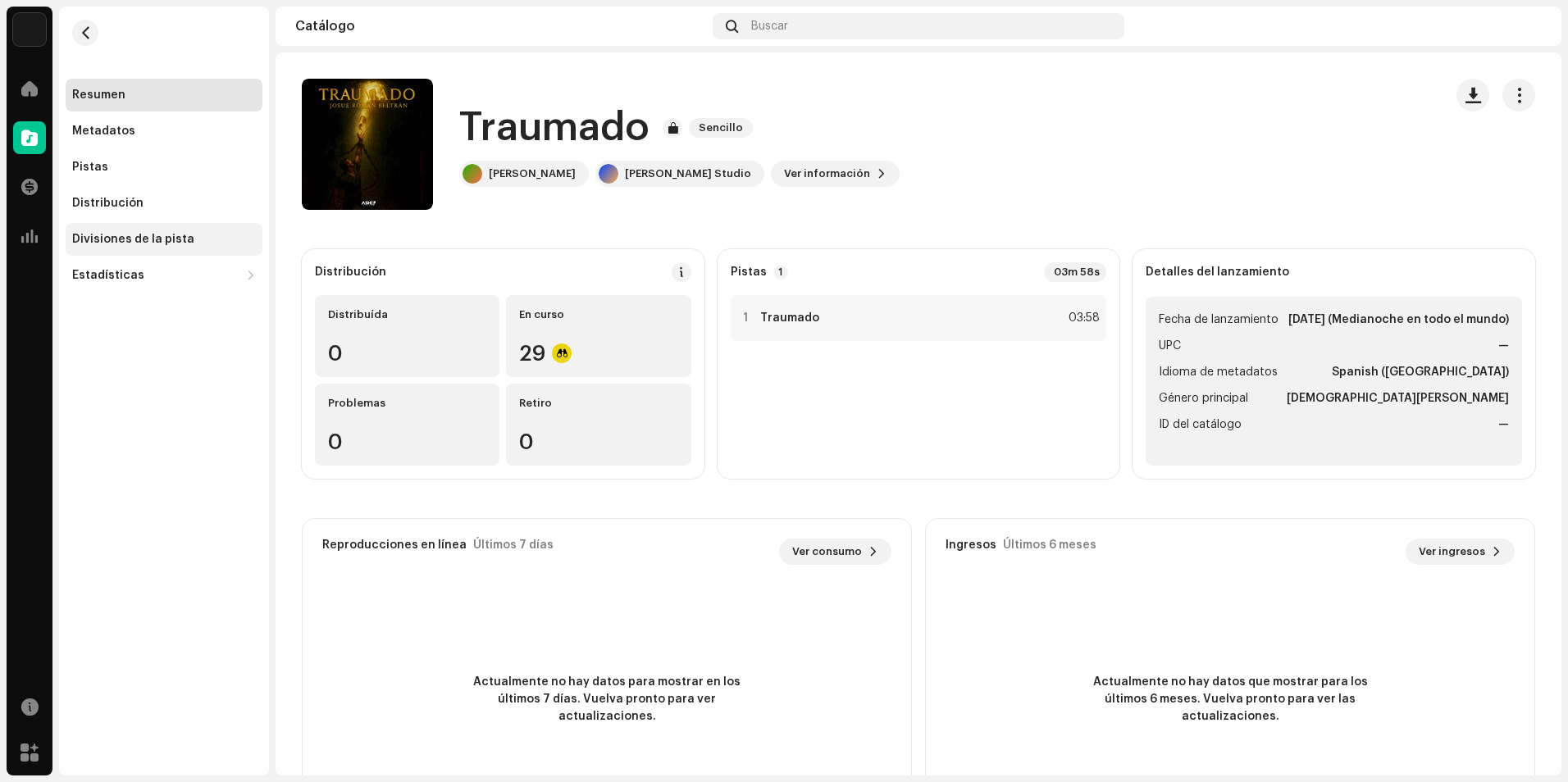
click at [182, 241] on div "Divisiones de la pista" at bounding box center [134, 240] width 122 height 13
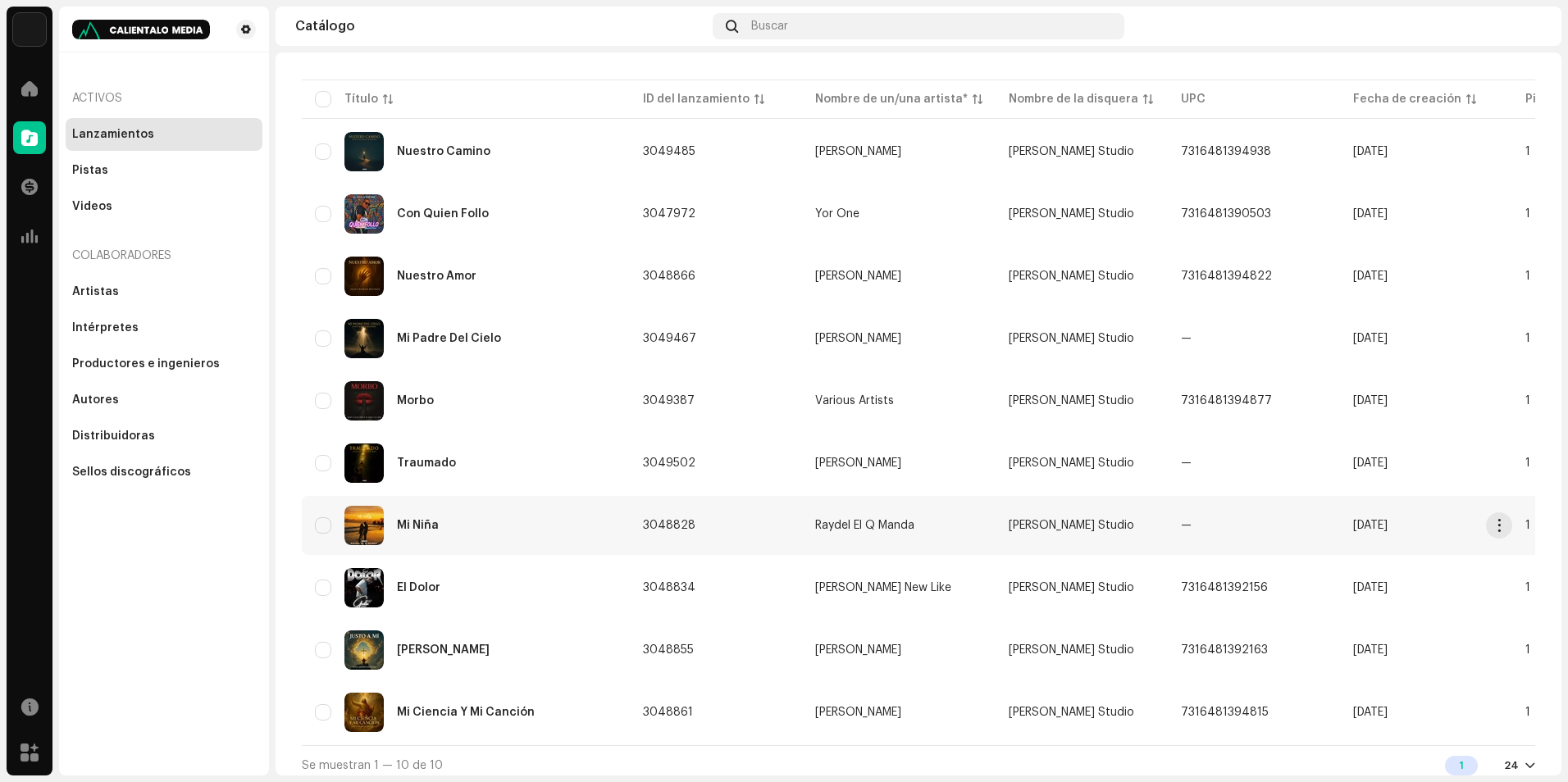
scroll to position [149, 0]
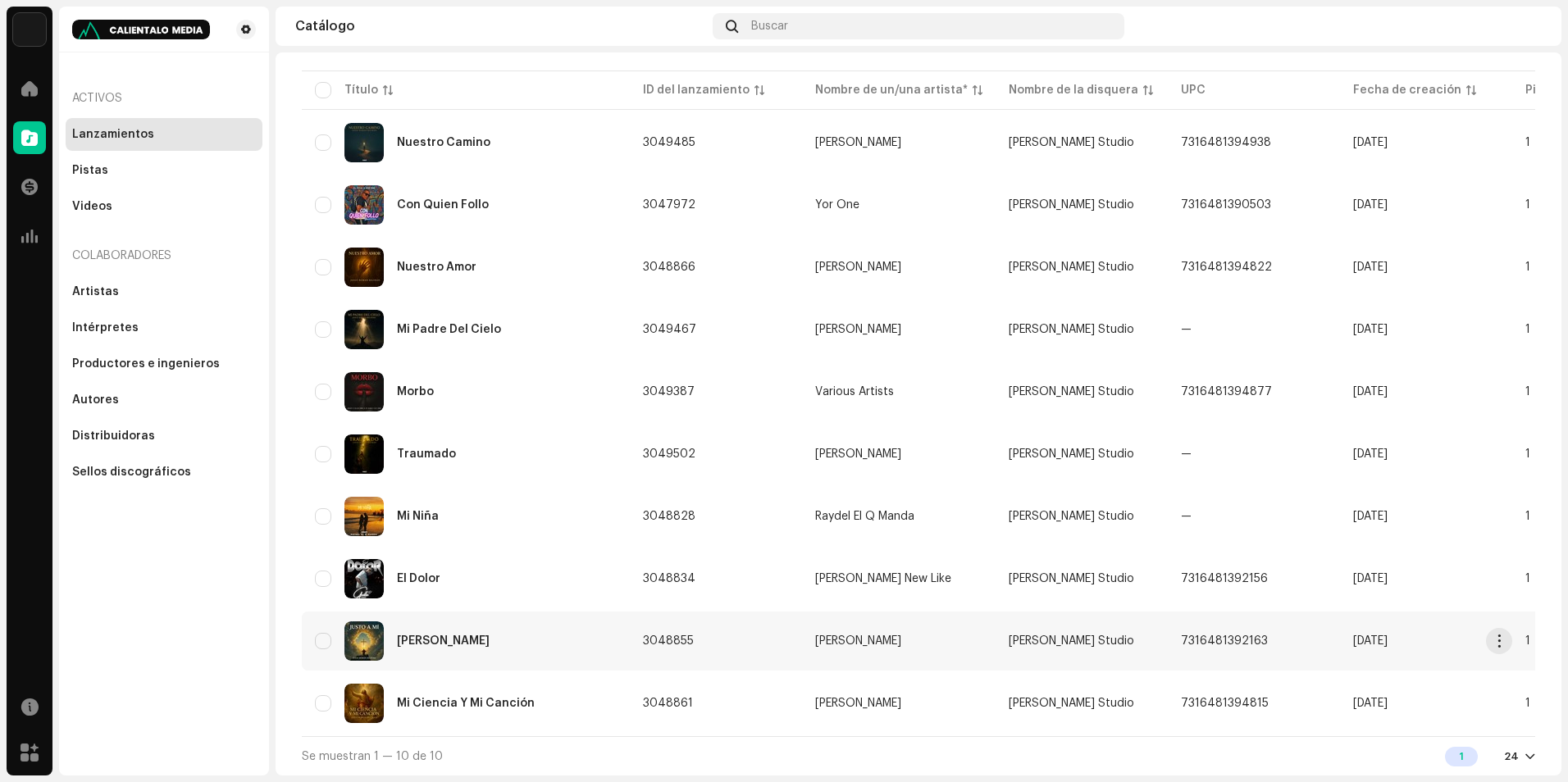
click at [591, 637] on div "[PERSON_NAME]" at bounding box center [466, 641] width 302 height 39
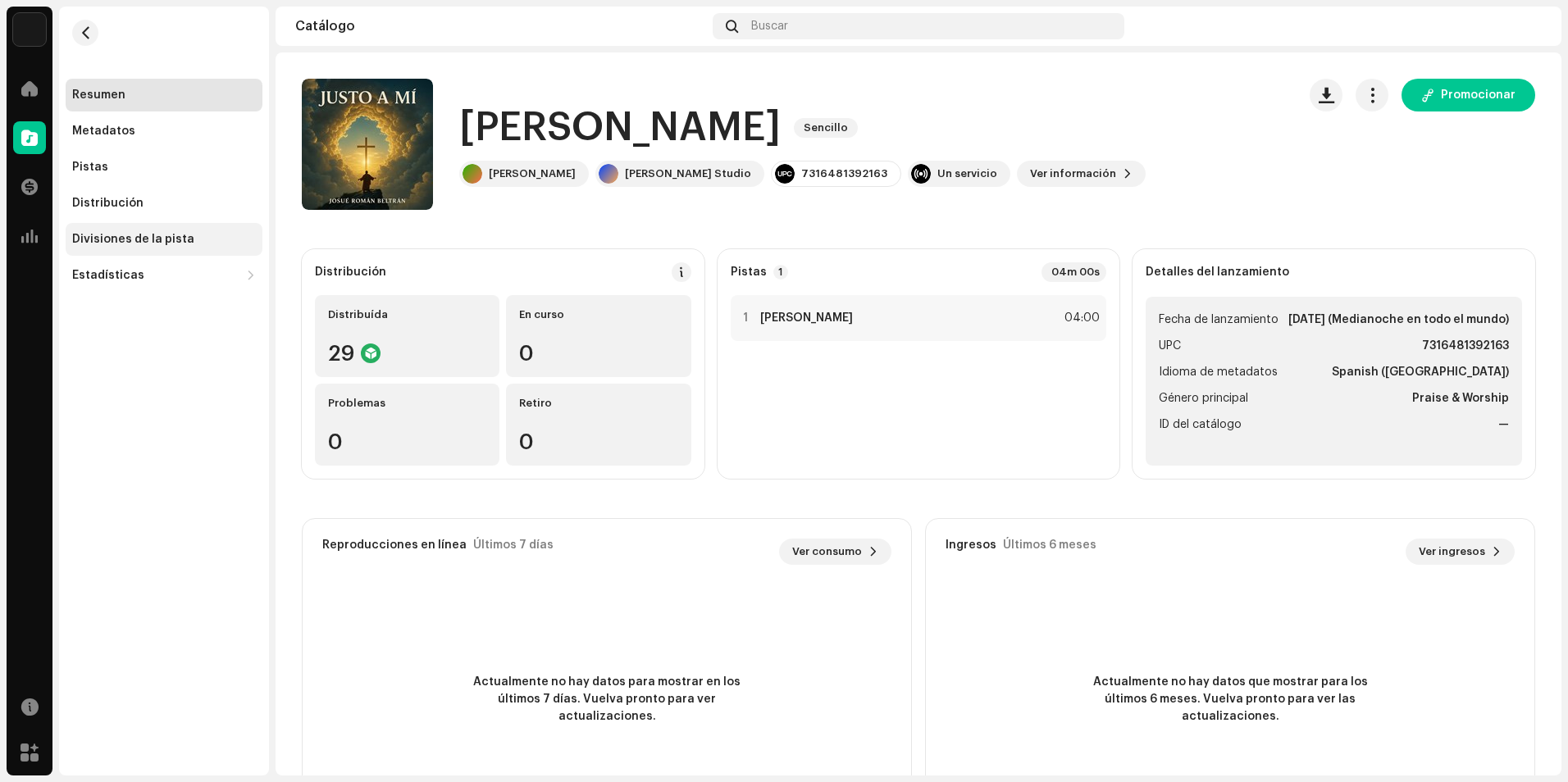
click at [165, 231] on div "Divisiones de la pista" at bounding box center [164, 240] width 197 height 32
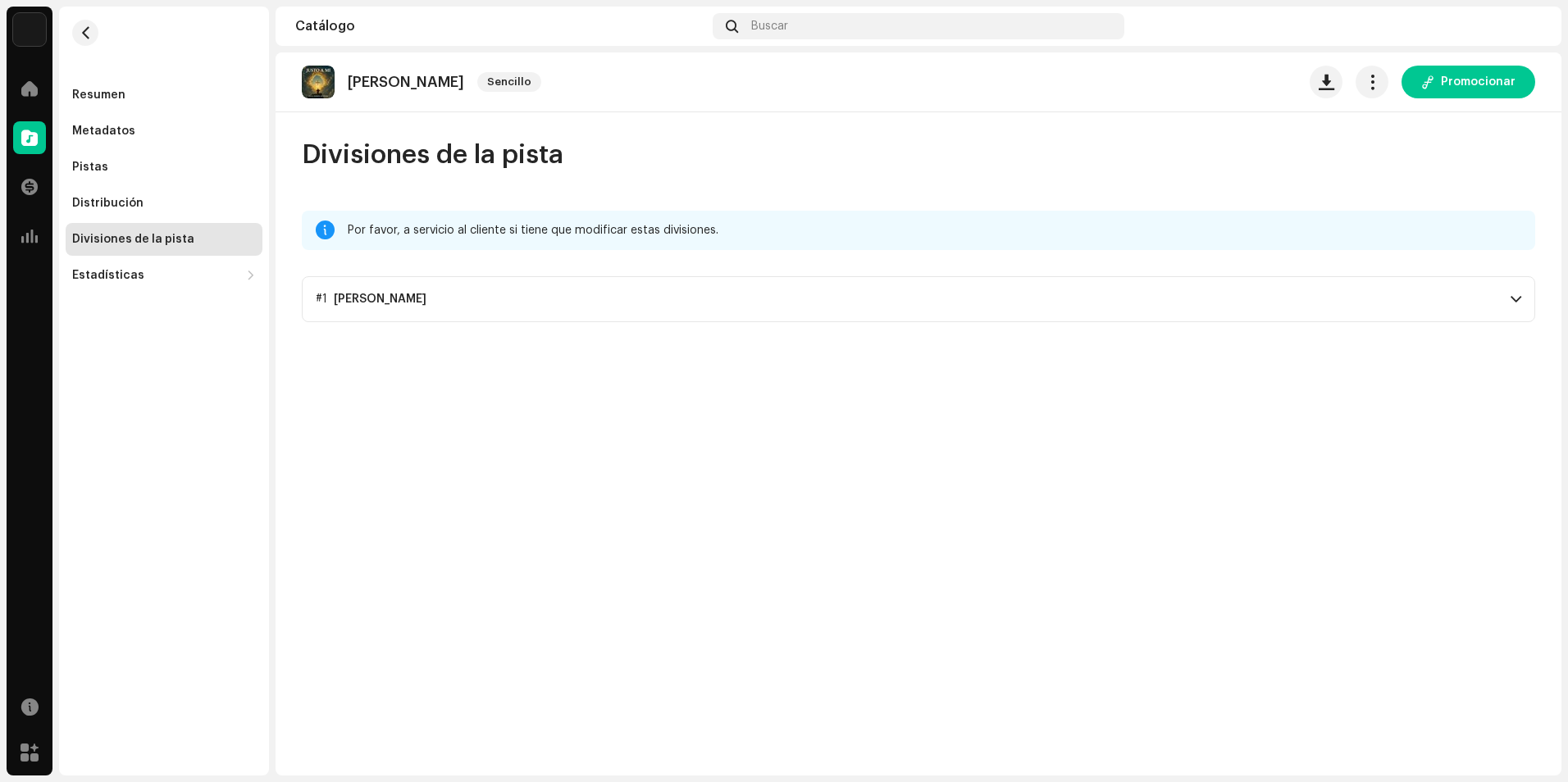
click at [1361, 287] on p-accordion-header "#1 [PERSON_NAME]" at bounding box center [918, 299] width 1233 height 46
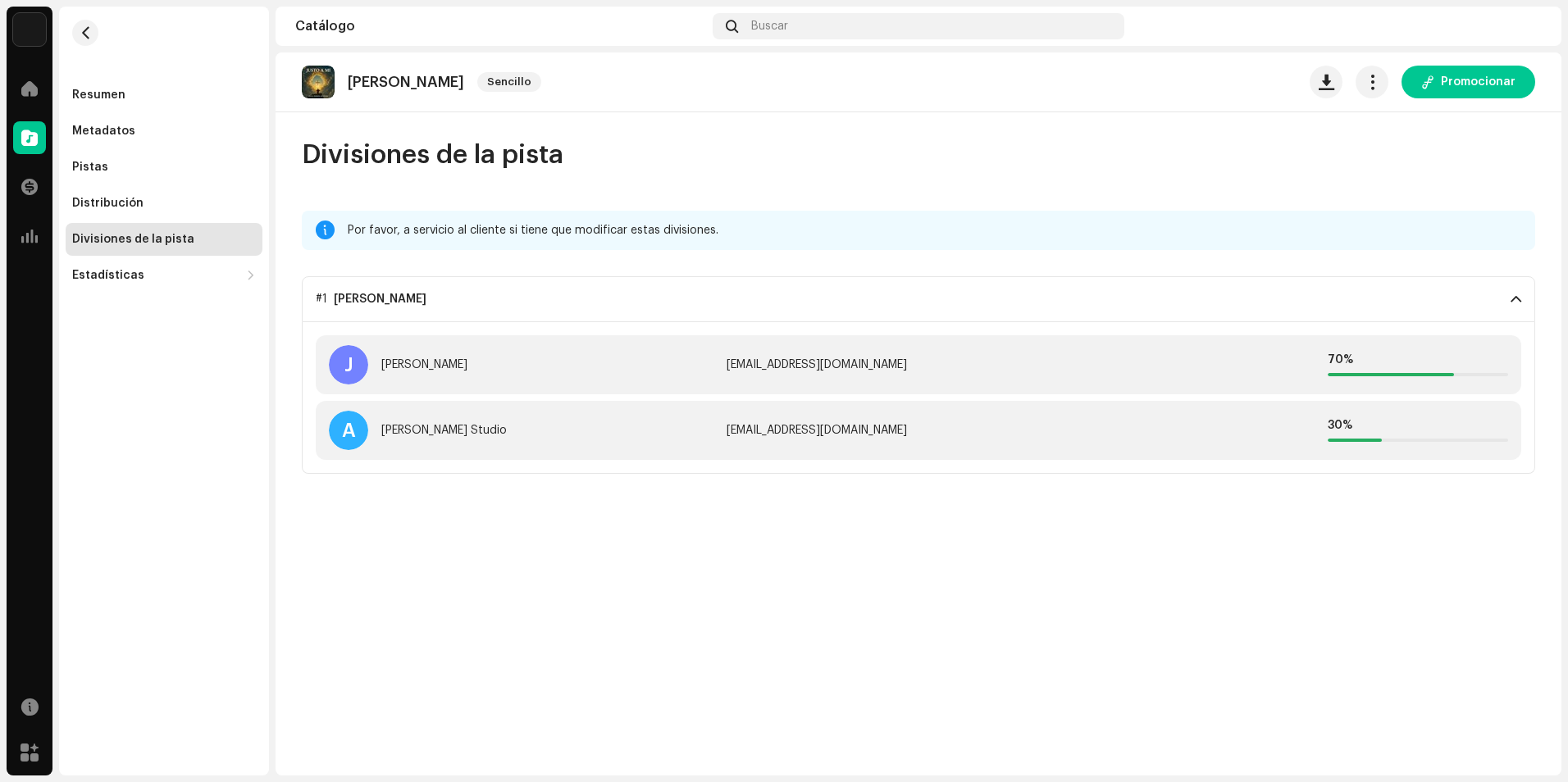
click at [1345, 299] on p-accordion-header "#1 [PERSON_NAME]" at bounding box center [918, 299] width 1233 height 46
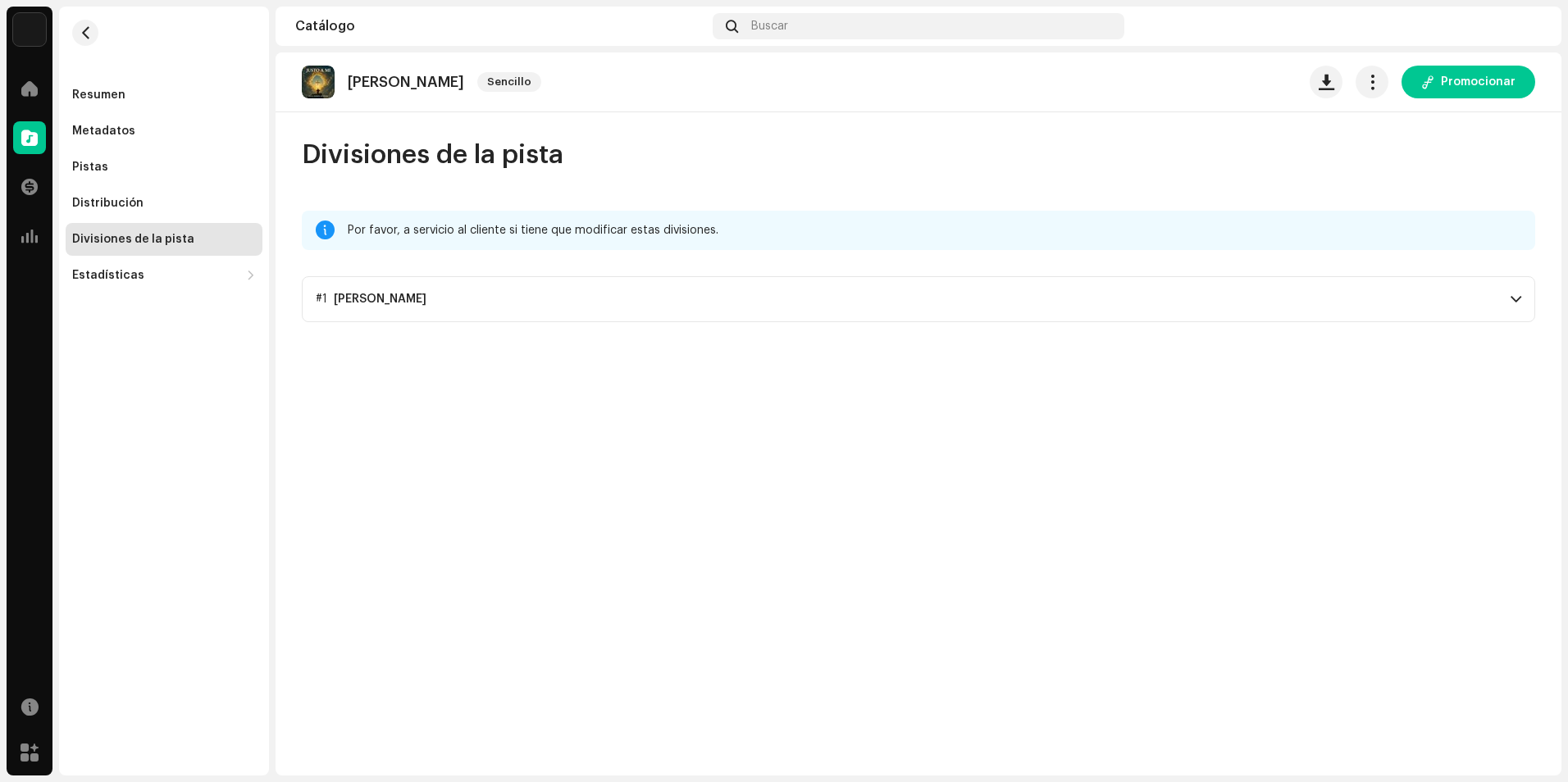
click at [99, 22] on re-m-nav-back at bounding box center [85, 43] width 39 height 73
click at [112, 28] on div "Resumen Metadatos Pistas Distribución Divisiones de la pista Estadísticas Consu…" at bounding box center [164, 149] width 210 height 285
click at [76, 32] on button "button" at bounding box center [85, 32] width 26 height 26
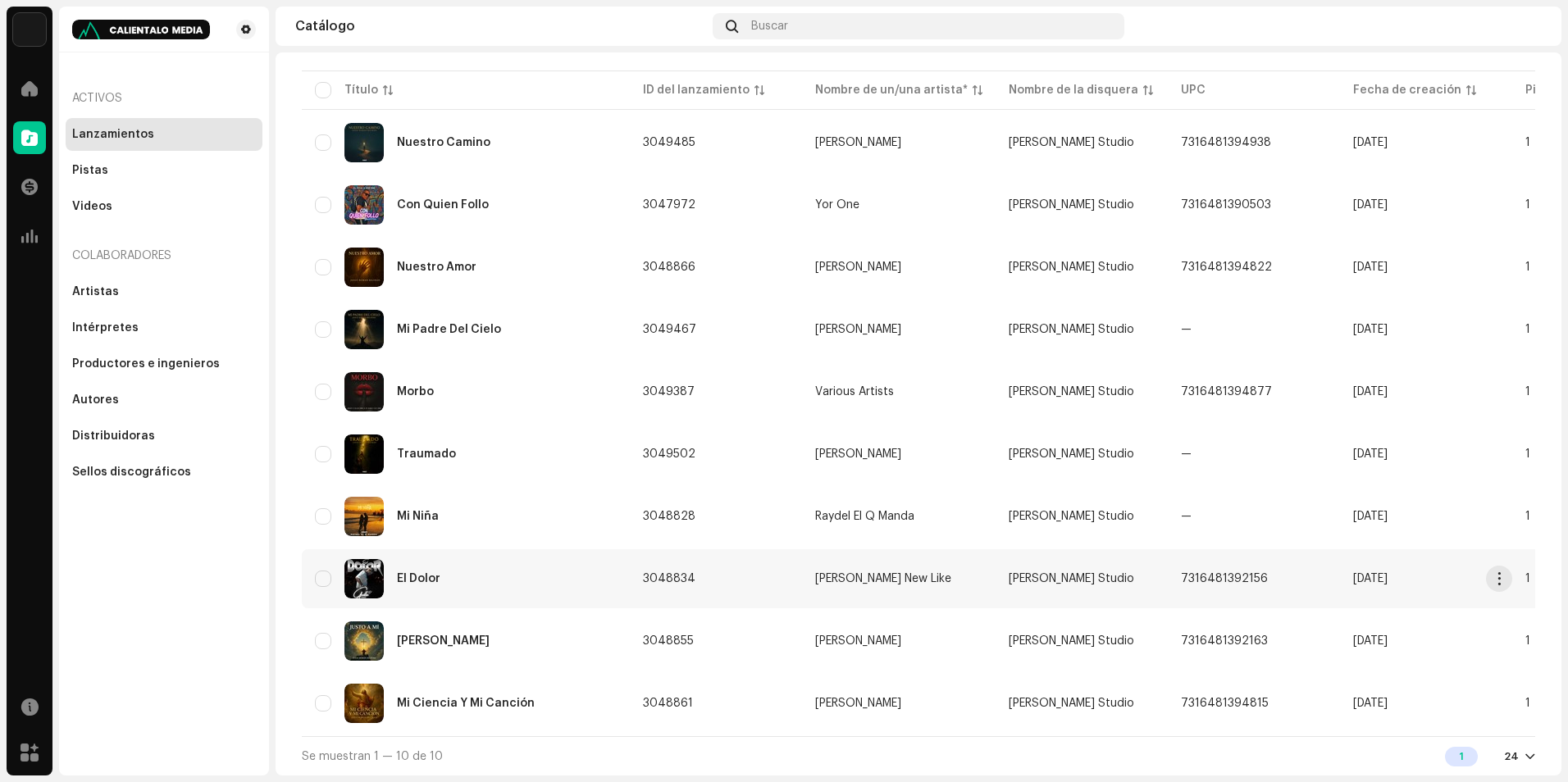
scroll to position [149, 0]
click at [512, 699] on div "Mi Ciencia Y Mi Canción" at bounding box center [466, 704] width 138 height 11
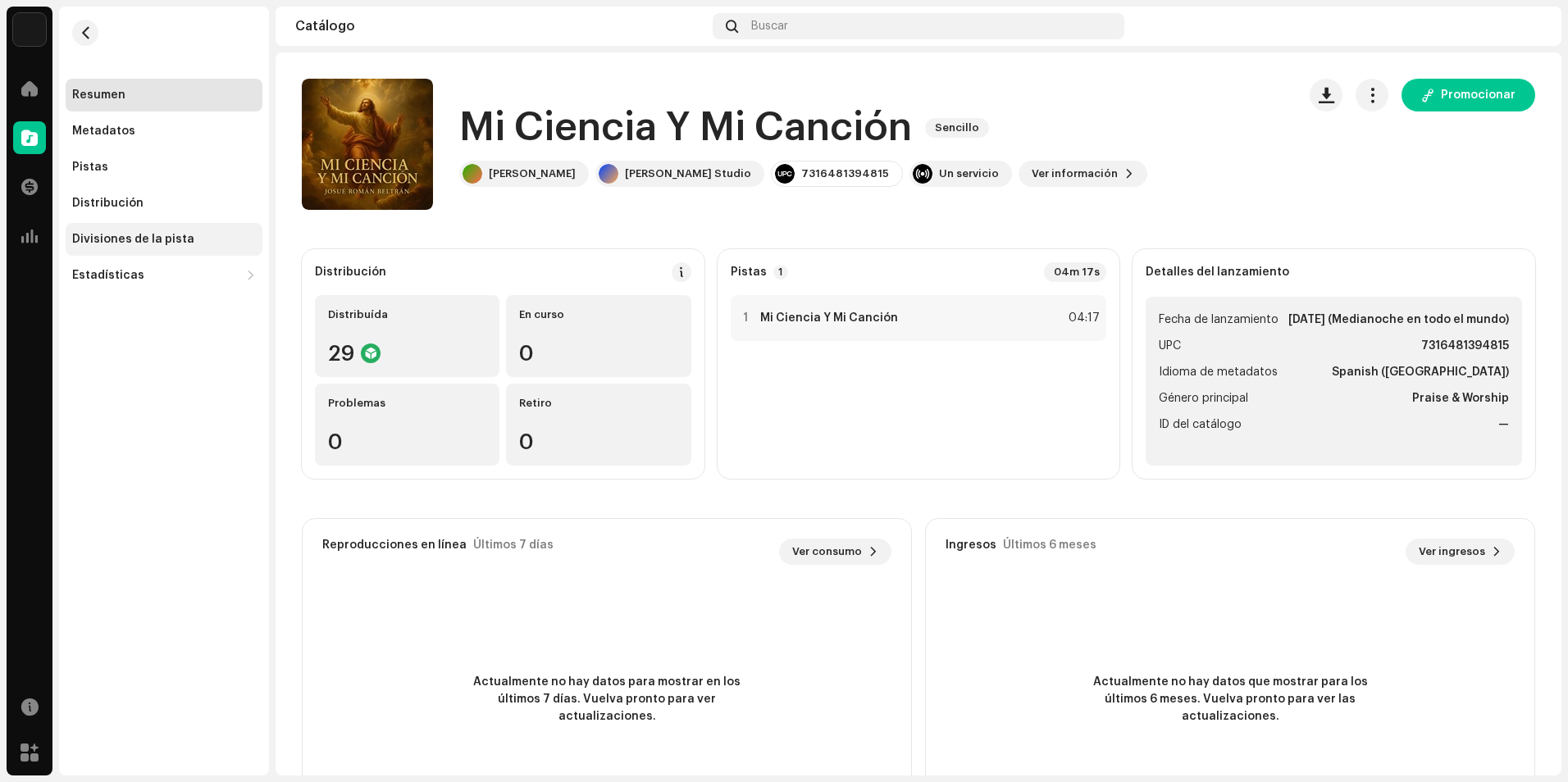
click at [150, 236] on div "Divisiones de la pista" at bounding box center [134, 240] width 122 height 13
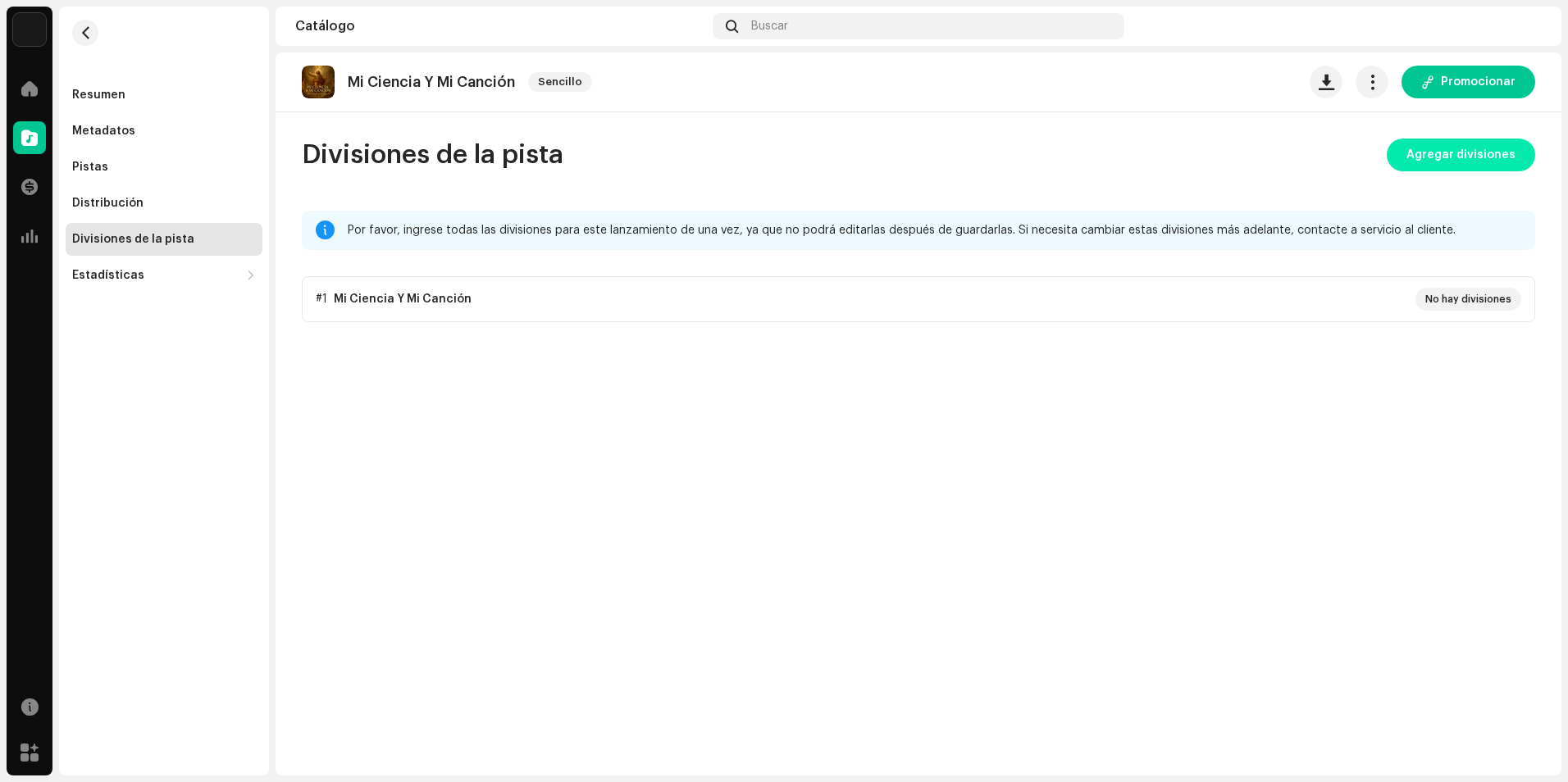
click at [1454, 158] on span "Agregar divisiones" at bounding box center [1460, 155] width 109 height 32
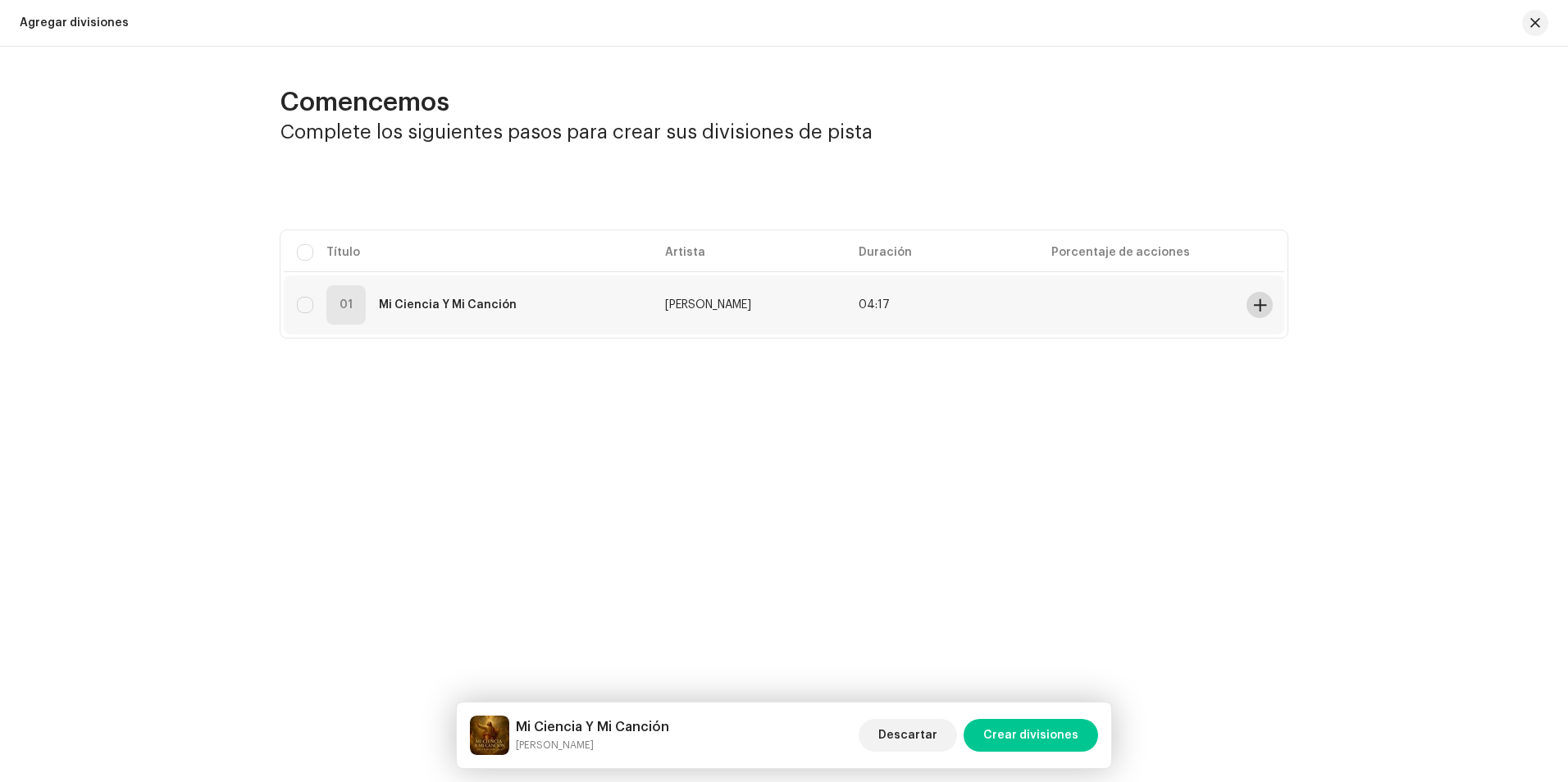
click at [1255, 310] on span at bounding box center [1260, 306] width 12 height 13
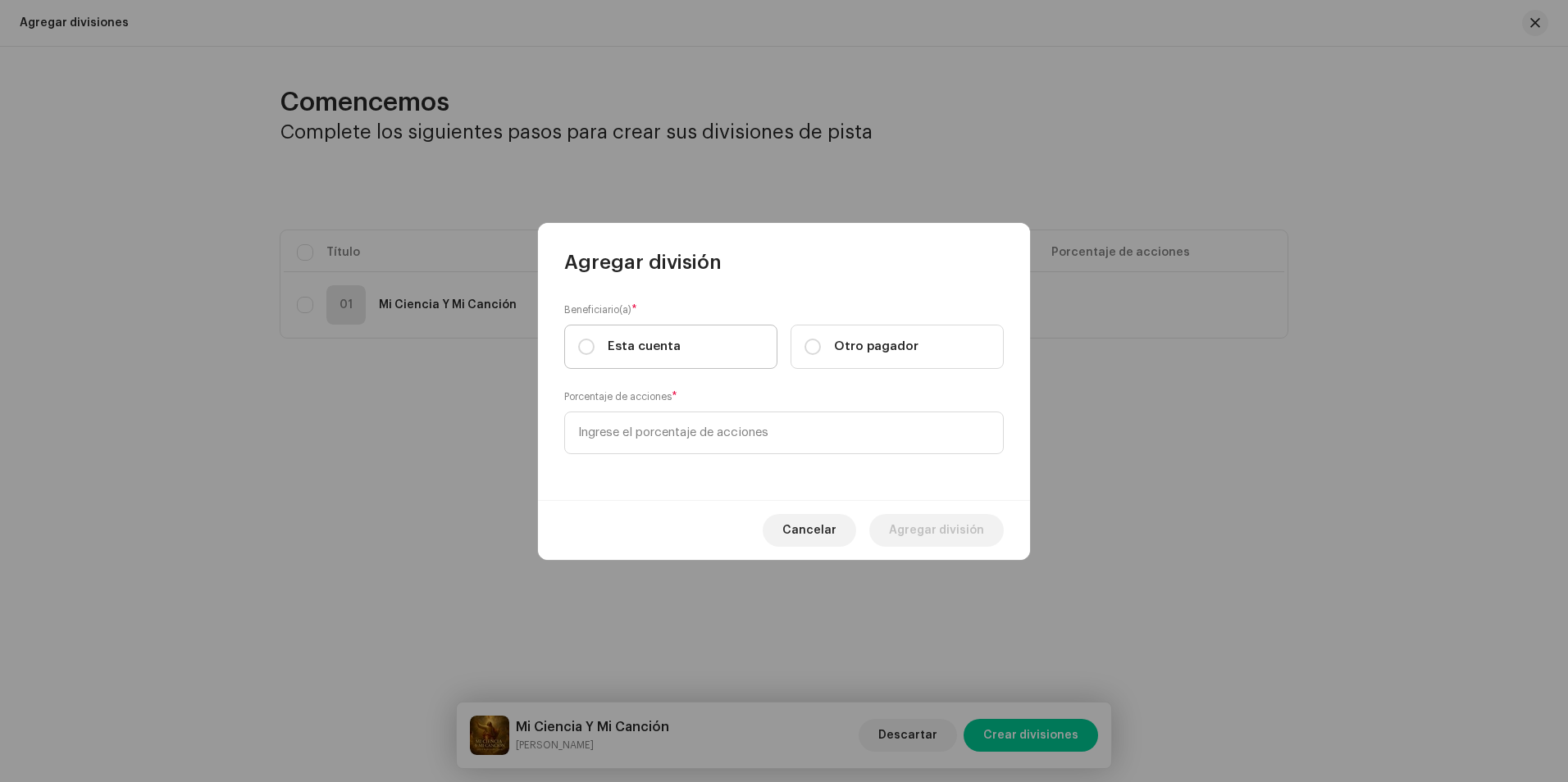
click at [629, 345] on span "Esta cuenta" at bounding box center [644, 347] width 73 height 18
click at [594, 345] on input "Esta cuenta" at bounding box center [585, 347] width 16 height 16
radio input "true"
click at [653, 431] on input at bounding box center [784, 433] width 439 height 43
type input "30,00"
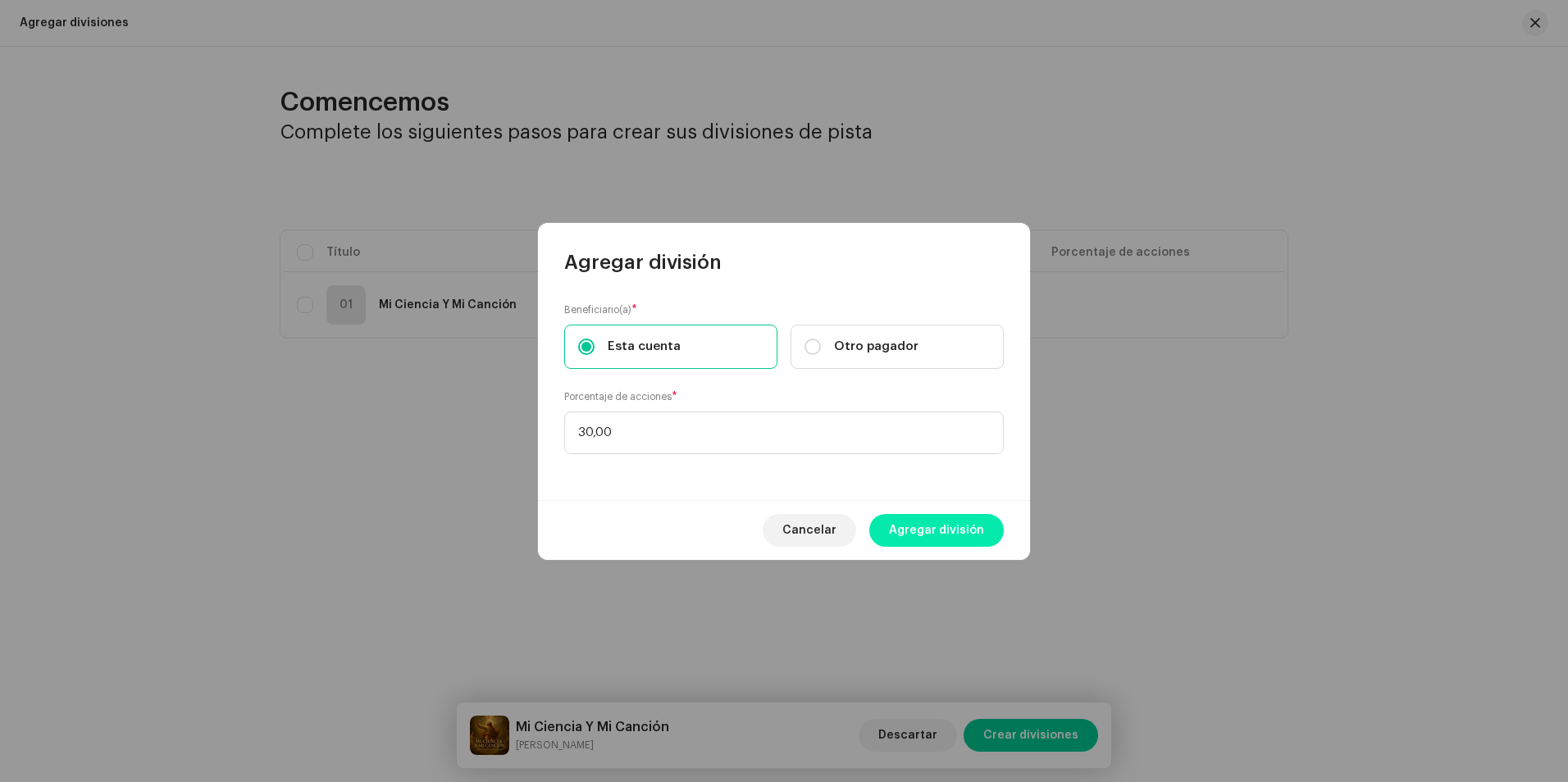
click at [934, 525] on span "Agregar división" at bounding box center [937, 530] width 95 height 32
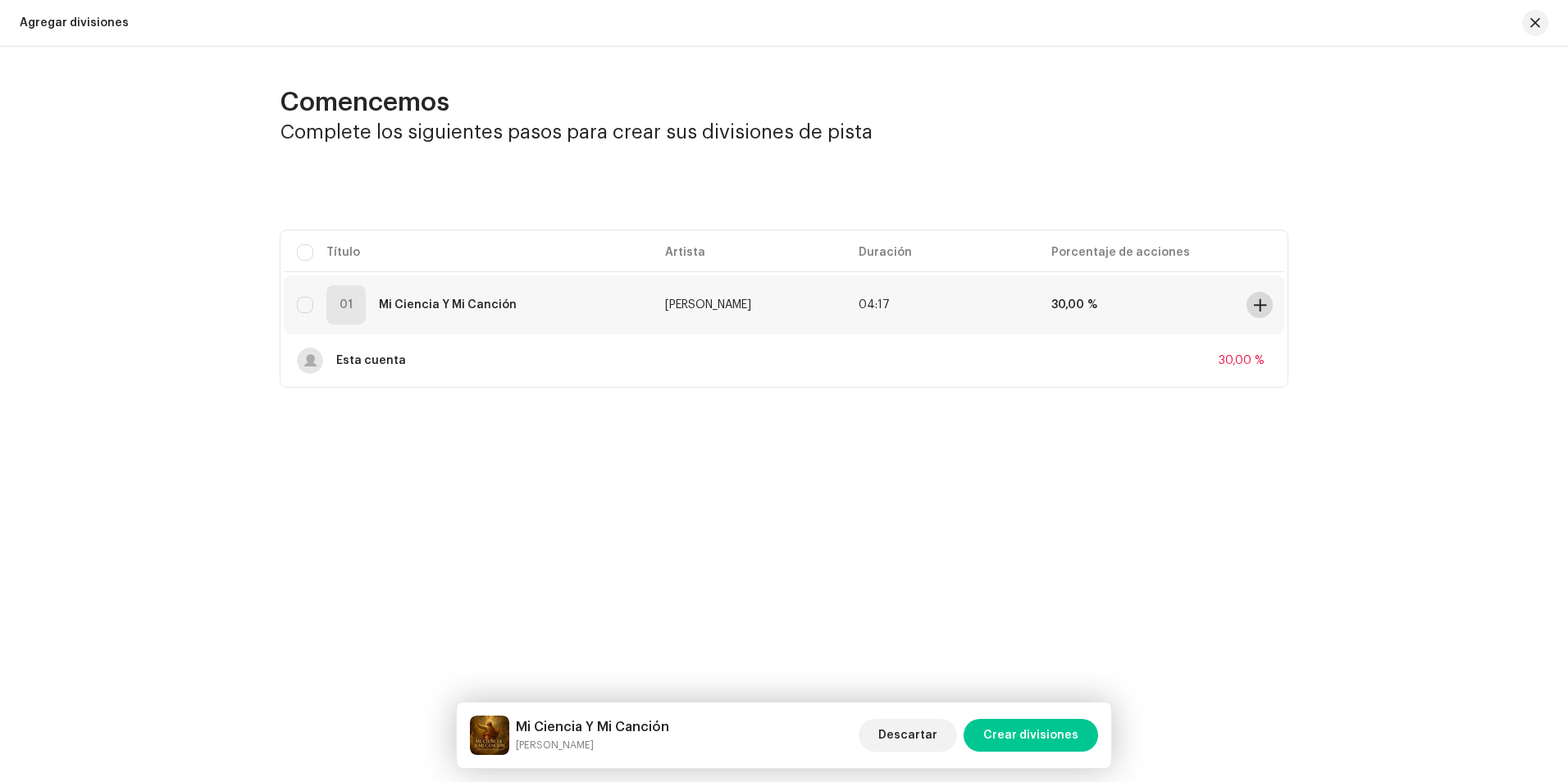
click at [1255, 306] on span at bounding box center [1260, 306] width 12 height 13
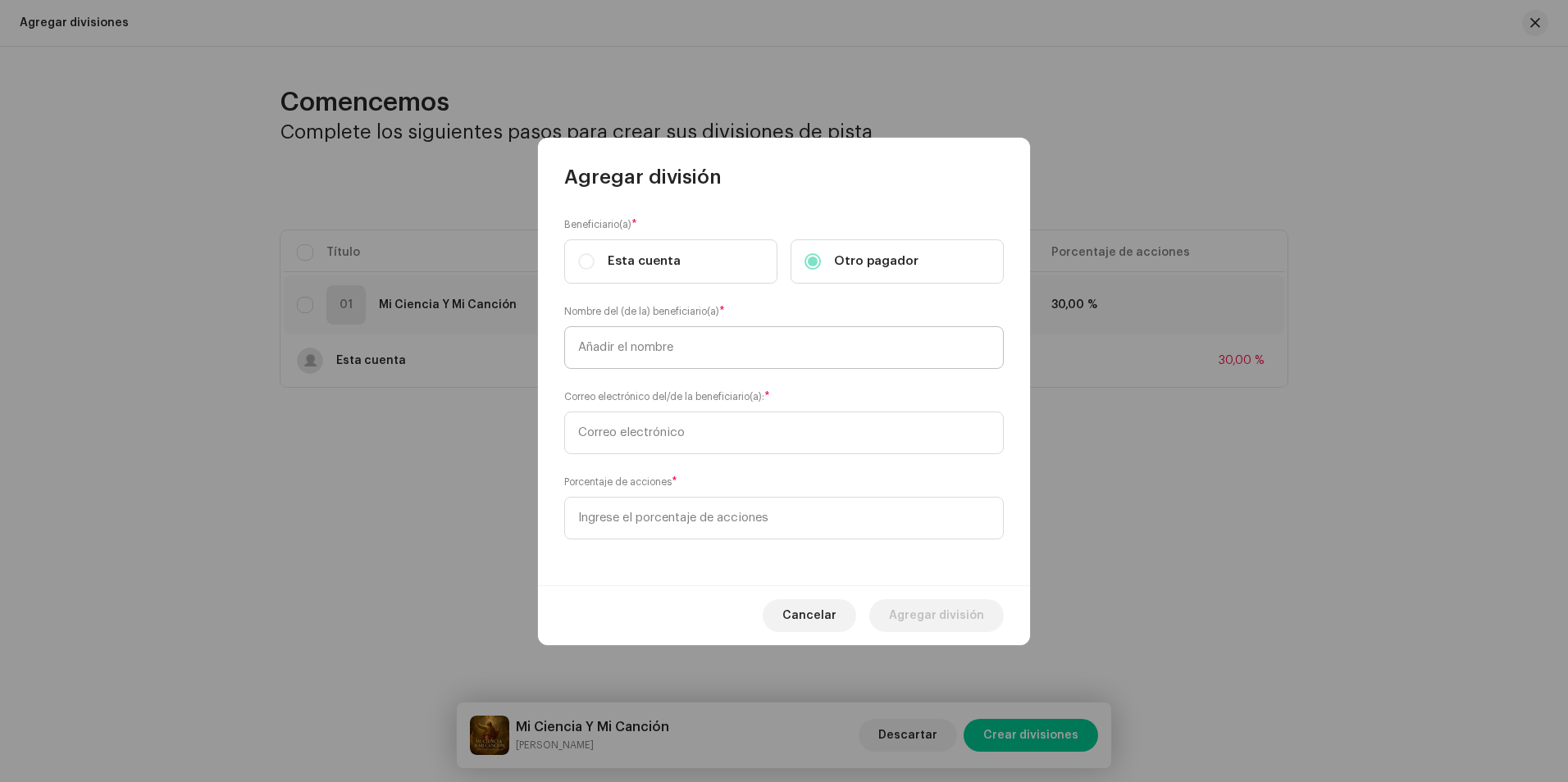
click at [644, 347] on input "text" at bounding box center [784, 348] width 439 height 43
type input "j"
type input "[PERSON_NAME]"
click at [618, 418] on input "text" at bounding box center [784, 433] width 439 height 43
type input "[EMAIL_ADDRESS][DOMAIN_NAME]"
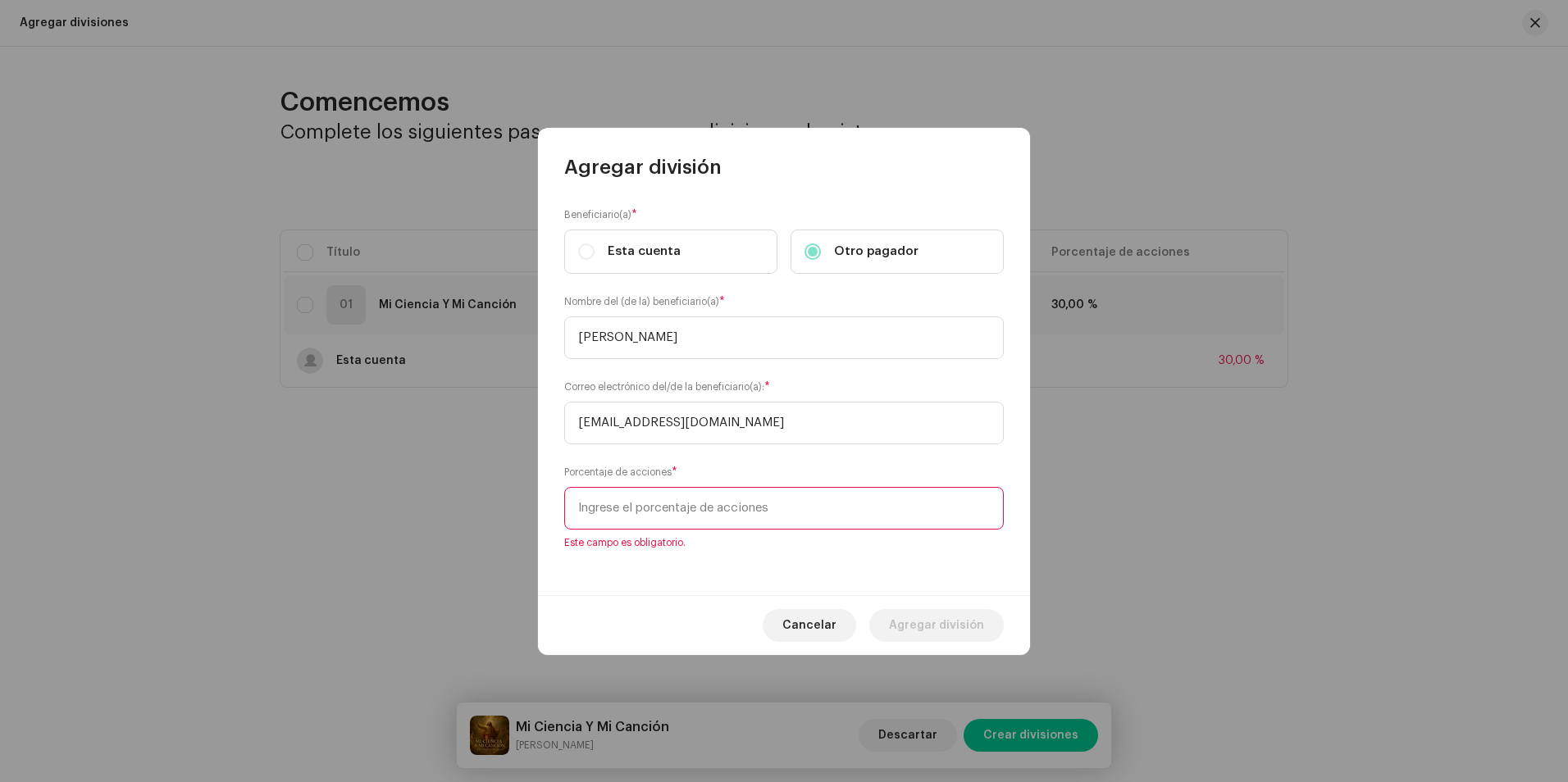
click at [636, 522] on input at bounding box center [784, 508] width 439 height 43
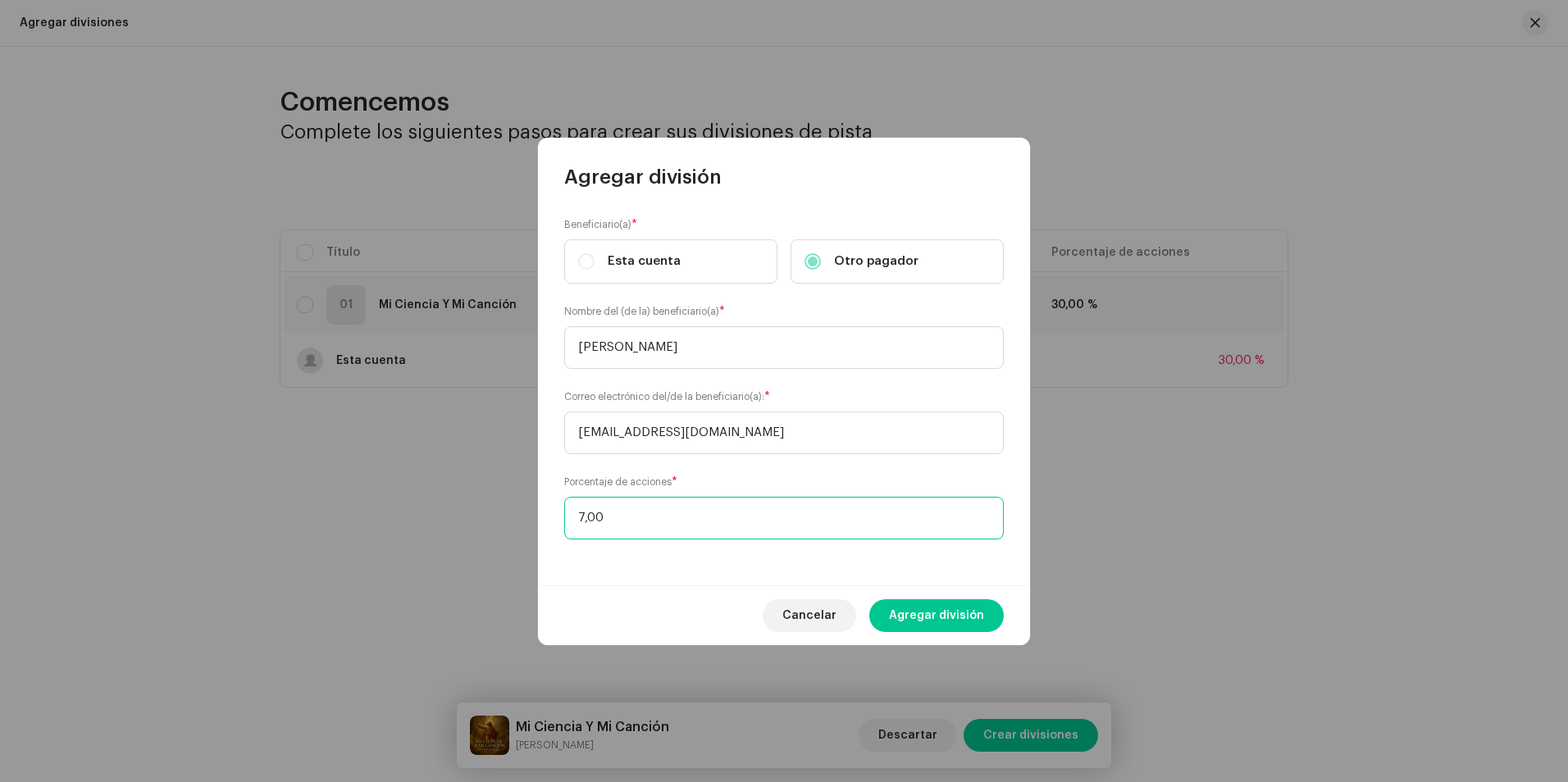
type input "70,00"
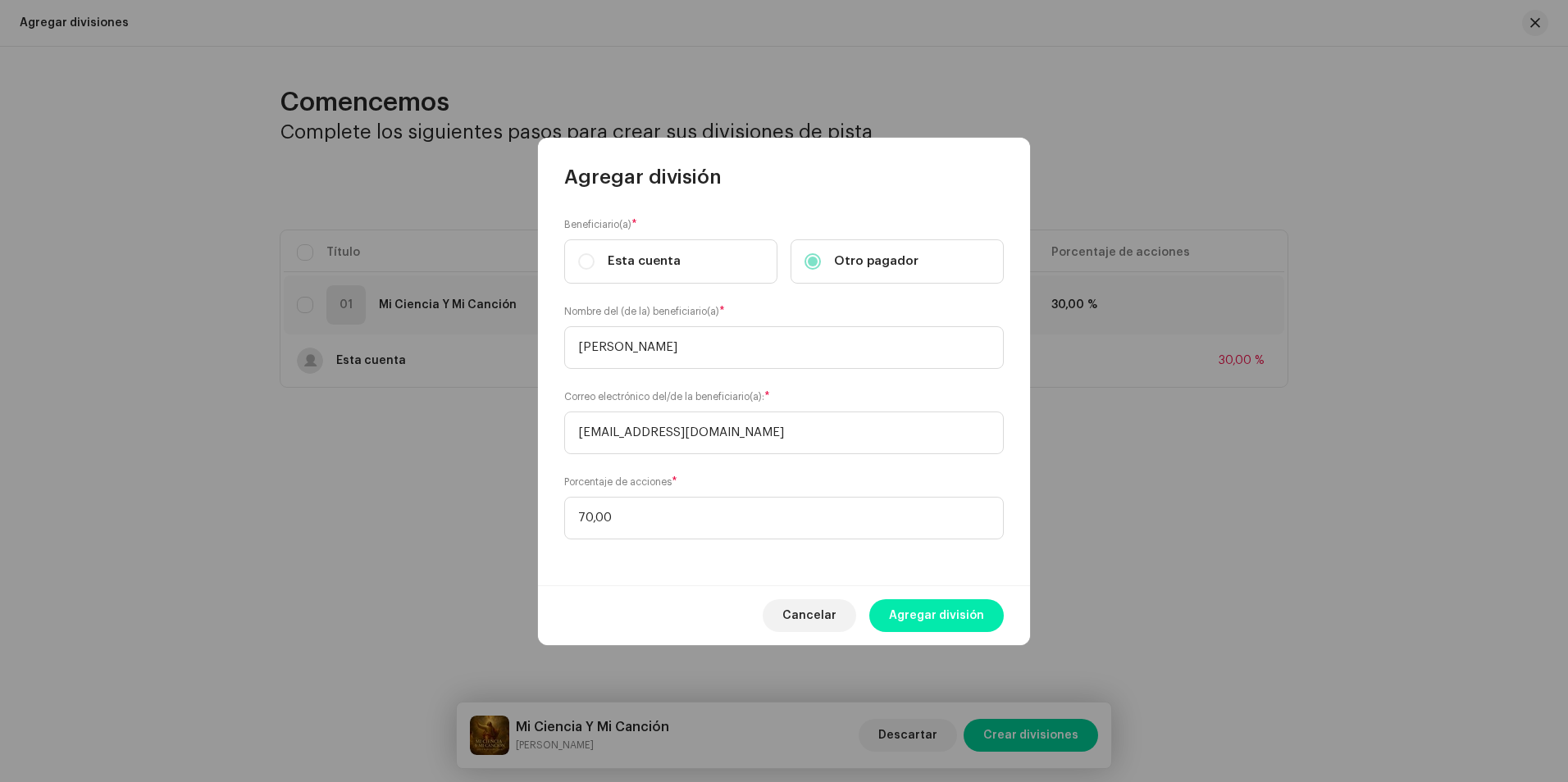
click at [930, 616] on span "Agregar división" at bounding box center [937, 616] width 95 height 32
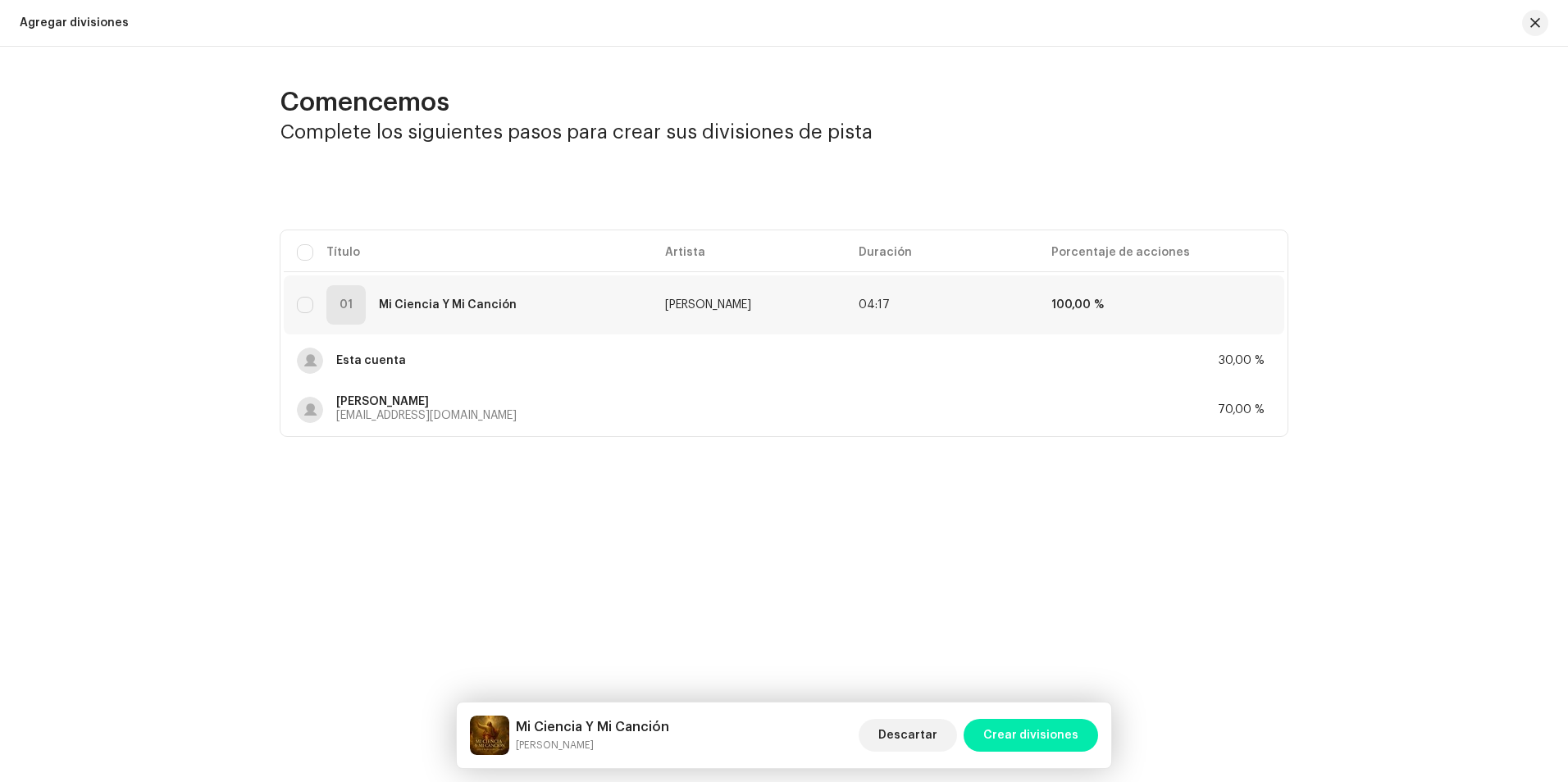
click at [1045, 741] on span "Crear divisiones" at bounding box center [1030, 735] width 95 height 32
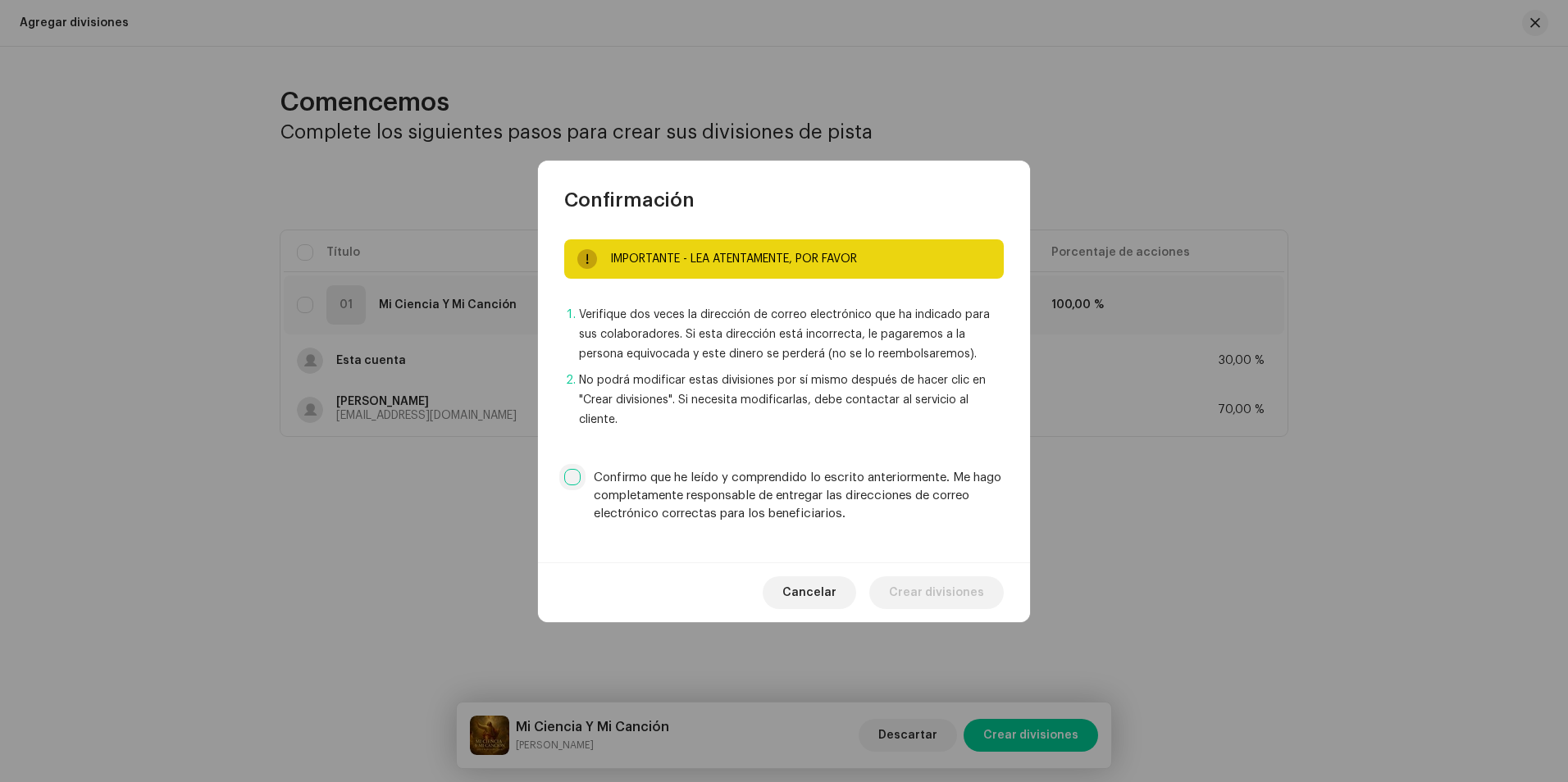
click at [576, 475] on input "Confirmo que he leído y comprendido lo escrito anteriormente. Me hago completam…" at bounding box center [572, 476] width 16 height 16
checkbox input "true"
click at [956, 595] on span "Crear divisiones" at bounding box center [937, 593] width 95 height 32
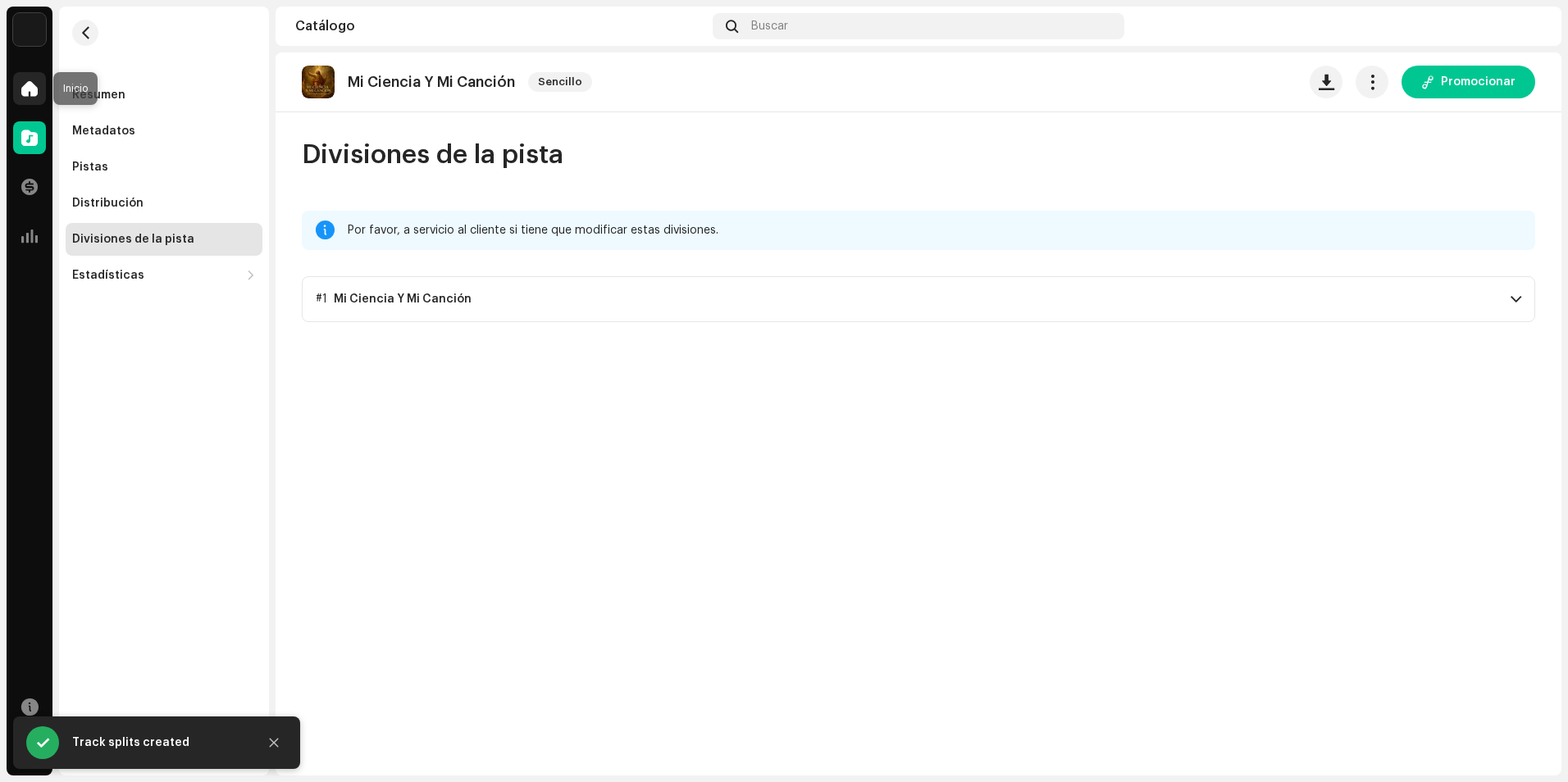
click at [20, 88] on div at bounding box center [30, 89] width 32 height 32
